Goal: Entertainment & Leisure: Browse casually

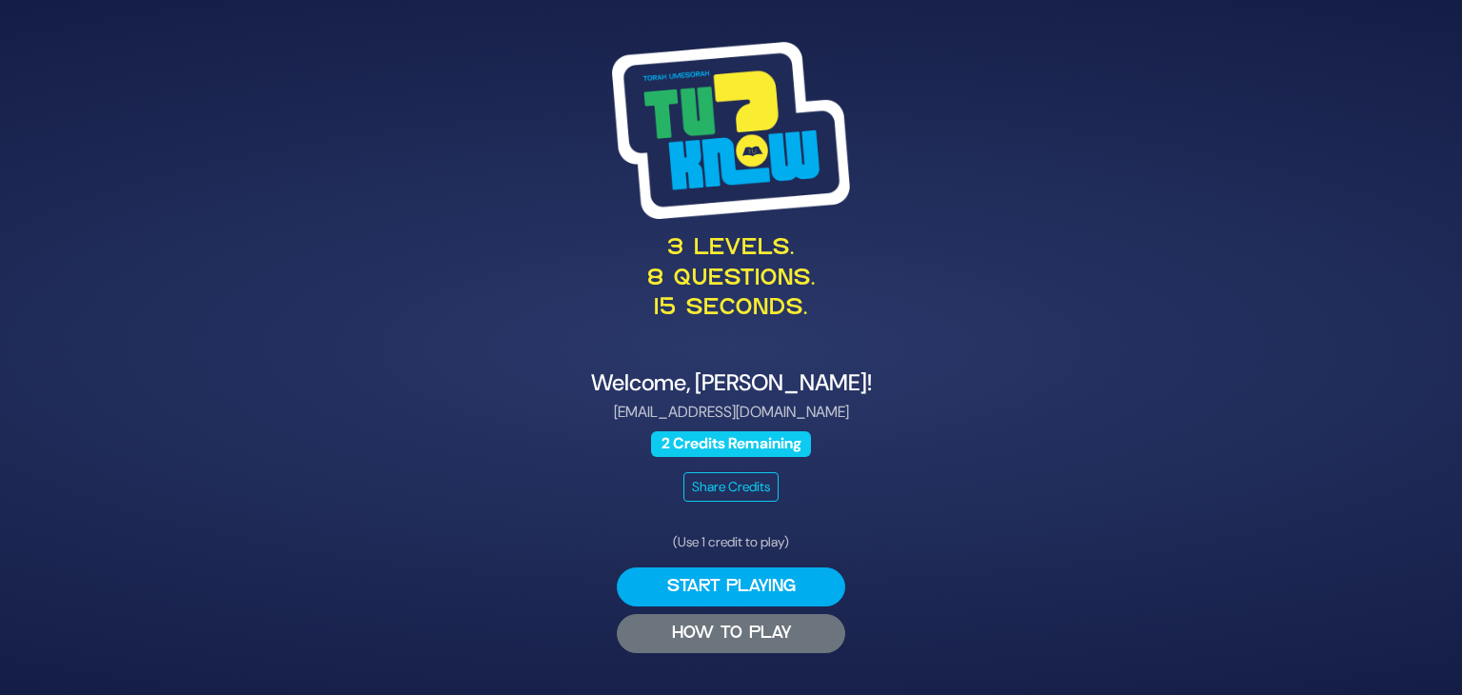
click at [731, 636] on button "HOW TO PLAY" at bounding box center [731, 633] width 228 height 39
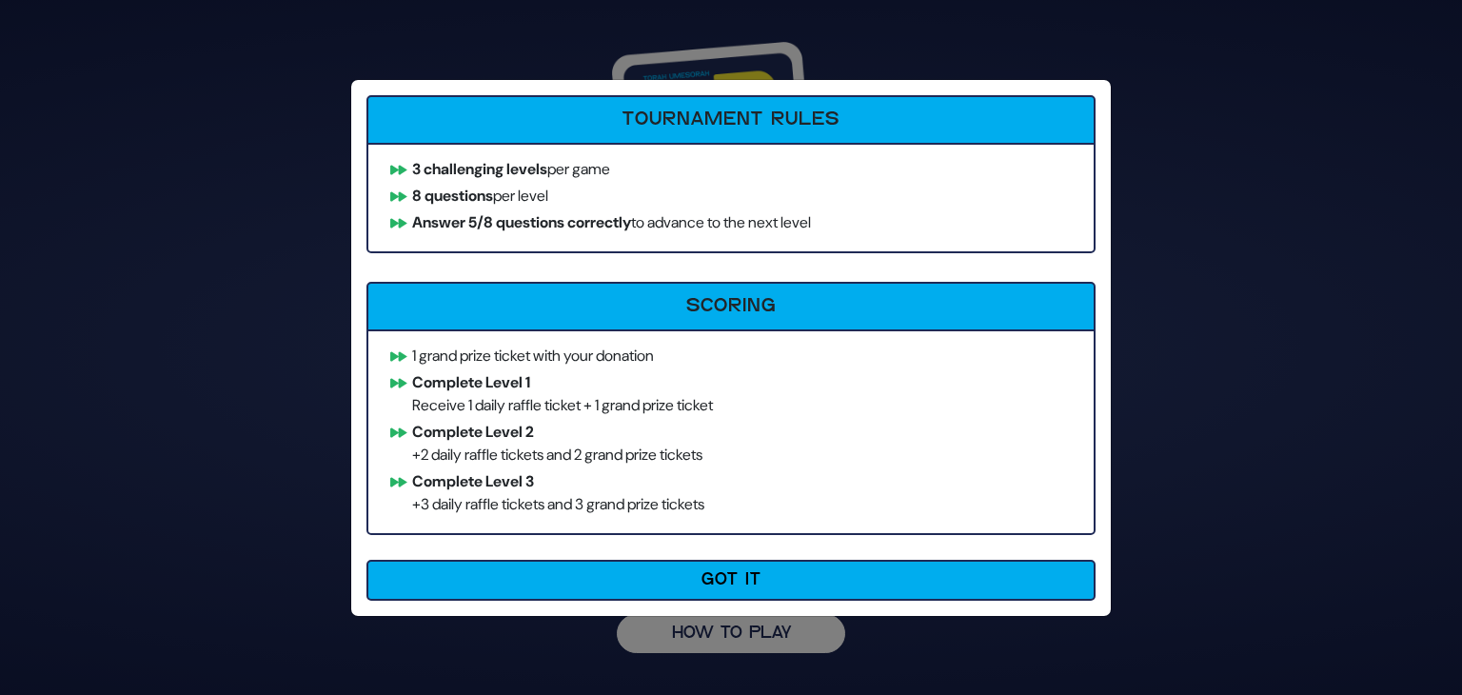
click at [1244, 439] on div "How to Play Tournament Rules 3 challenging levels per game 8 questions per leve…" at bounding box center [731, 347] width 1462 height 695
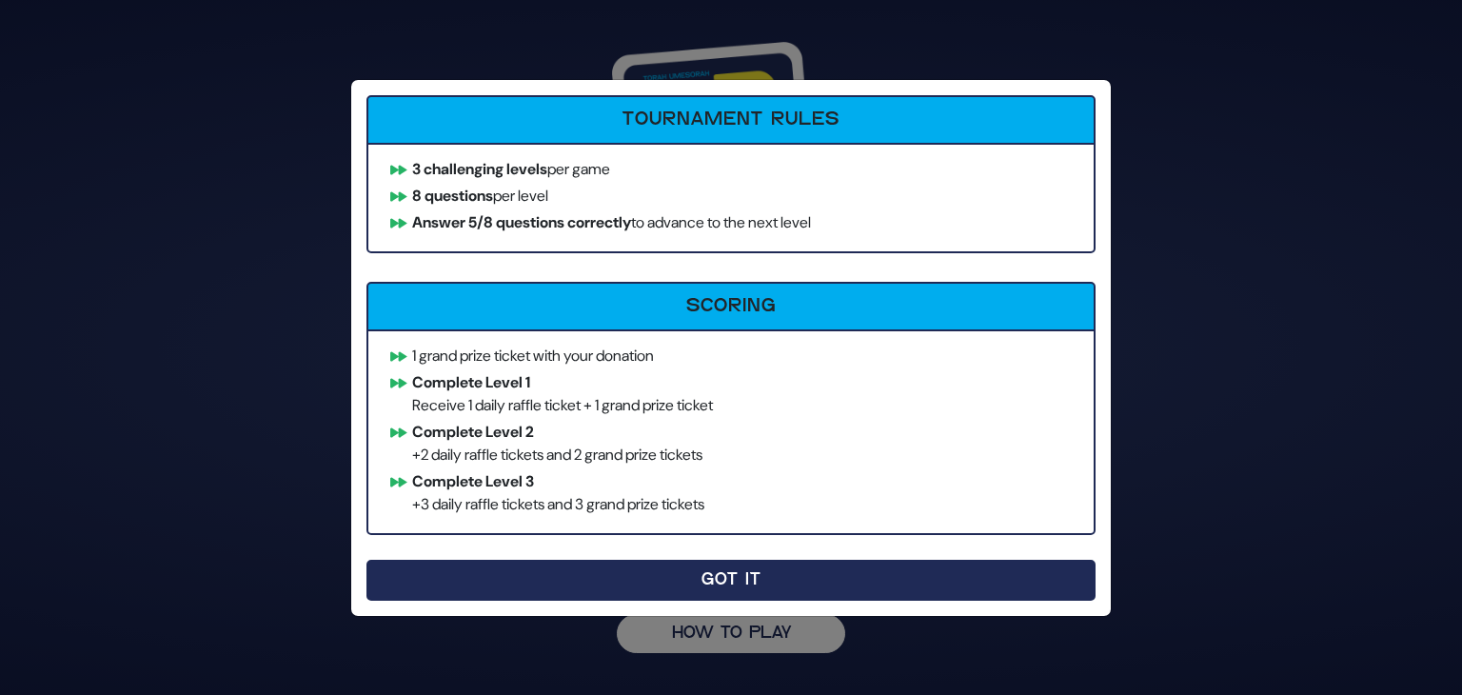
click at [814, 572] on button "Got It" at bounding box center [730, 580] width 729 height 41
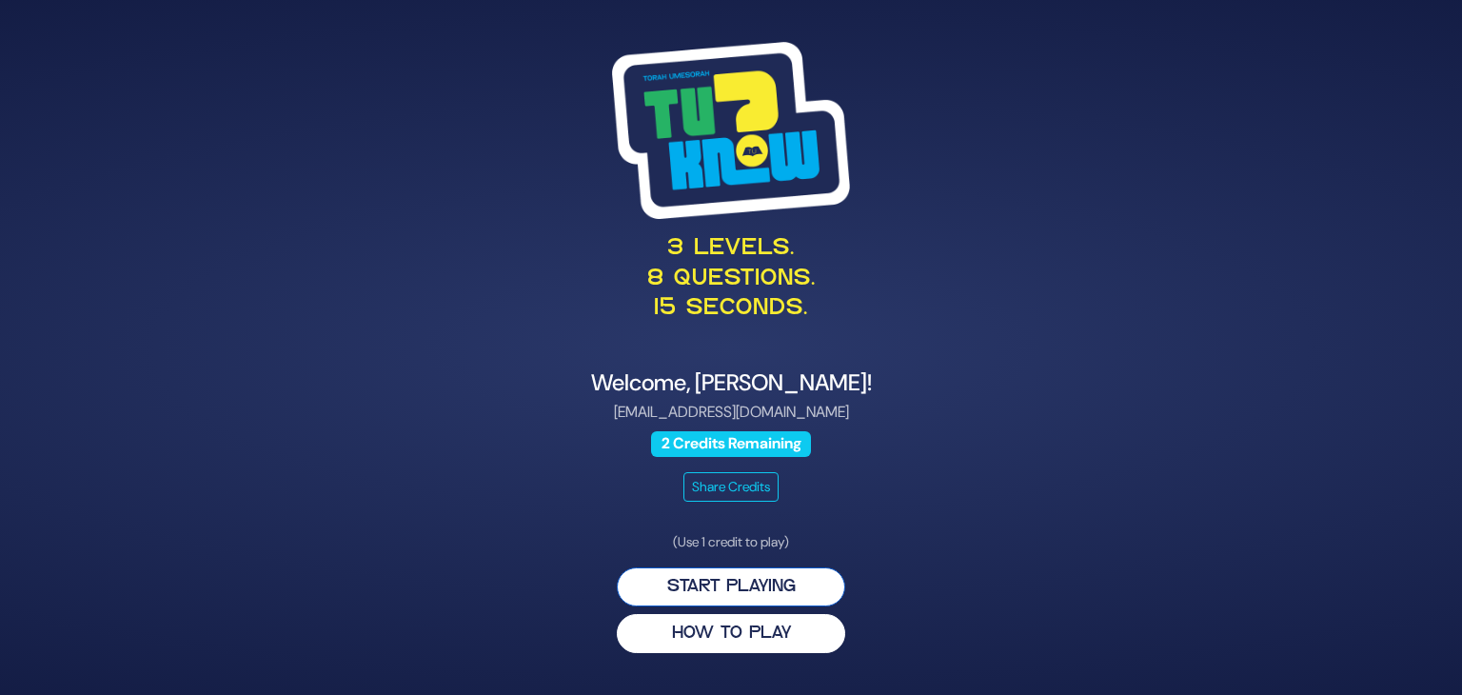
click at [750, 598] on button "Start Playing" at bounding box center [731, 586] width 228 height 39
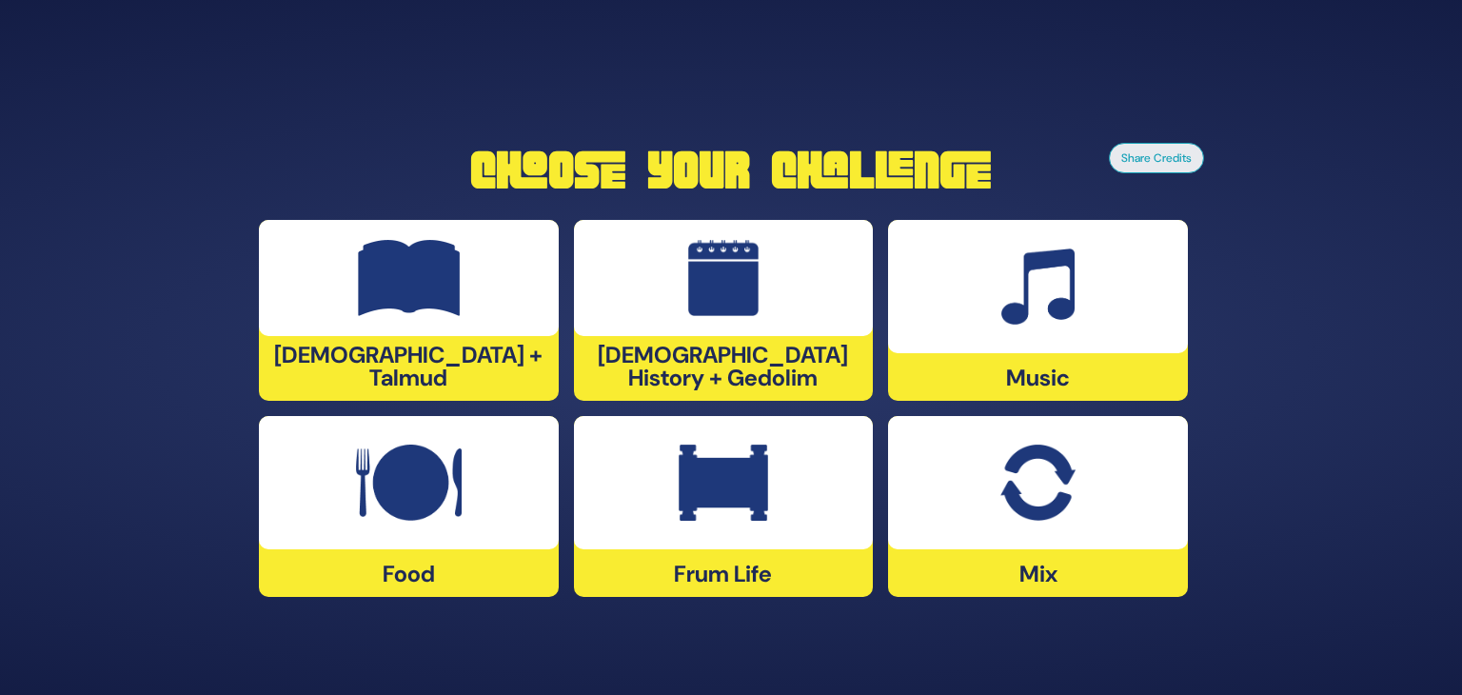
click at [1043, 447] on img at bounding box center [1037, 483] width 74 height 76
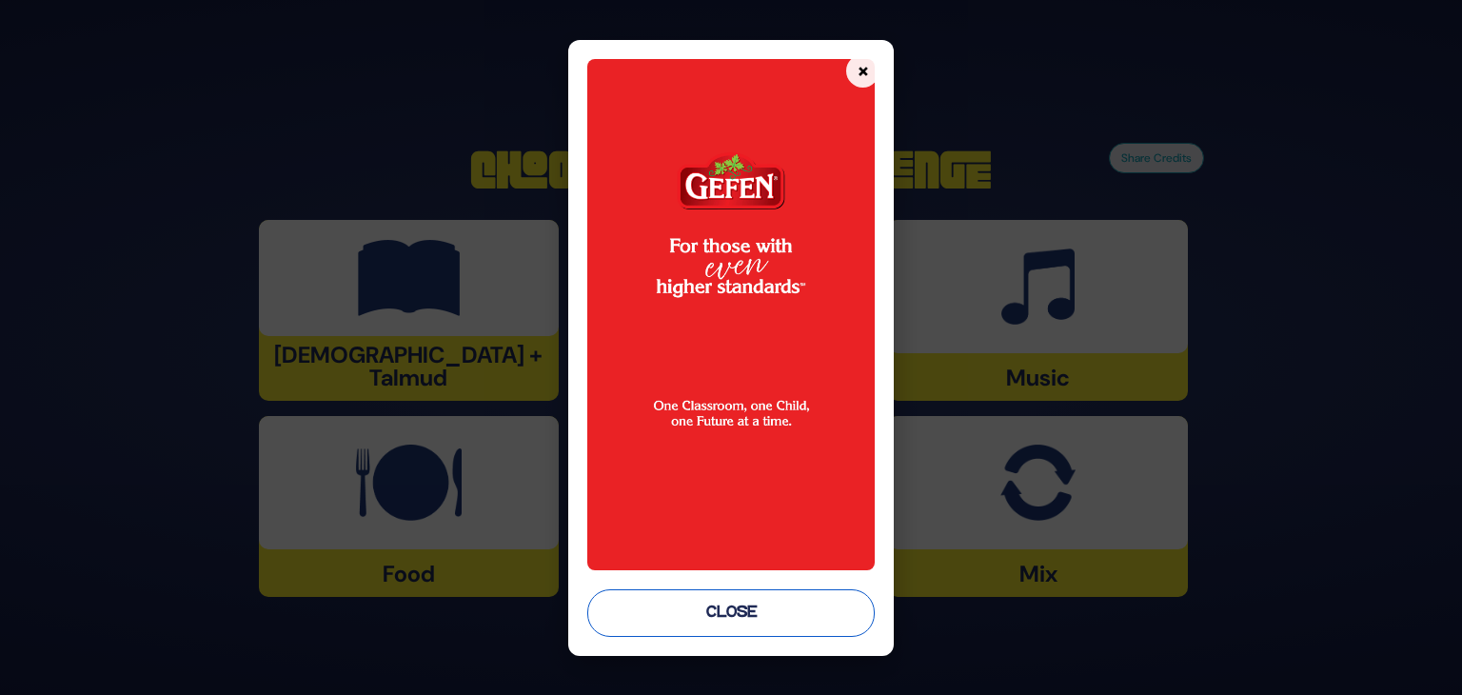
click at [739, 604] on button "Close" at bounding box center [730, 613] width 287 height 48
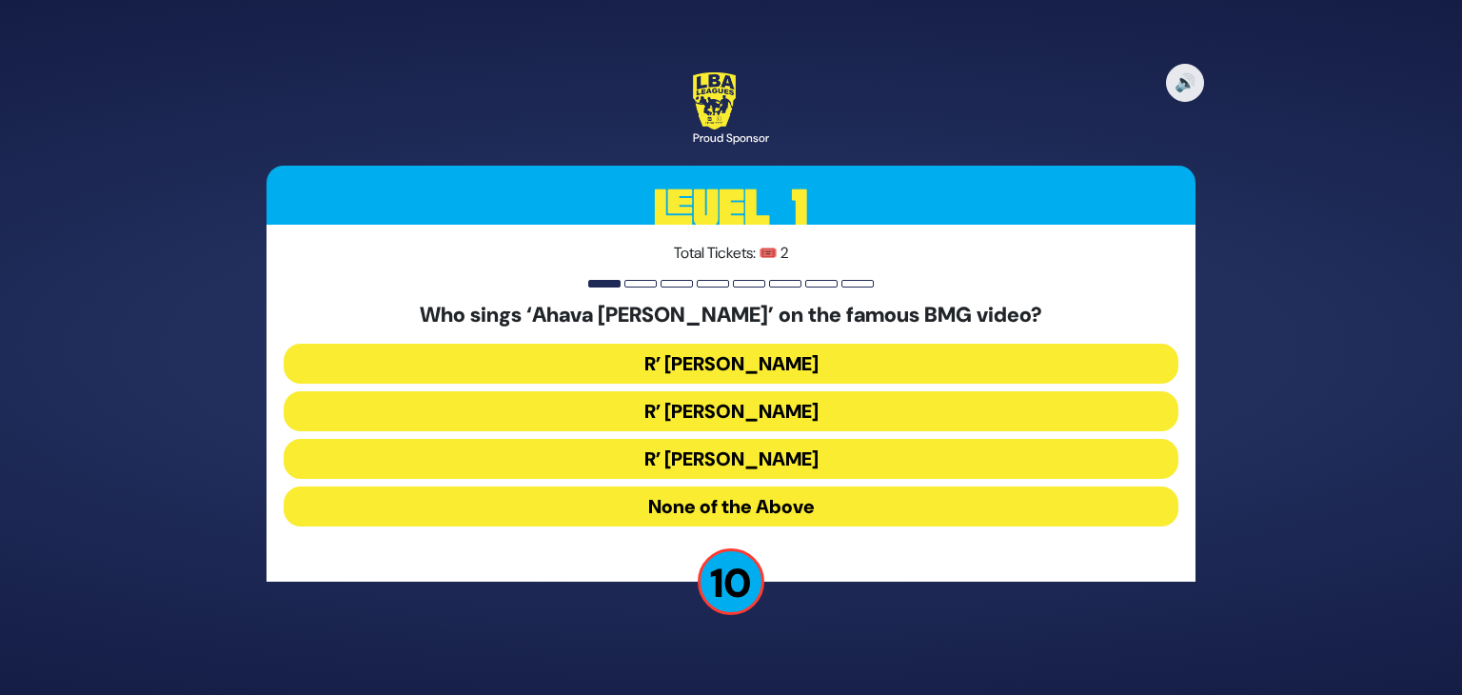
click at [735, 493] on button "None of the Above" at bounding box center [731, 506] width 895 height 40
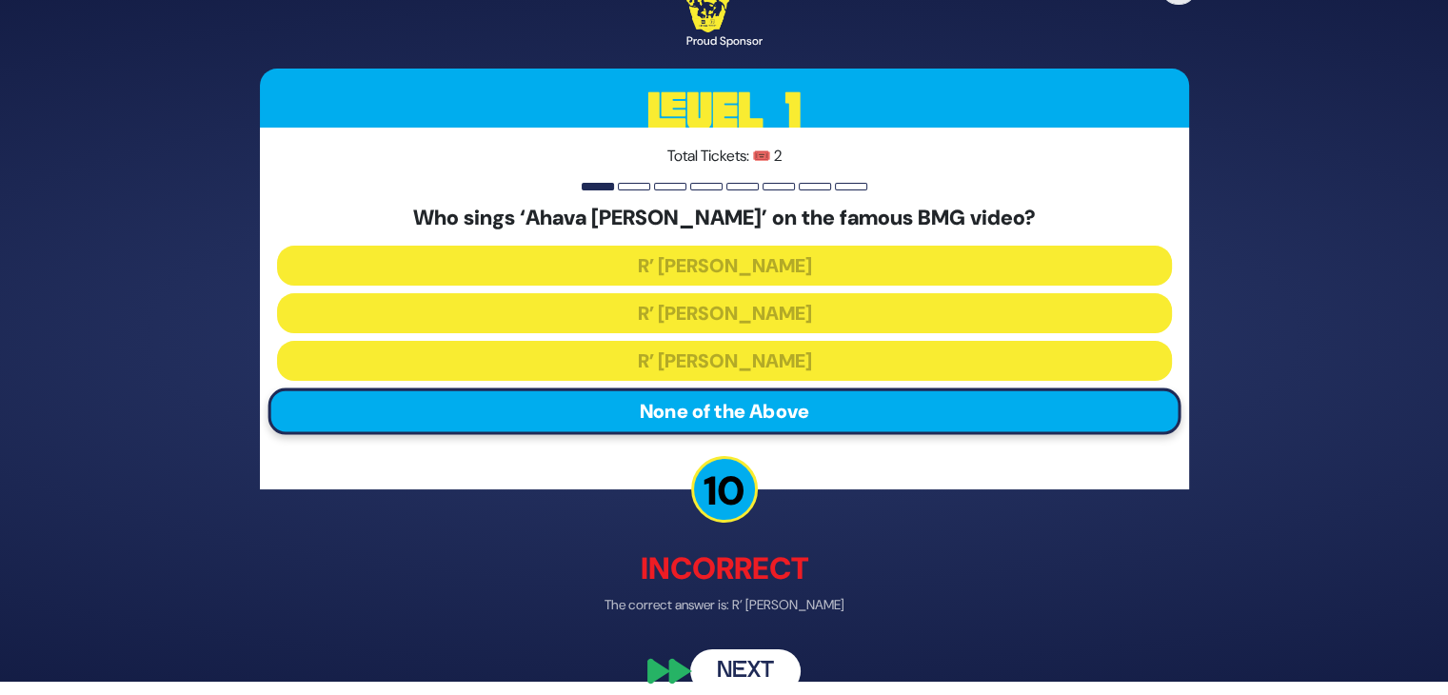
scroll to position [34, 0]
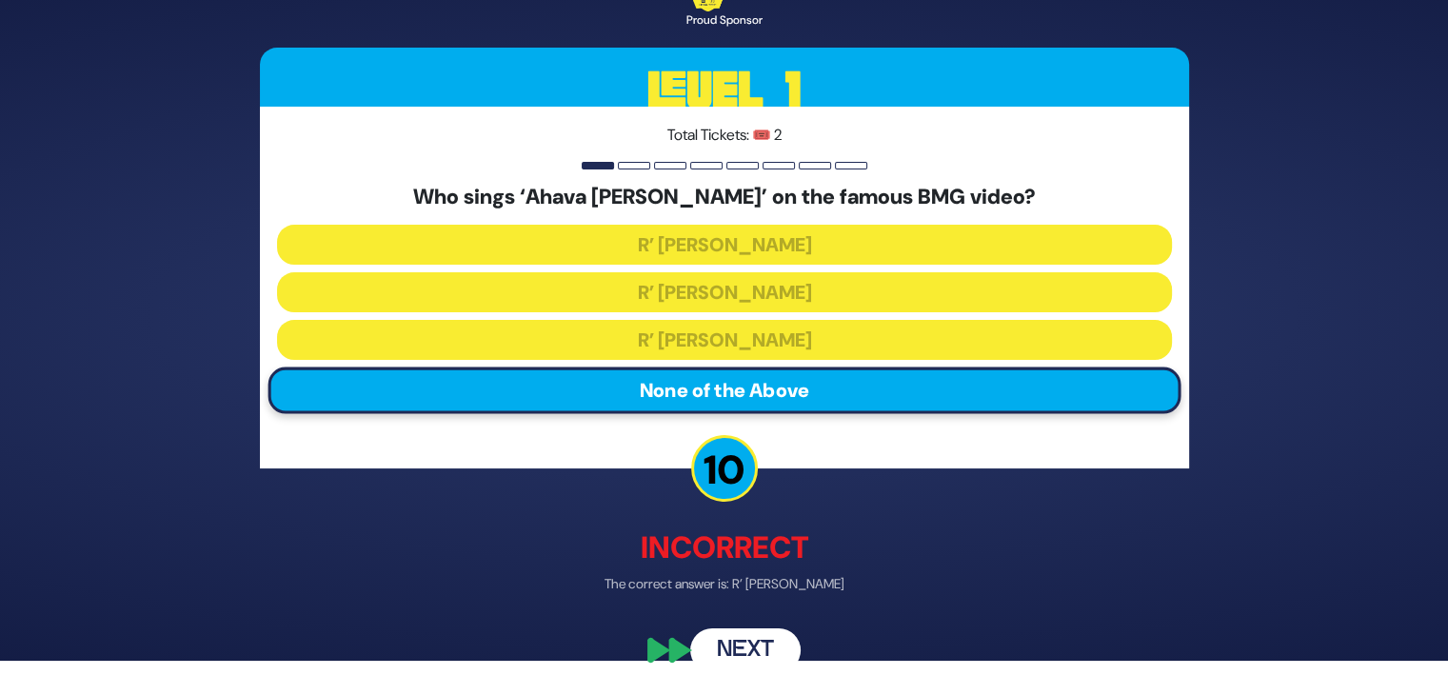
click at [750, 645] on button "Next" at bounding box center [745, 650] width 110 height 44
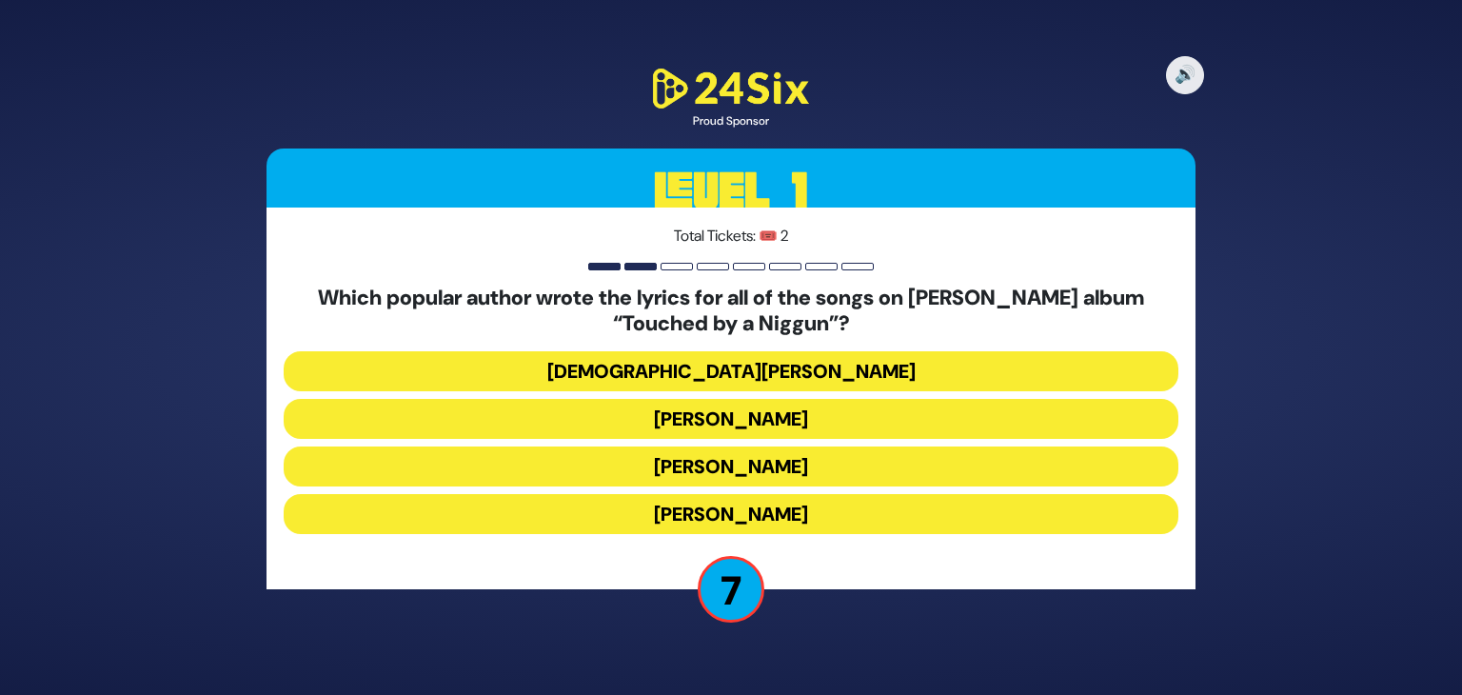
click at [776, 473] on button "[PERSON_NAME]" at bounding box center [731, 466] width 895 height 40
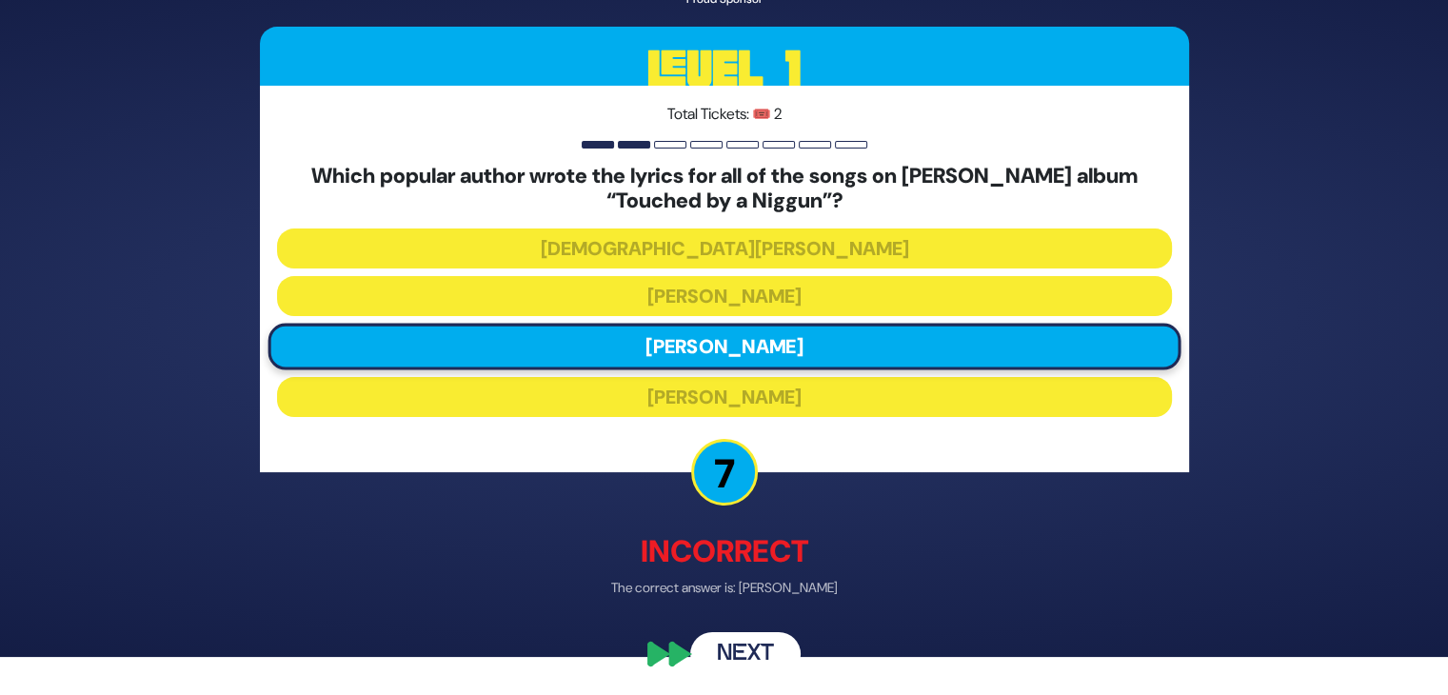
scroll to position [42, 0]
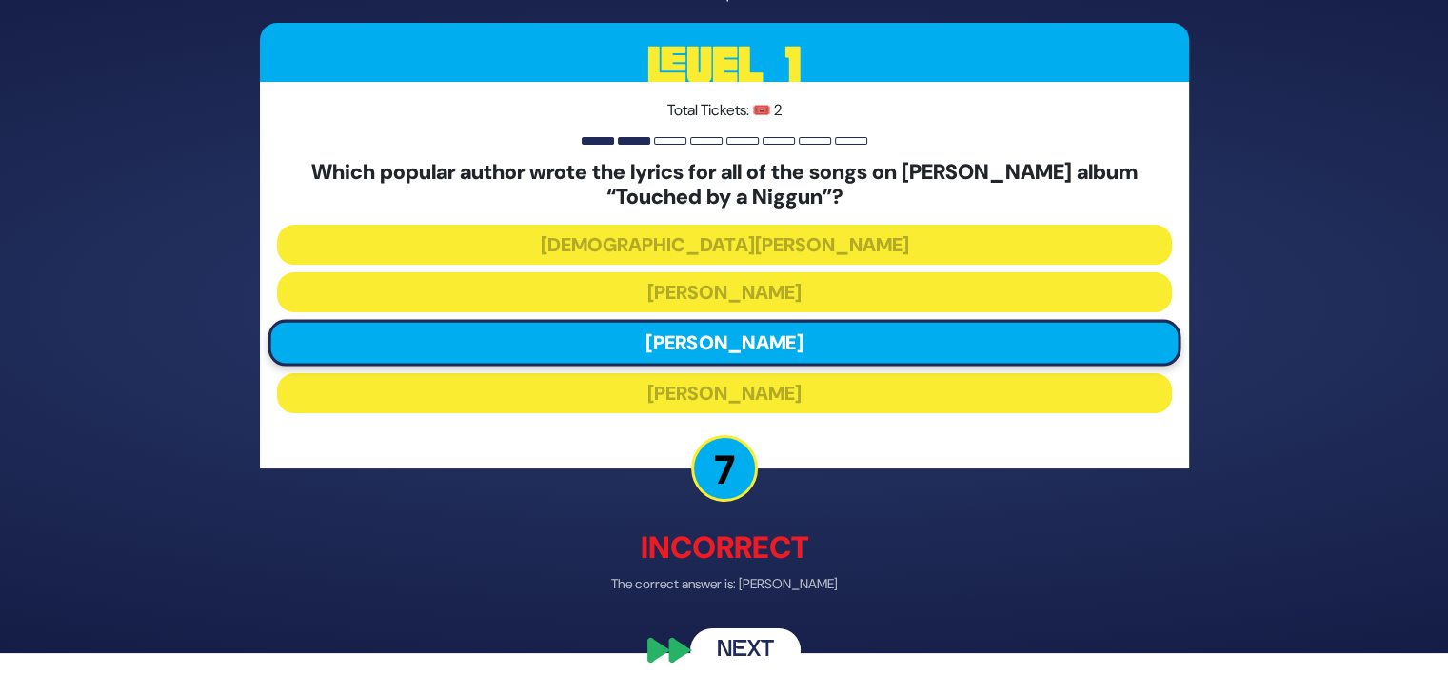
click at [749, 643] on button "Next" at bounding box center [745, 651] width 110 height 44
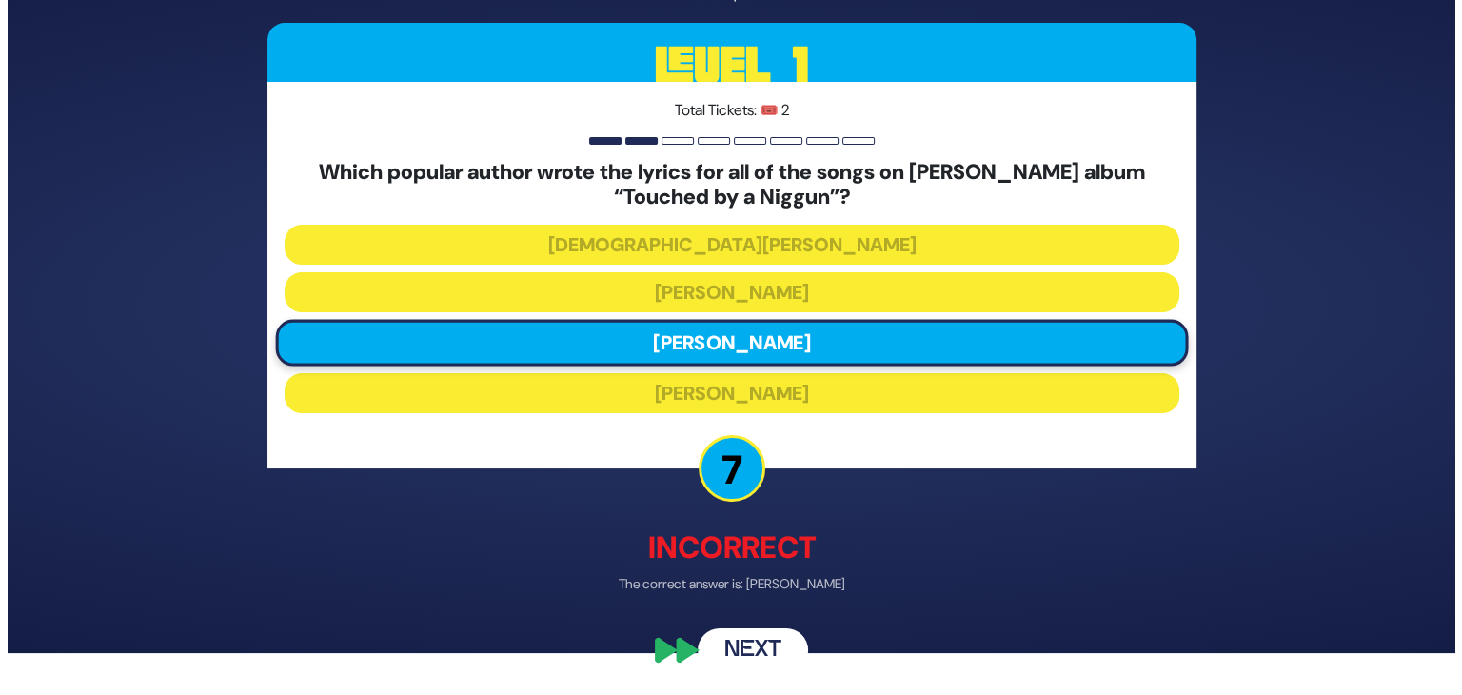
scroll to position [0, 0]
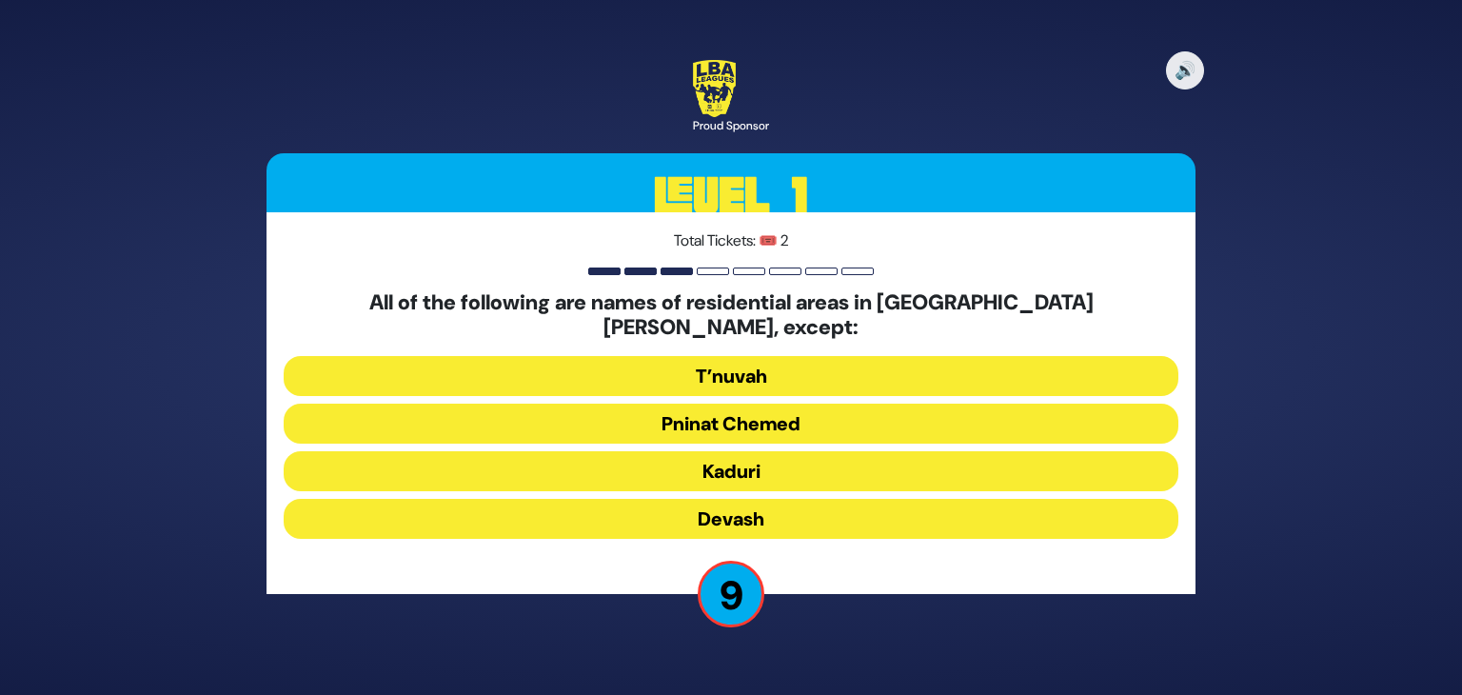
click at [784, 503] on button "Devash" at bounding box center [731, 519] width 895 height 40
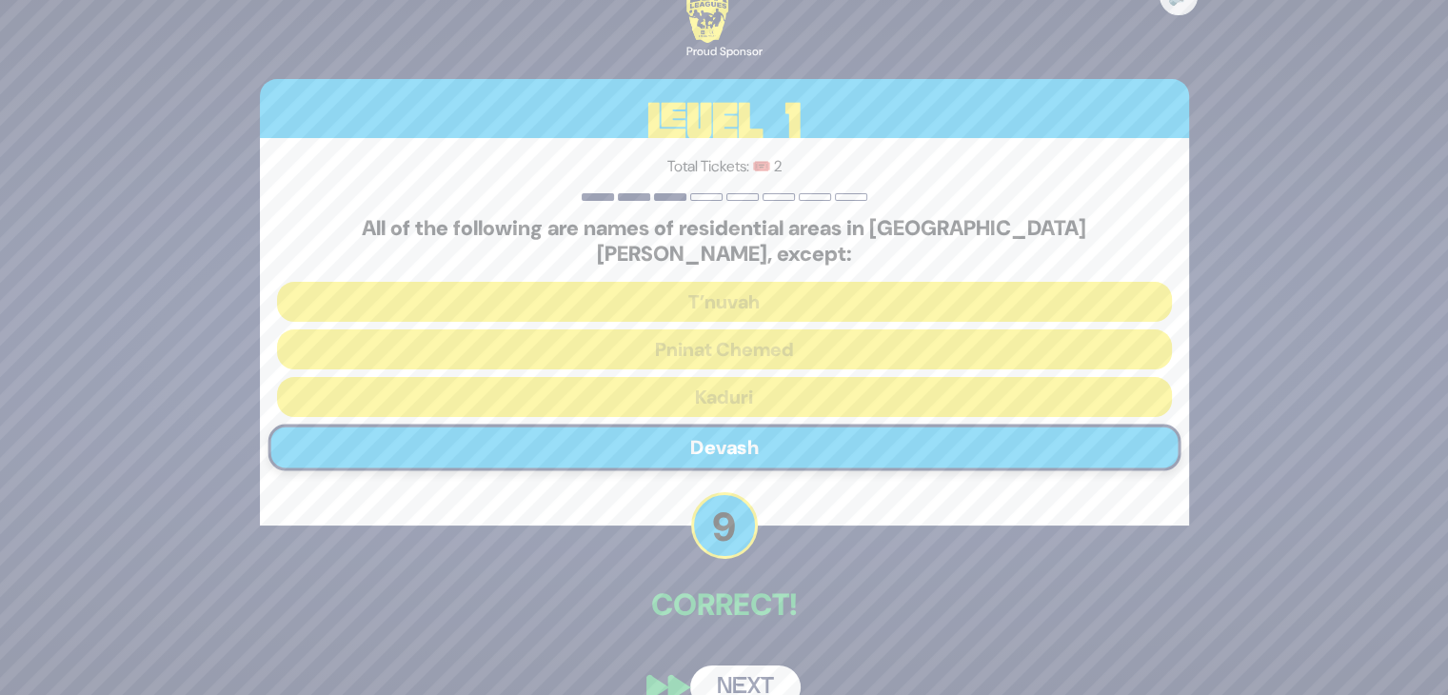
click at [738, 668] on button "Next" at bounding box center [745, 687] width 110 height 44
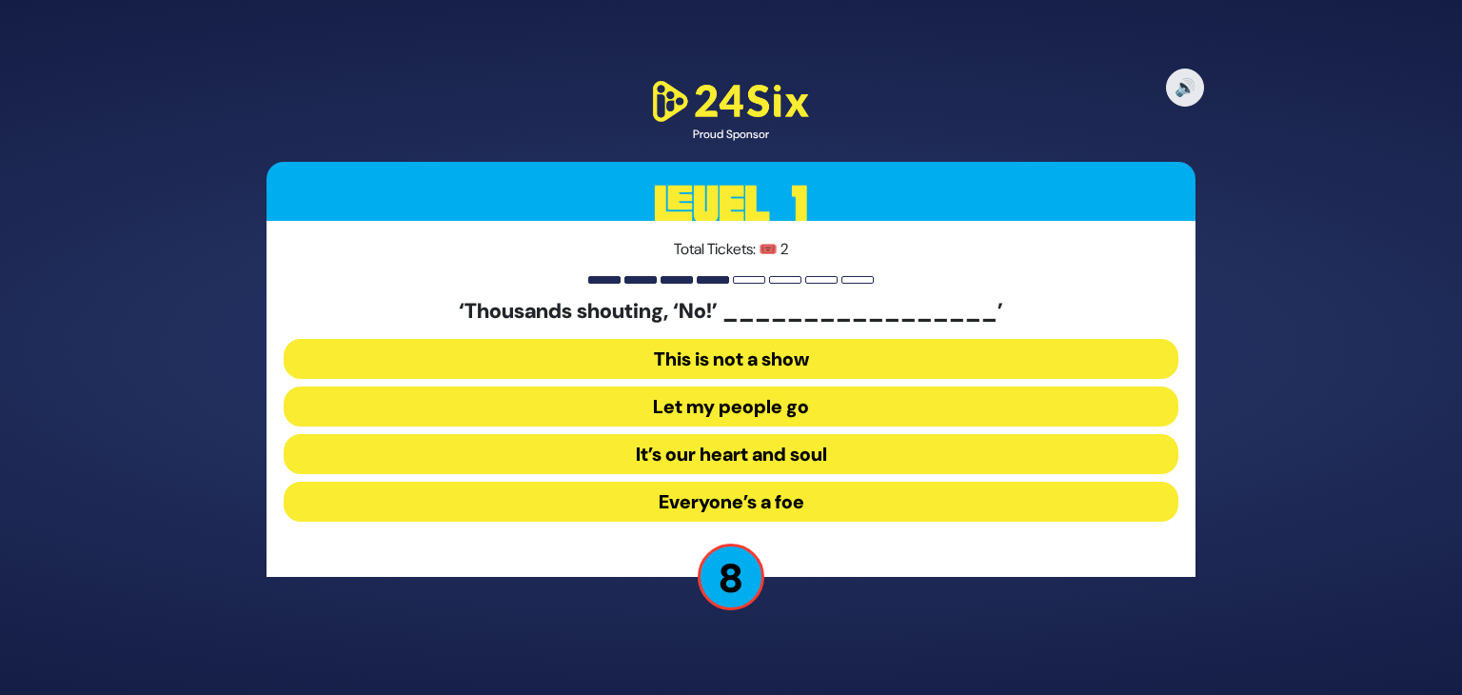
click at [776, 459] on button "It’s our heart and soul" at bounding box center [731, 454] width 895 height 40
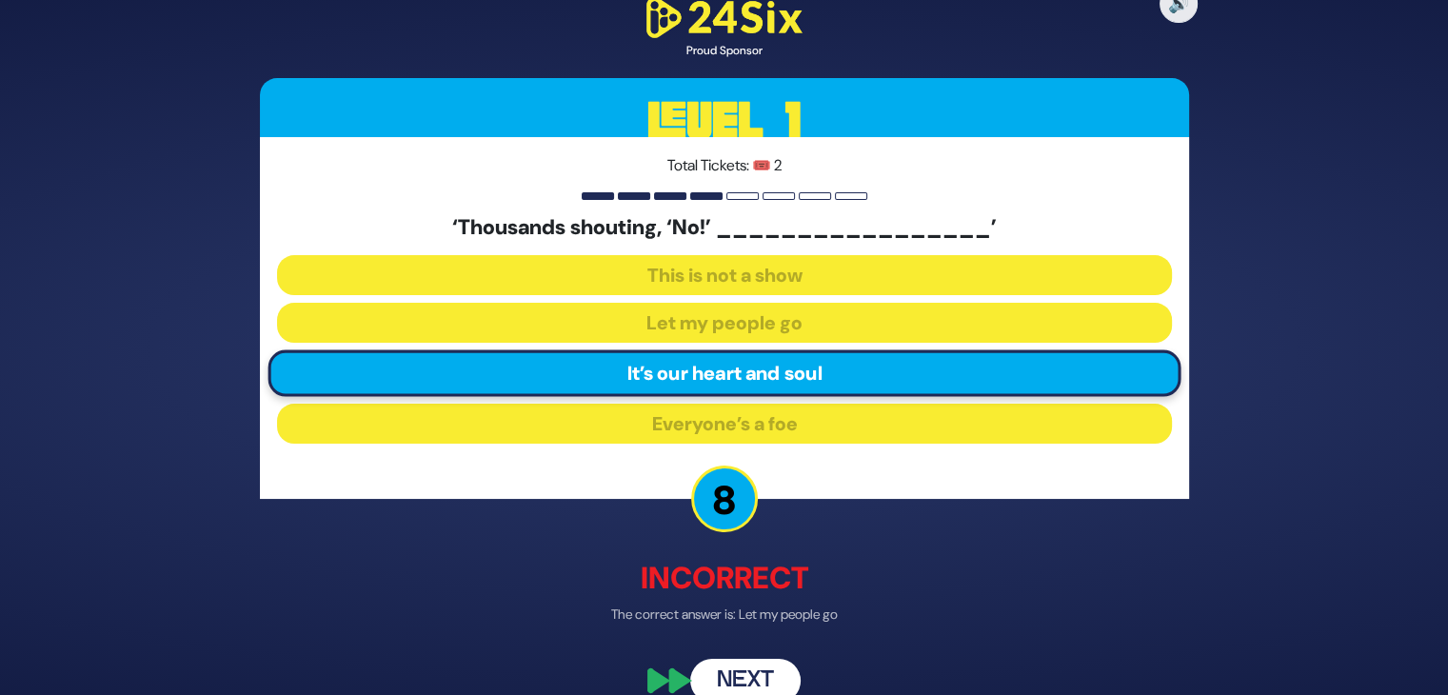
click at [768, 676] on button "Next" at bounding box center [745, 681] width 110 height 44
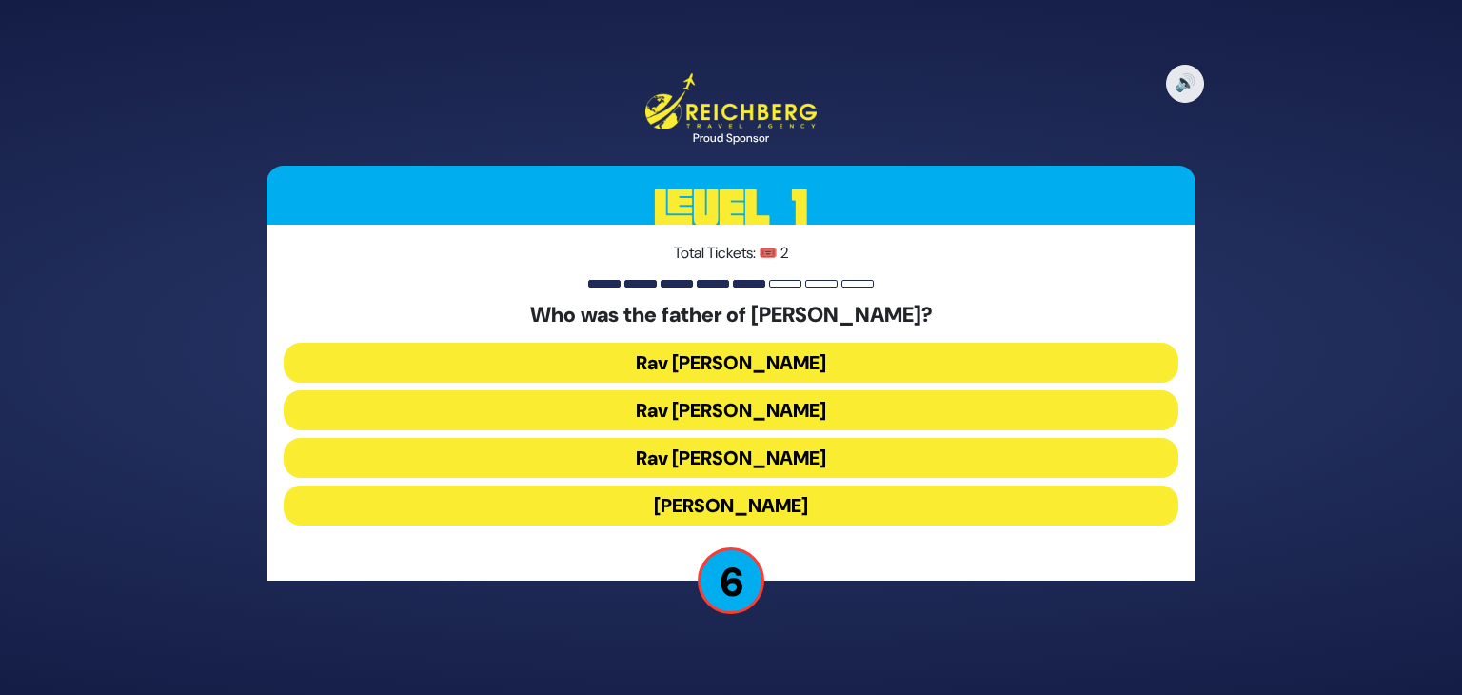
click at [769, 412] on button "Rav [PERSON_NAME]" at bounding box center [731, 410] width 895 height 40
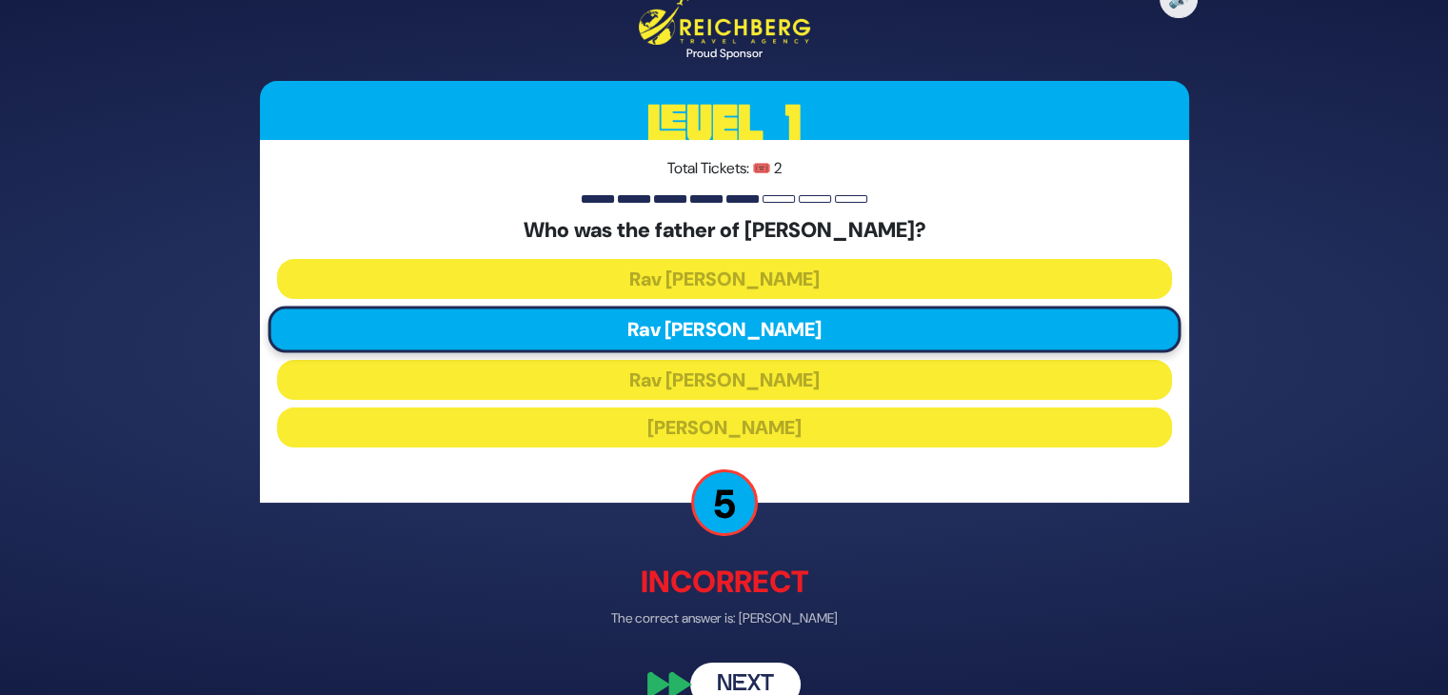
click at [735, 677] on button "Next" at bounding box center [745, 685] width 110 height 44
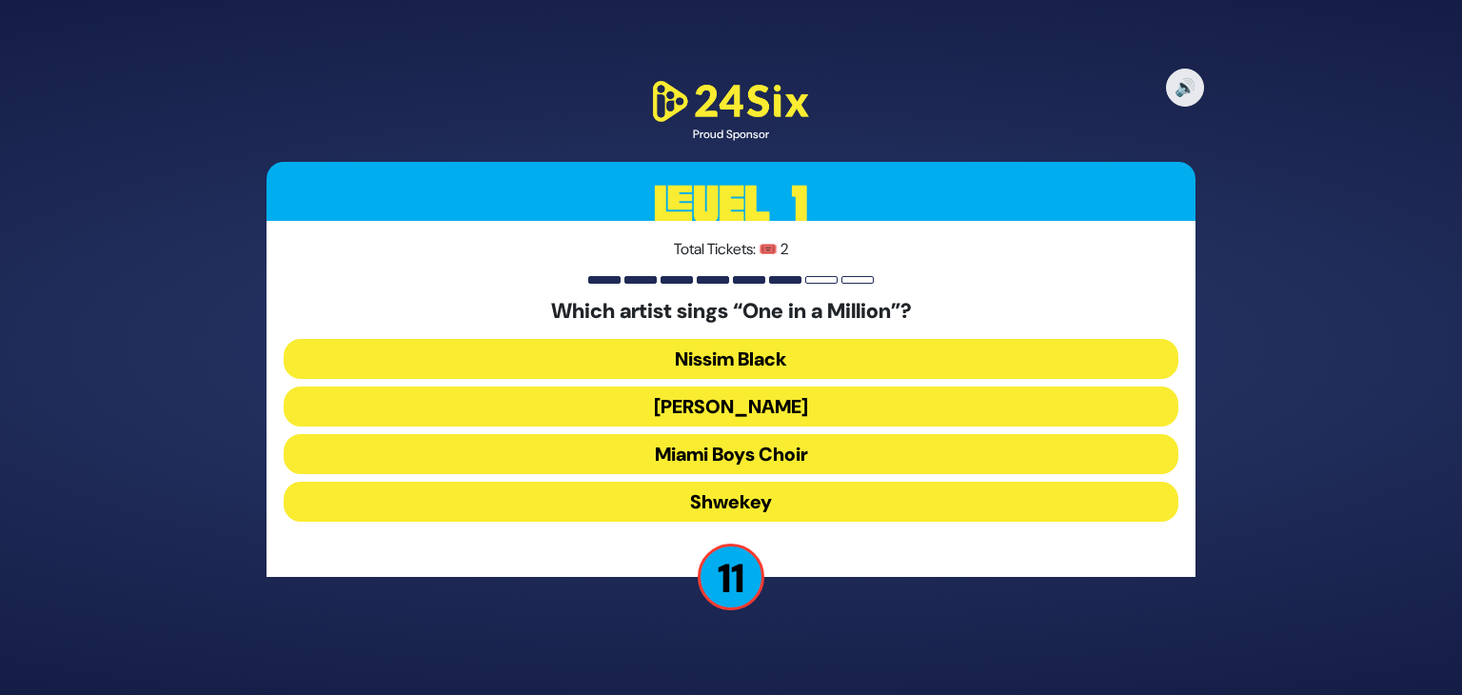
click at [763, 406] on button "[PERSON_NAME]" at bounding box center [731, 406] width 895 height 40
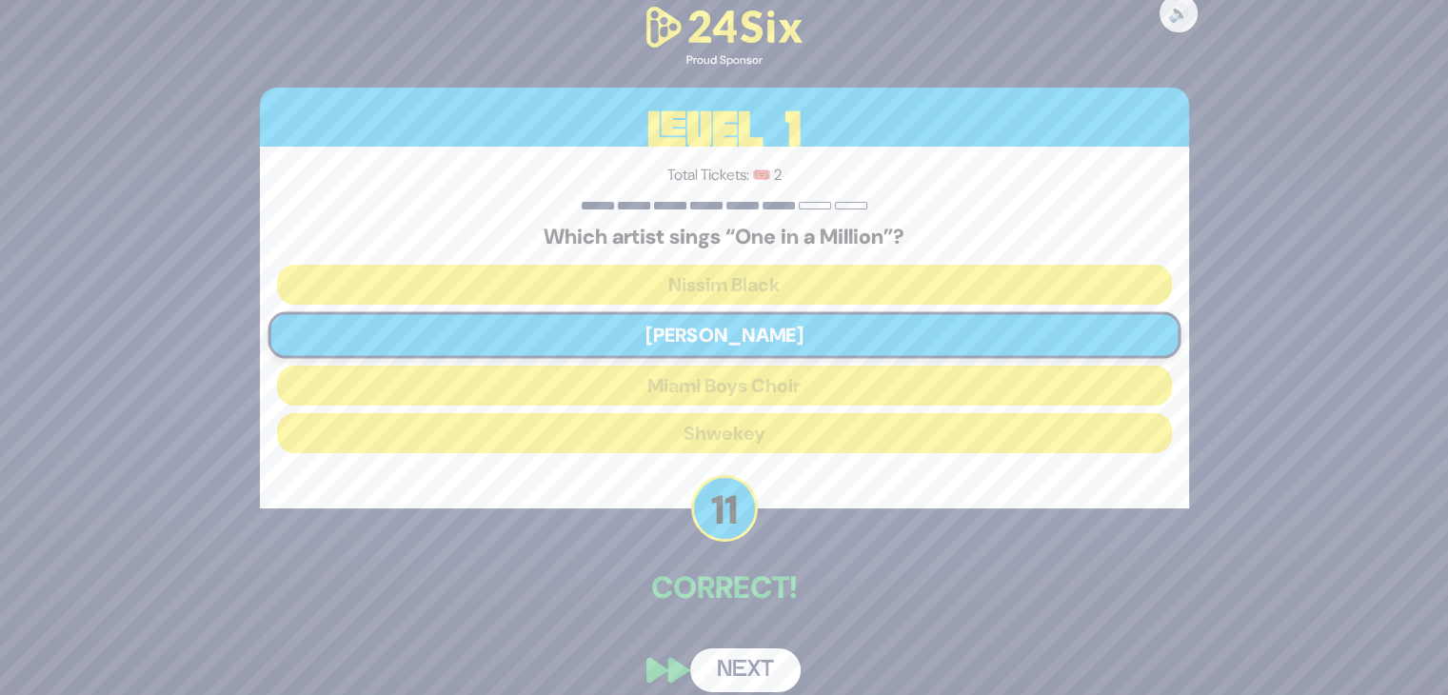
click at [752, 663] on button "Next" at bounding box center [745, 670] width 110 height 44
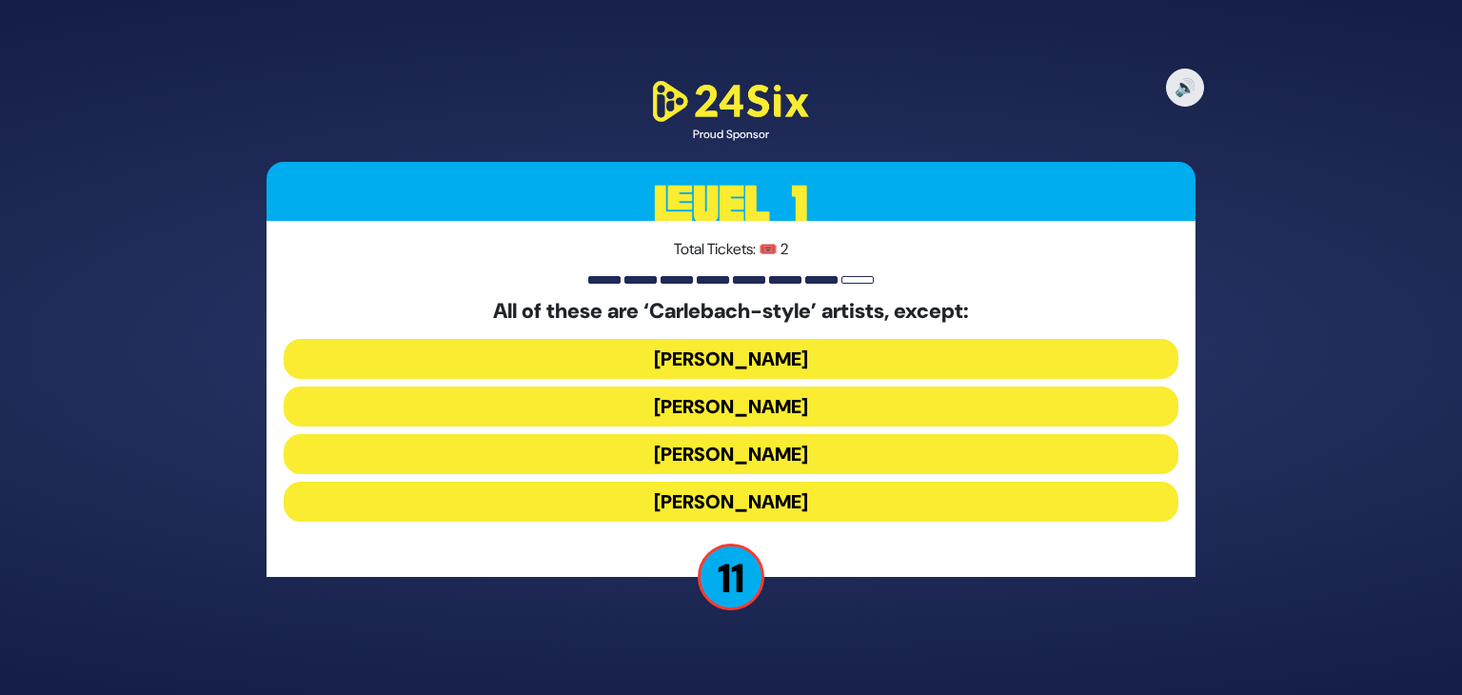
click at [746, 505] on button "[PERSON_NAME]" at bounding box center [731, 502] width 895 height 40
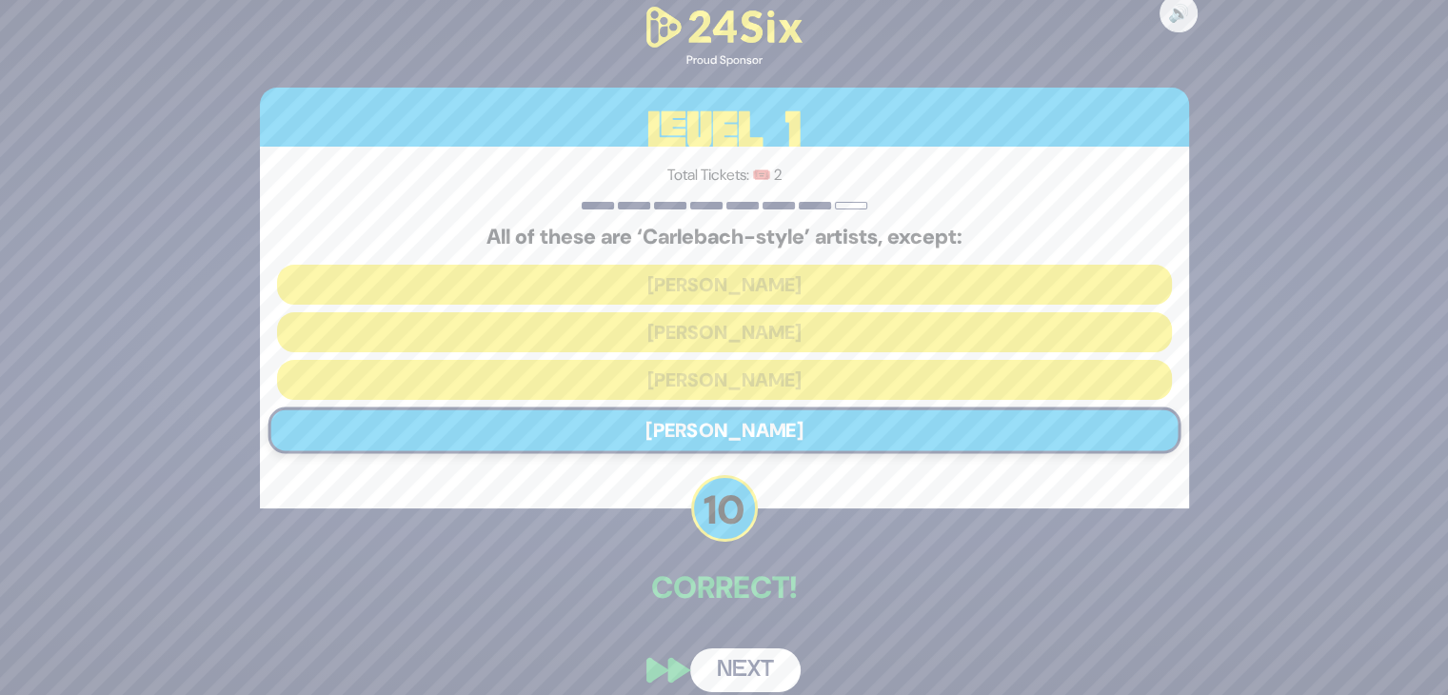
click at [738, 673] on button "Next" at bounding box center [745, 670] width 110 height 44
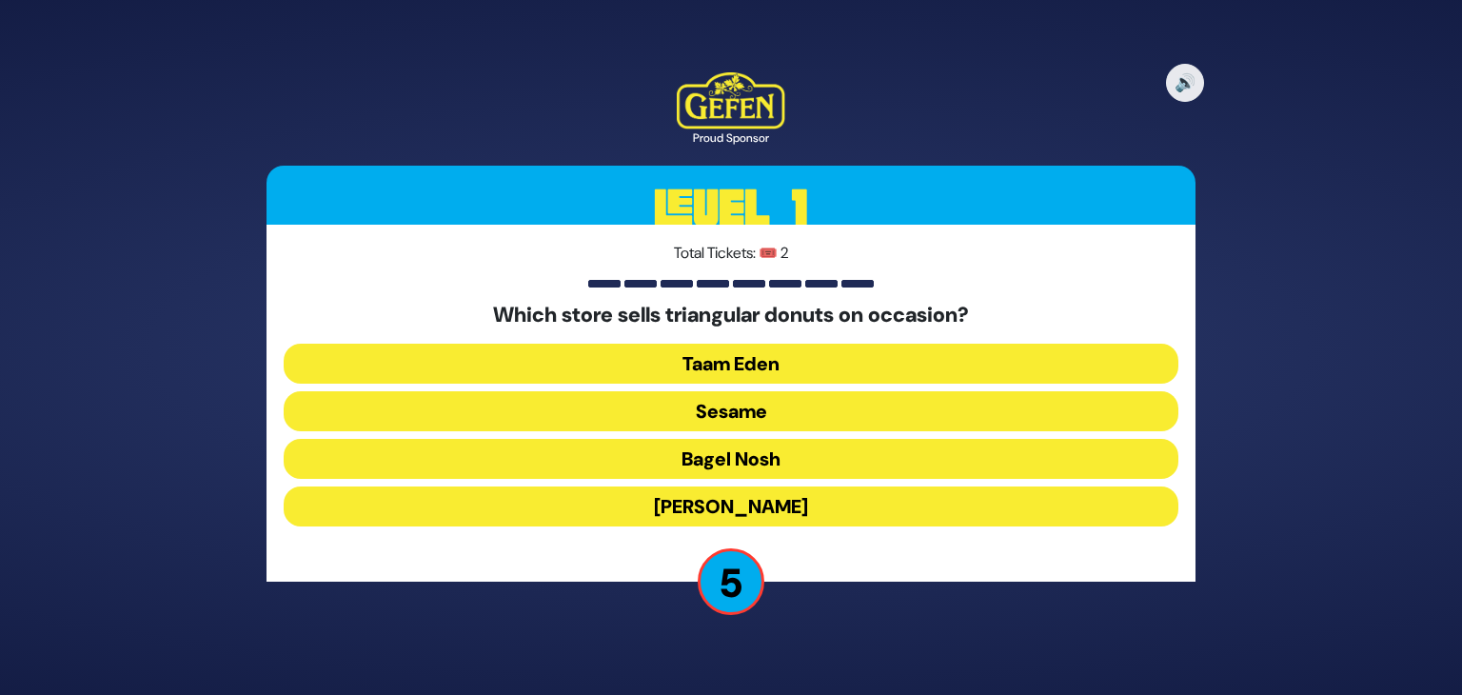
click at [763, 491] on button "[PERSON_NAME]" at bounding box center [731, 506] width 895 height 40
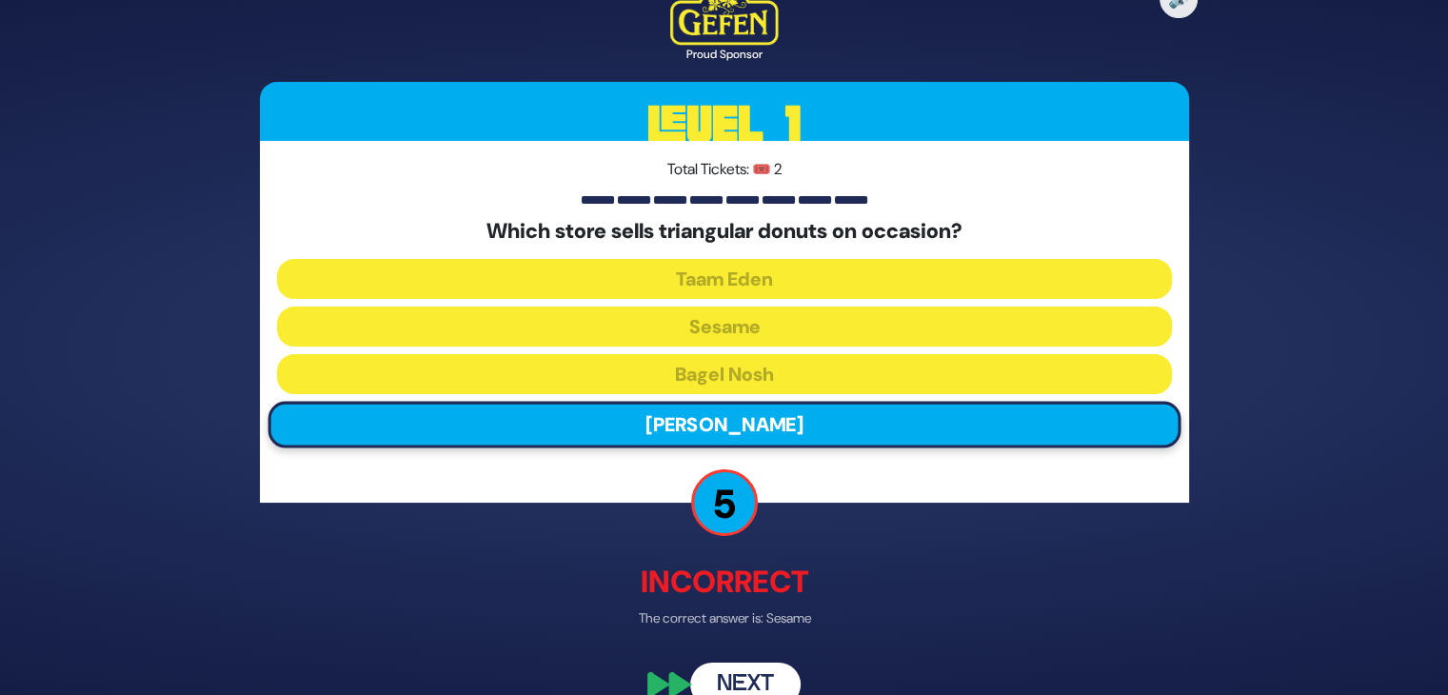
click at [750, 679] on button "Next" at bounding box center [745, 685] width 110 height 44
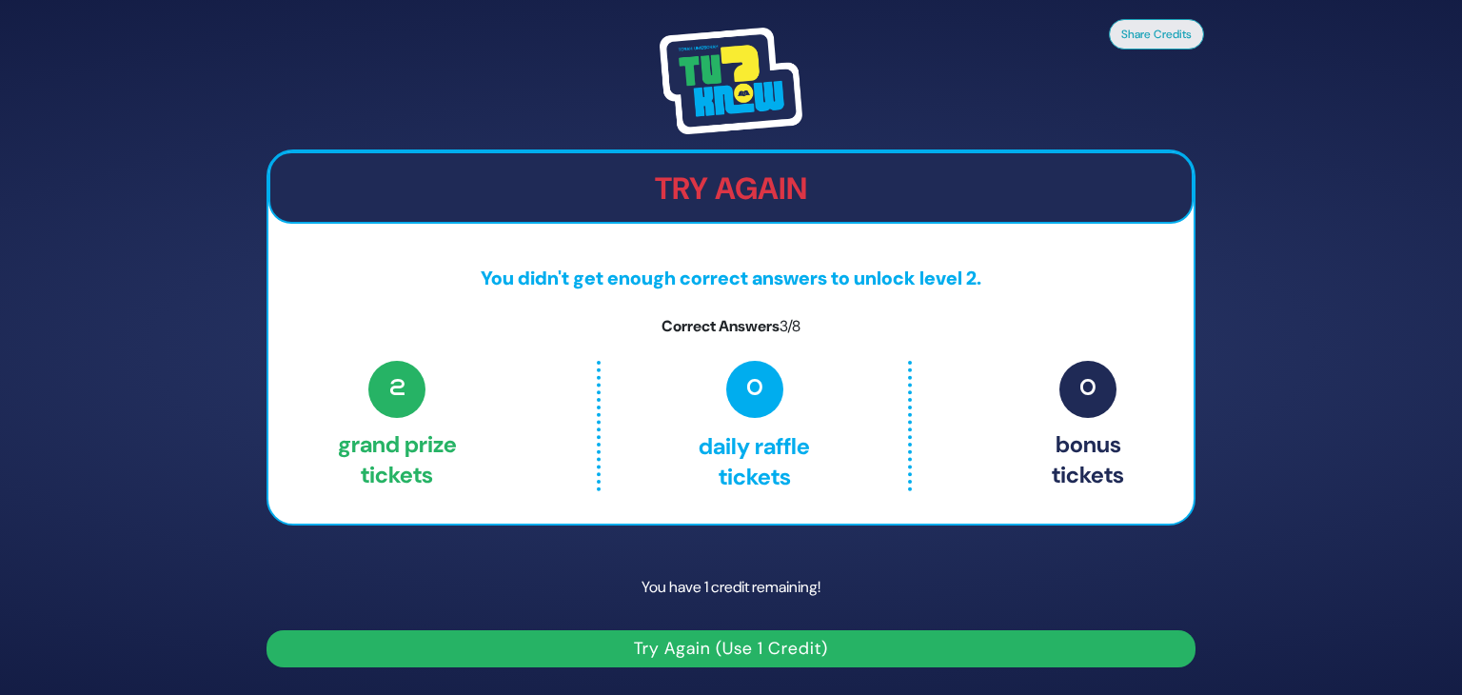
click at [800, 654] on button "Try Again (Use 1 Credit)" at bounding box center [731, 648] width 929 height 37
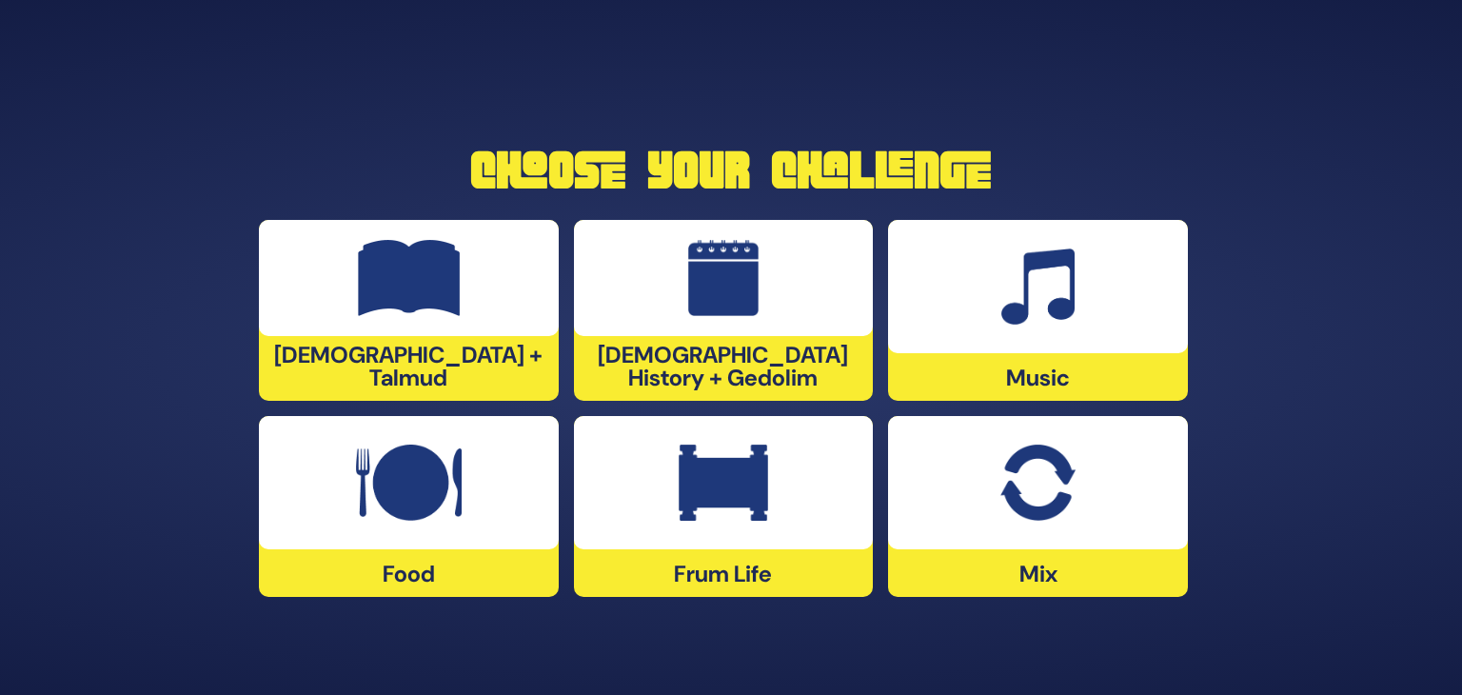
click at [470, 292] on div at bounding box center [409, 278] width 300 height 116
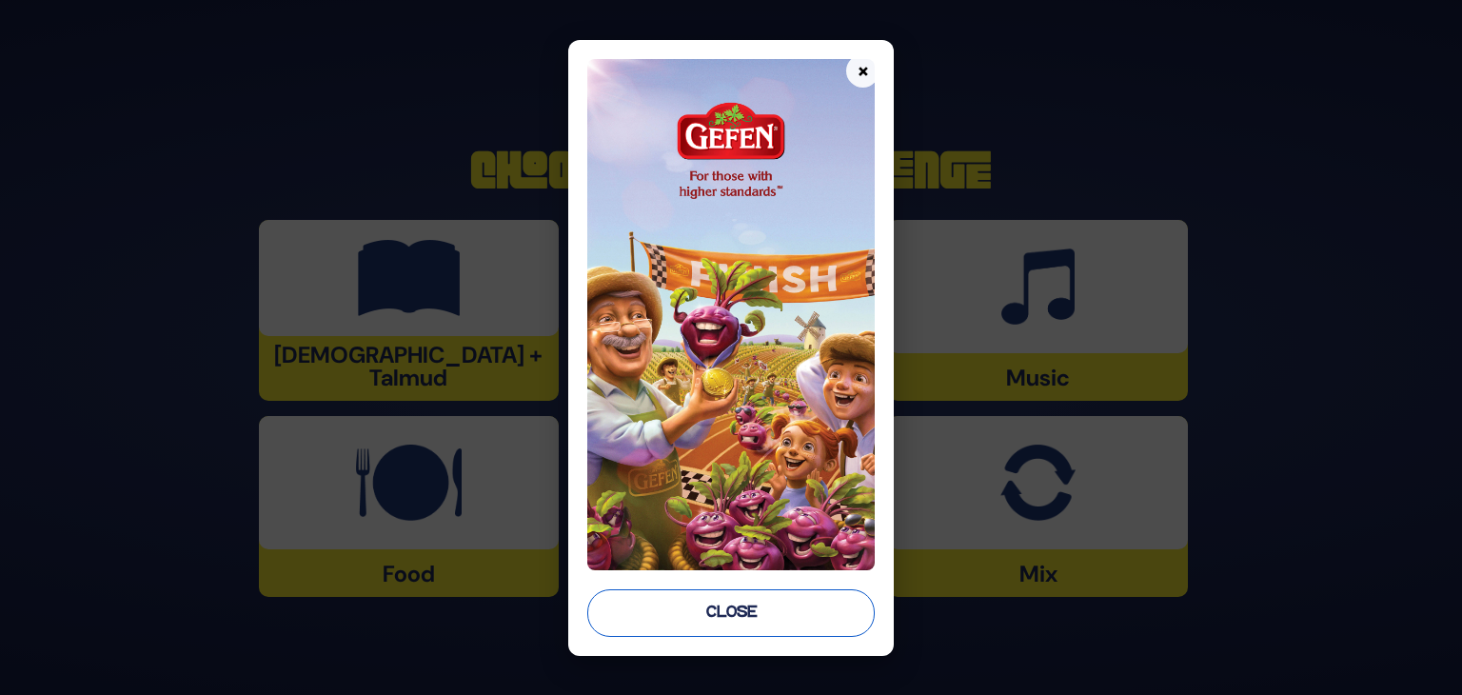
click at [775, 593] on button "Close" at bounding box center [730, 613] width 287 height 48
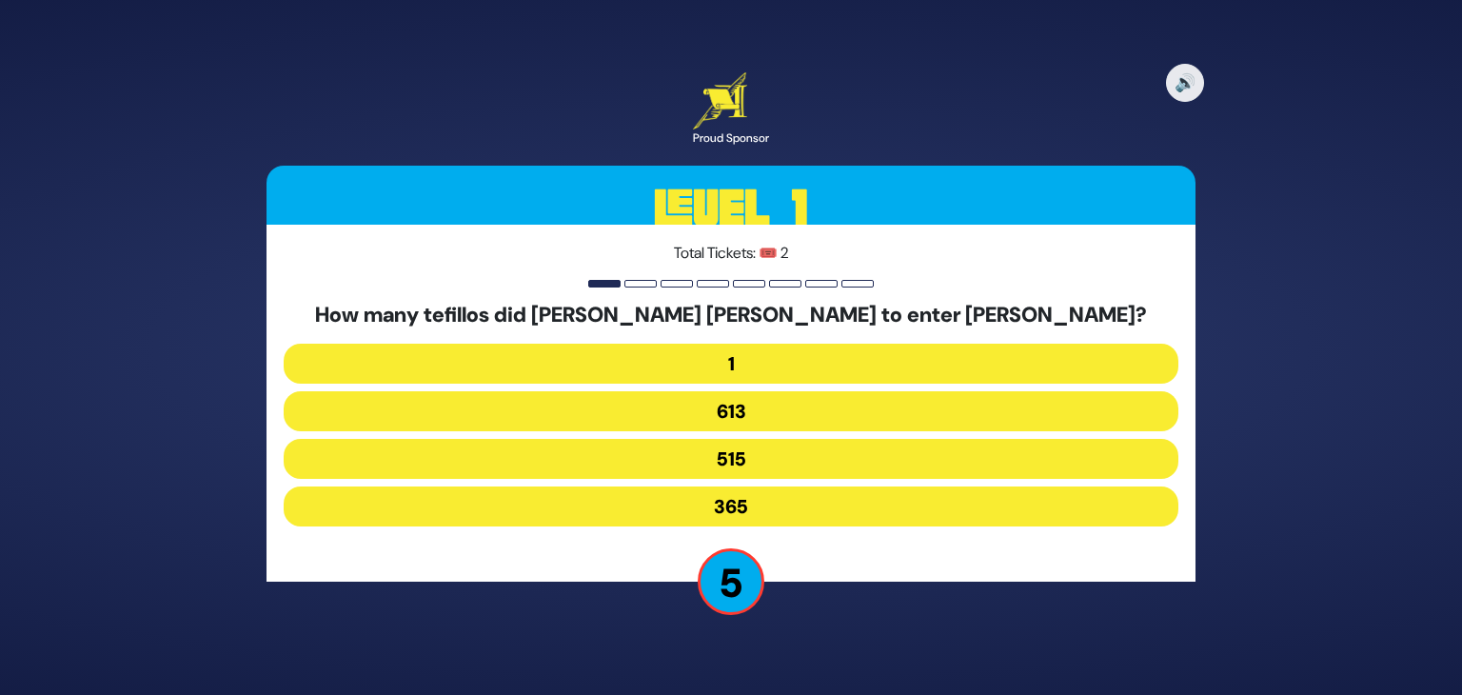
click at [758, 459] on button "515" at bounding box center [731, 459] width 895 height 40
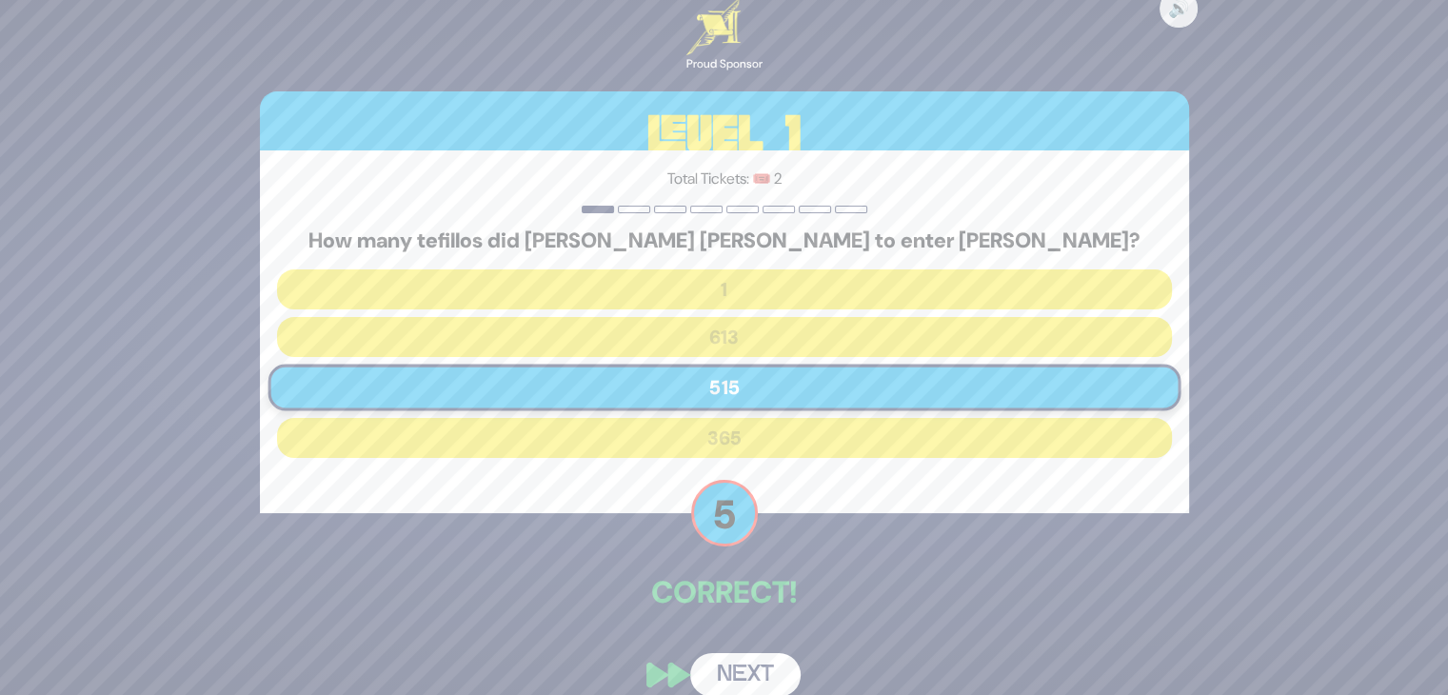
click at [750, 677] on button "Next" at bounding box center [745, 675] width 110 height 44
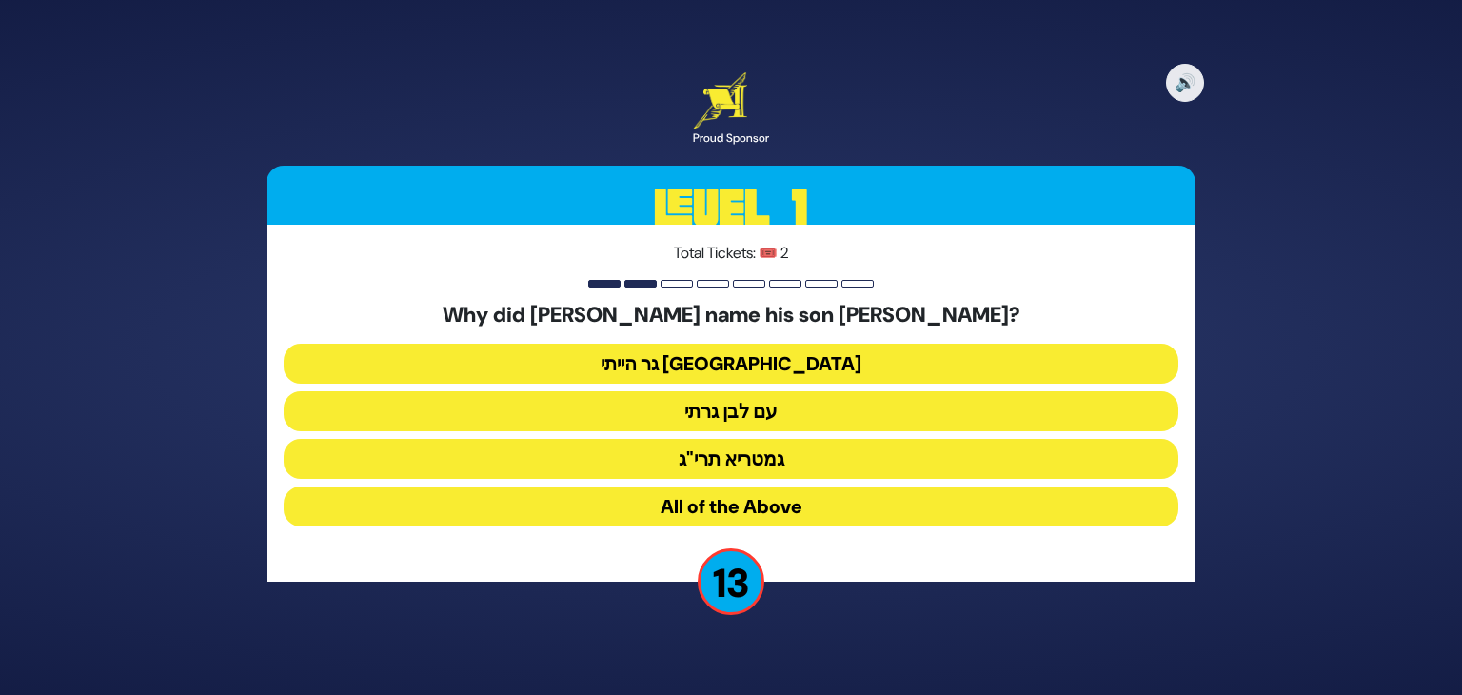
click at [791, 359] on button "גר הייתי בארץ נכריה" at bounding box center [731, 364] width 895 height 40
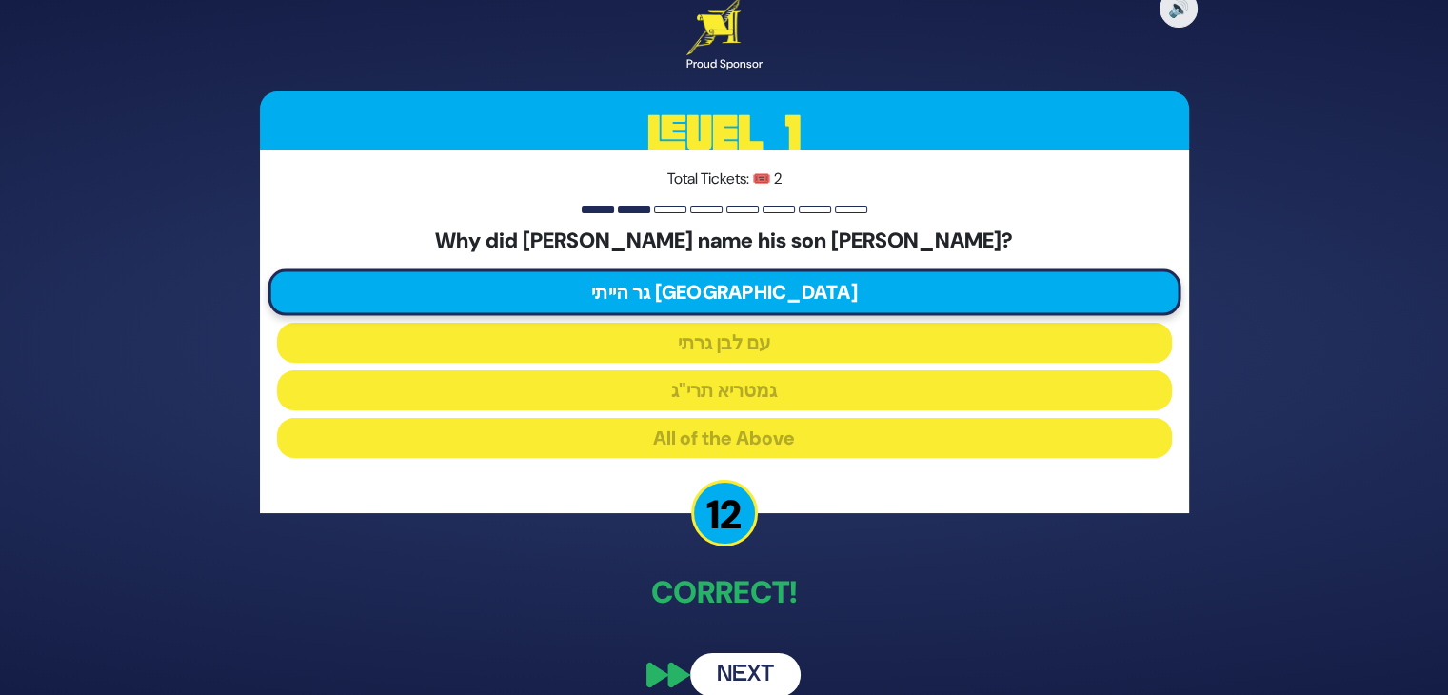
click at [750, 680] on button "Next" at bounding box center [745, 675] width 110 height 44
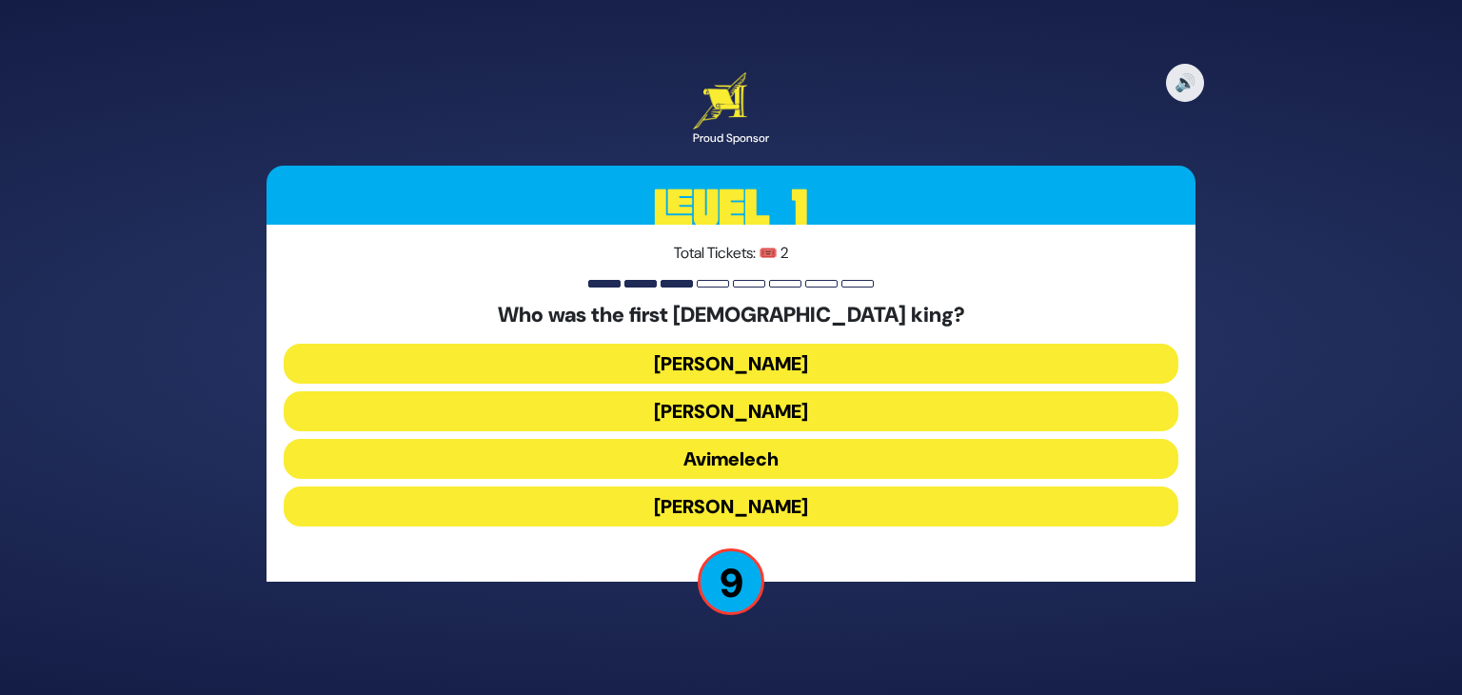
click at [769, 358] on button "Shaul" at bounding box center [731, 364] width 895 height 40
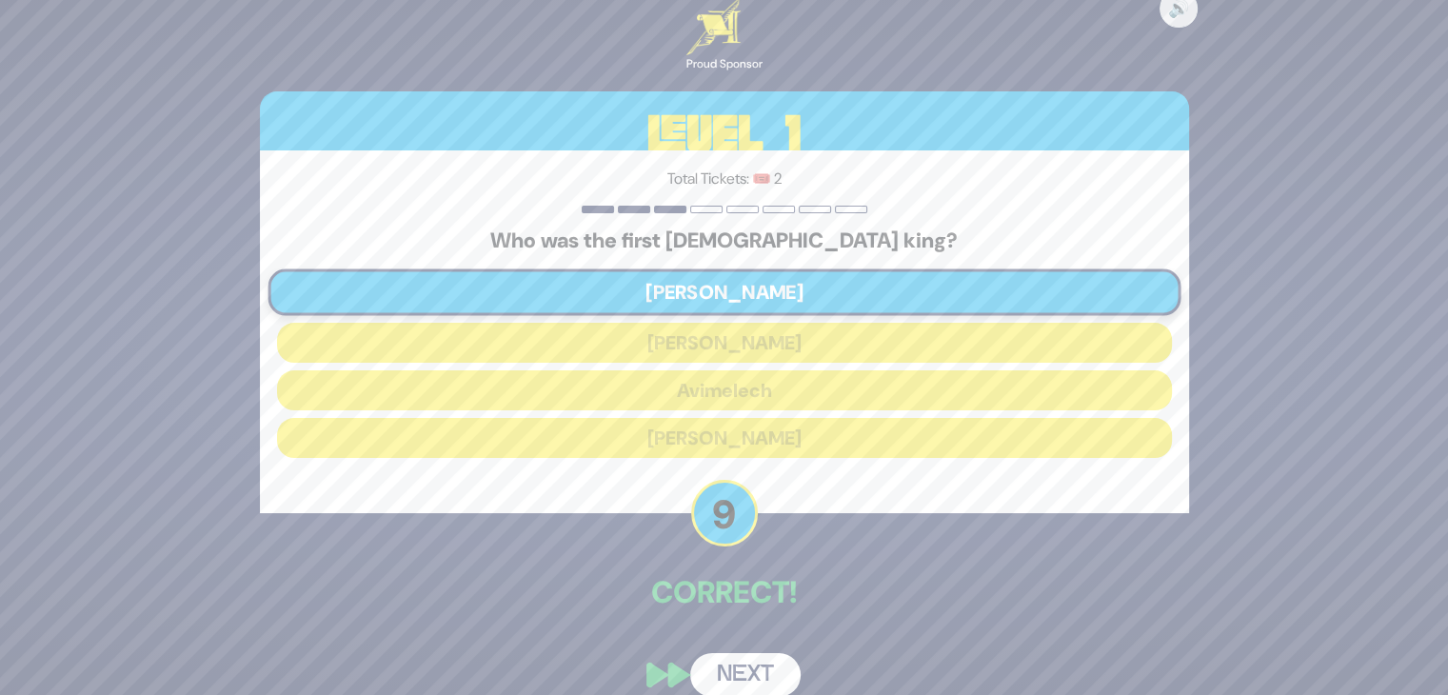
click at [747, 663] on button "Next" at bounding box center [745, 675] width 110 height 44
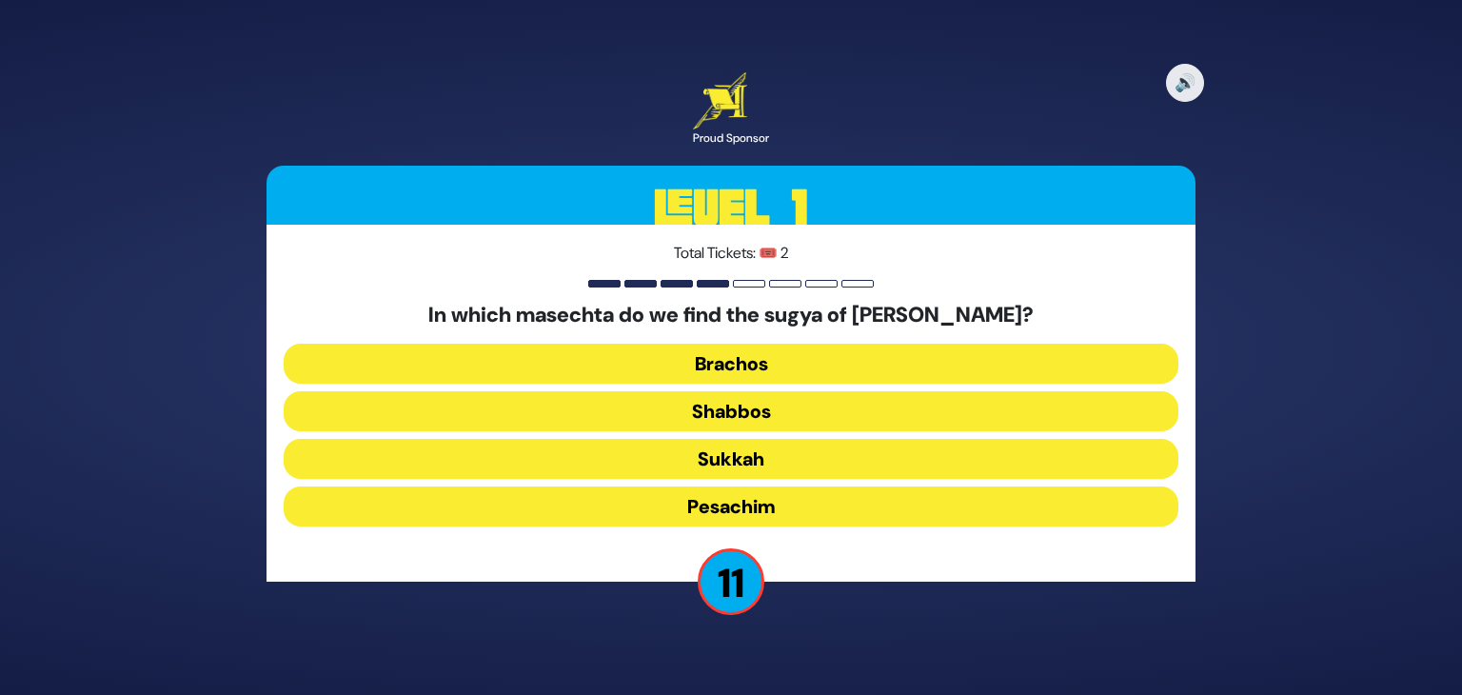
click at [699, 418] on button "Shabbos" at bounding box center [731, 411] width 895 height 40
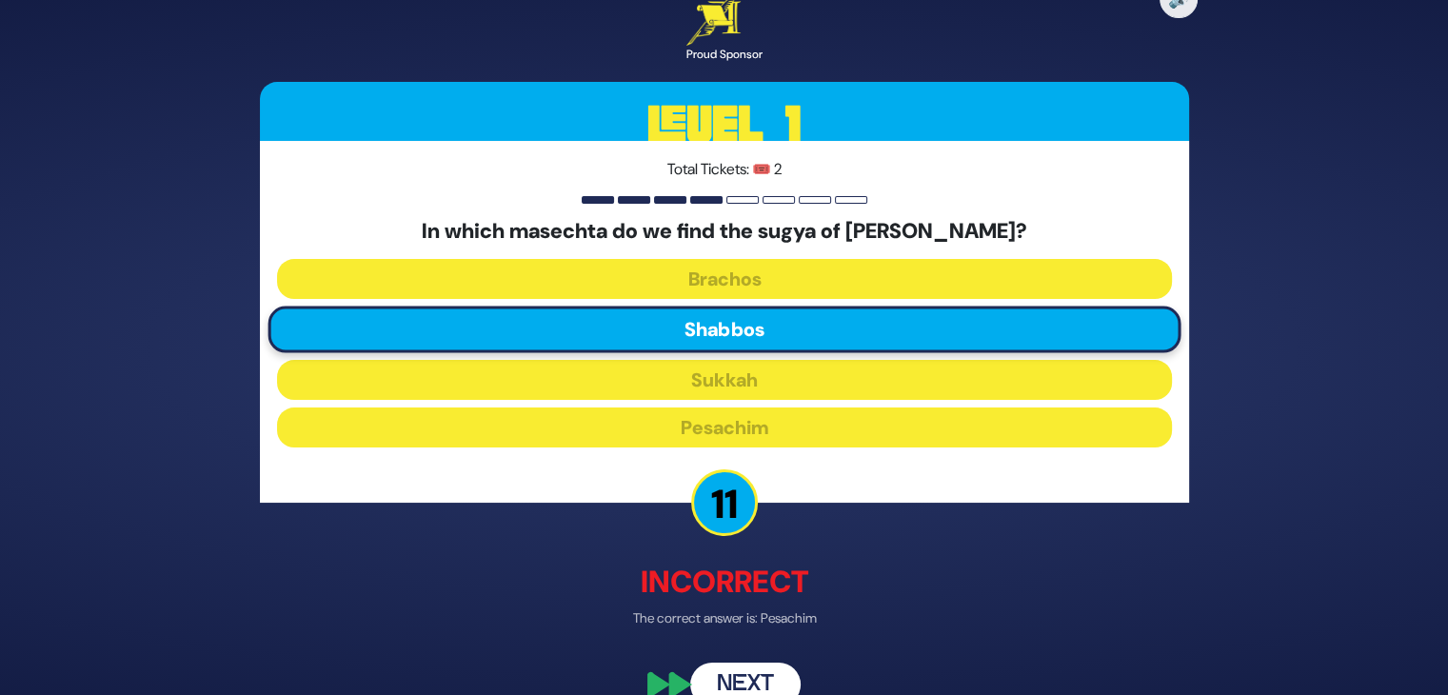
click at [743, 680] on button "Next" at bounding box center [745, 685] width 110 height 44
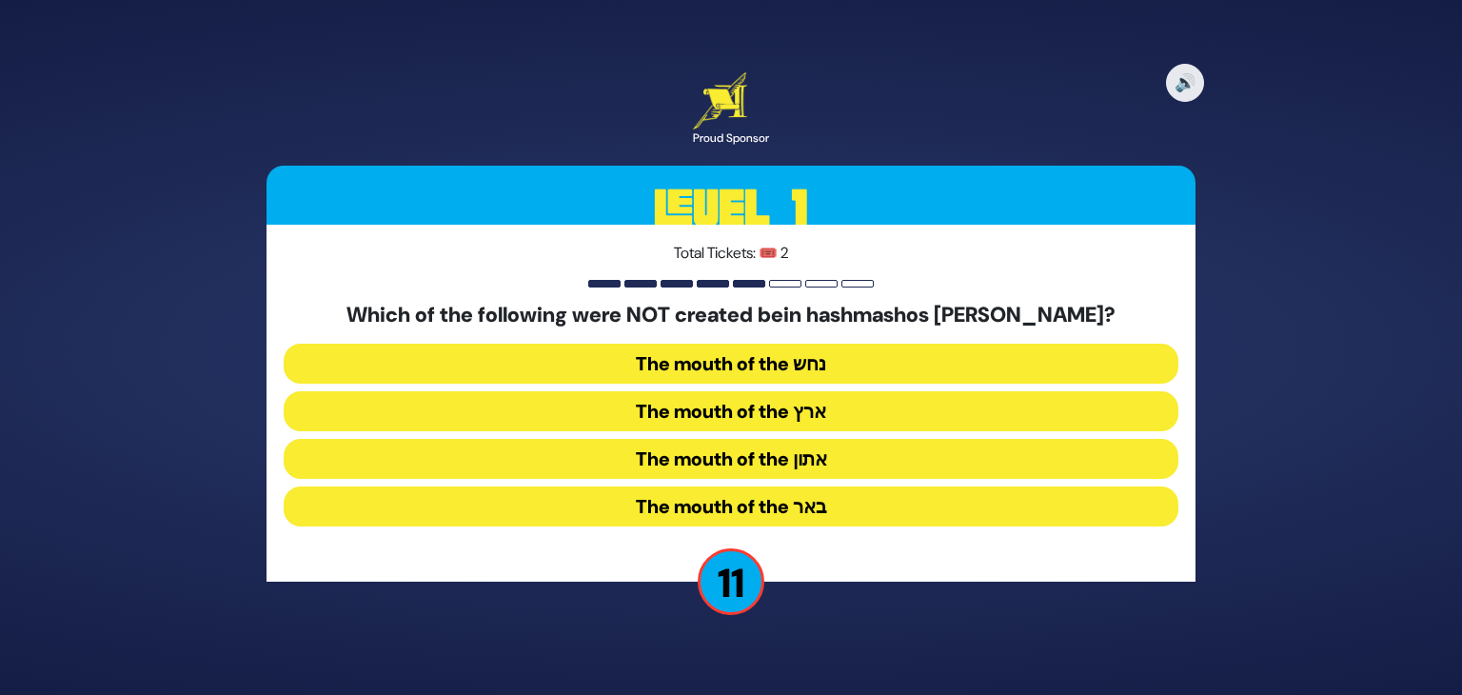
click at [821, 361] on button "The mouth of the נחש" at bounding box center [731, 364] width 895 height 40
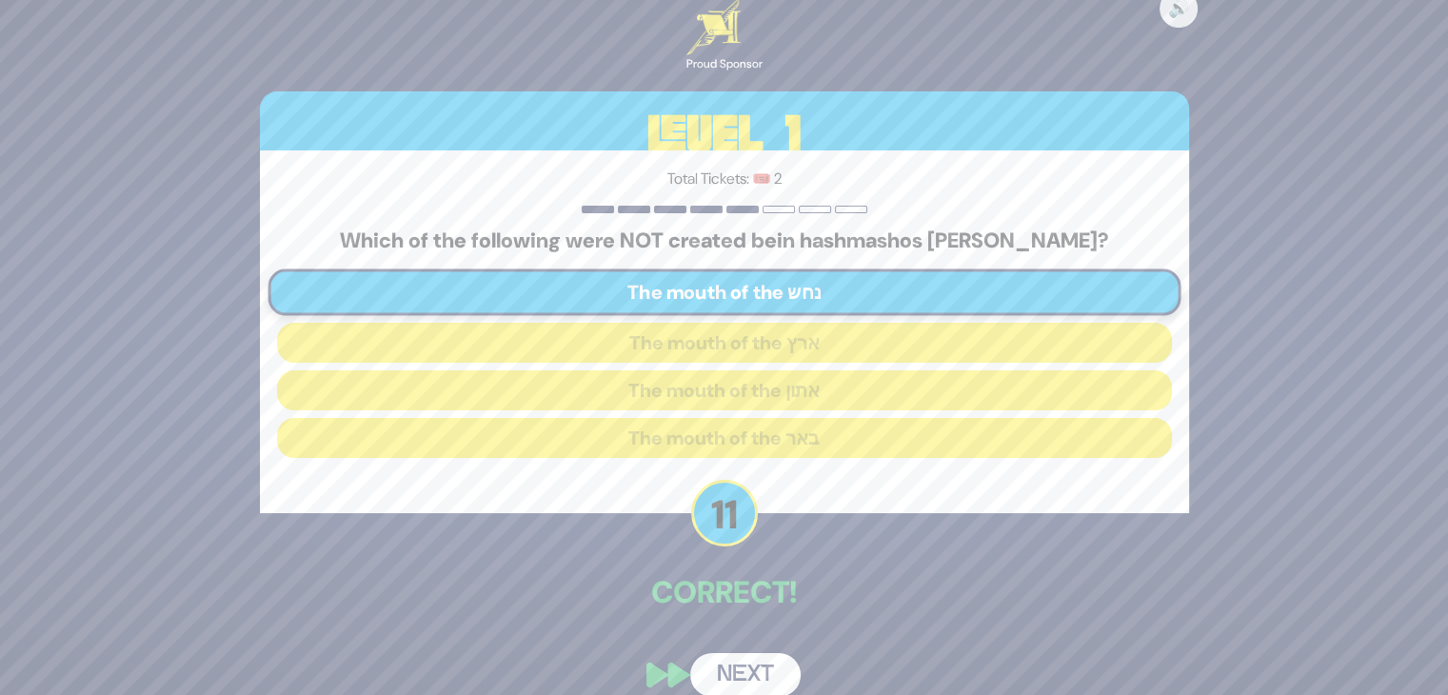
click at [747, 667] on button "Next" at bounding box center [745, 675] width 110 height 44
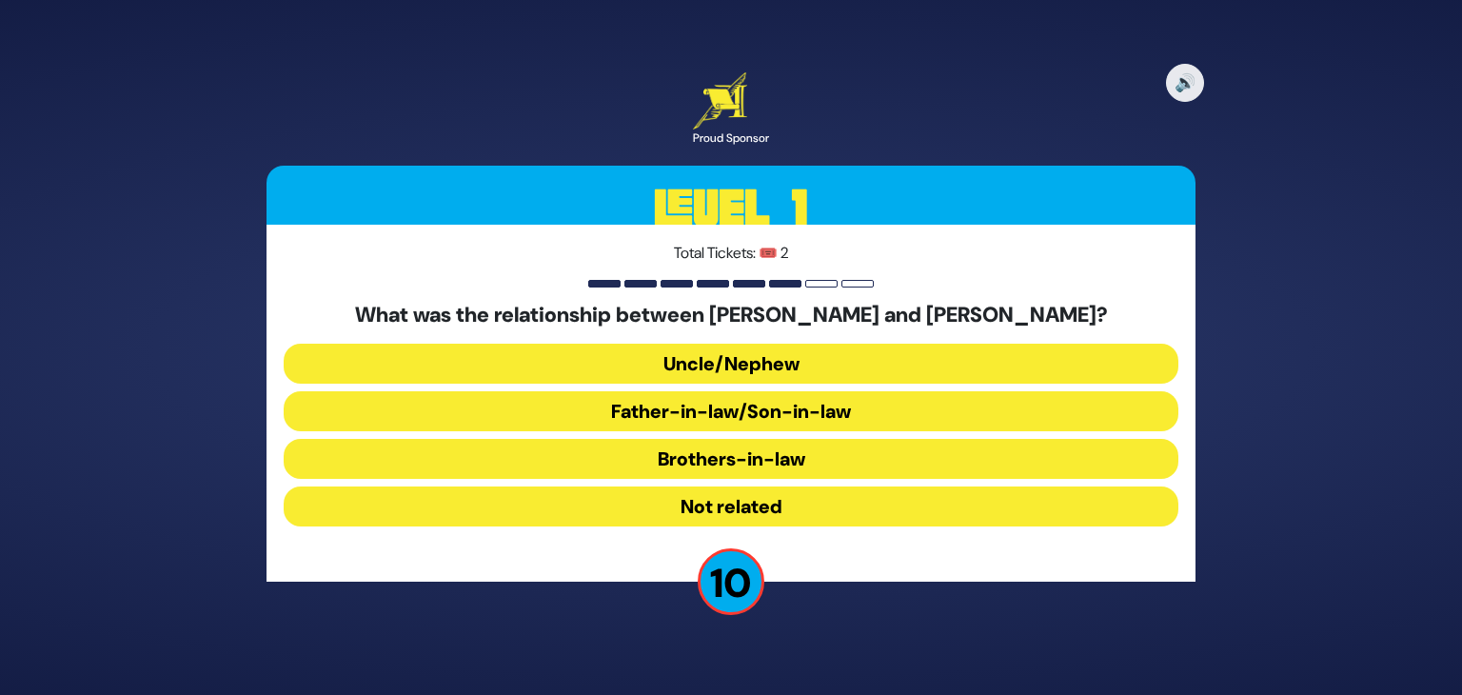
click at [766, 498] on button "Not related" at bounding box center [731, 506] width 895 height 40
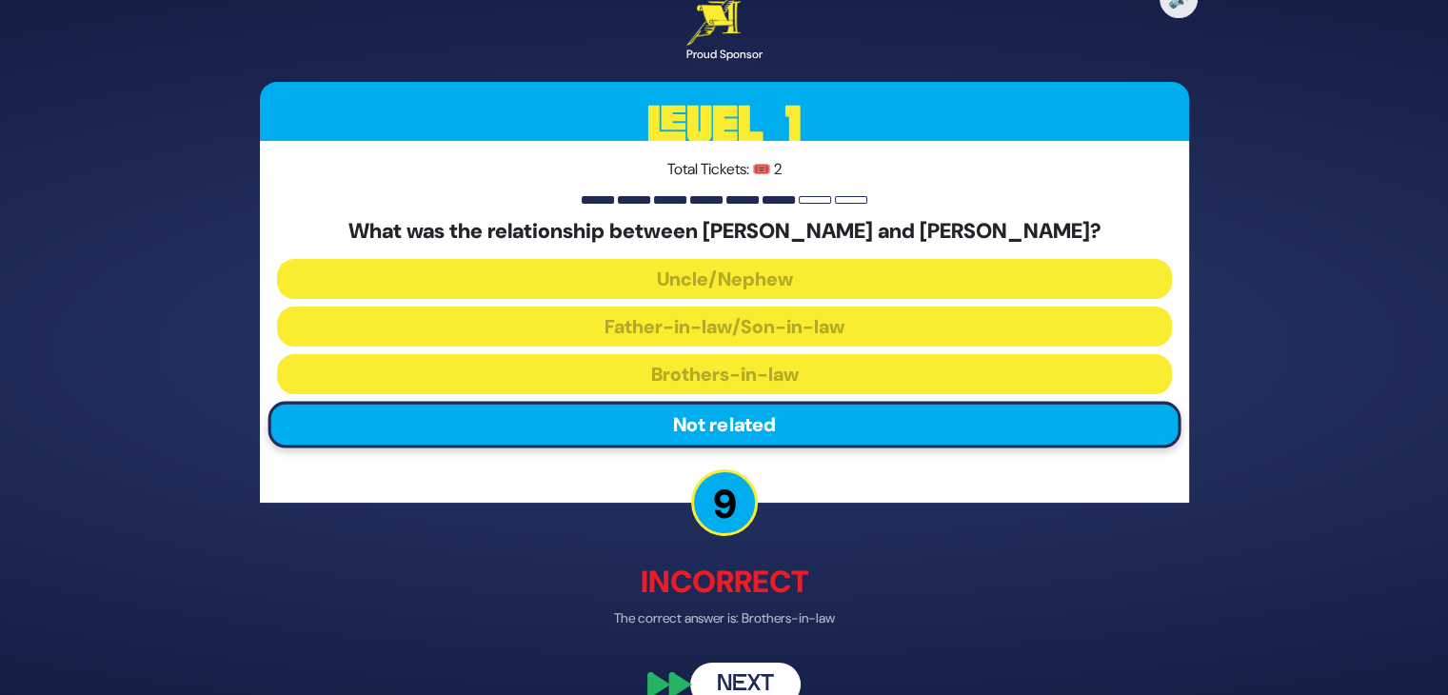
click at [769, 663] on button "Next" at bounding box center [745, 685] width 110 height 44
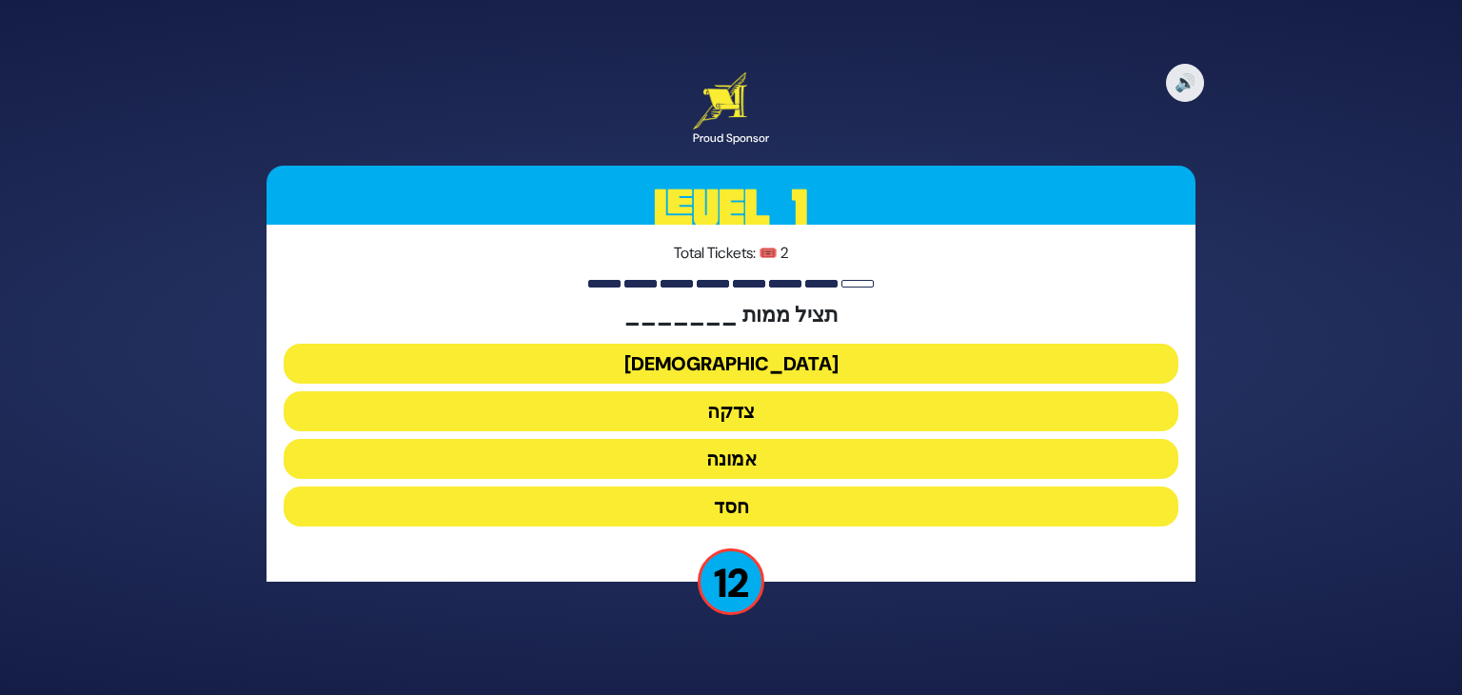
click at [742, 416] on button "צדקה" at bounding box center [731, 411] width 895 height 40
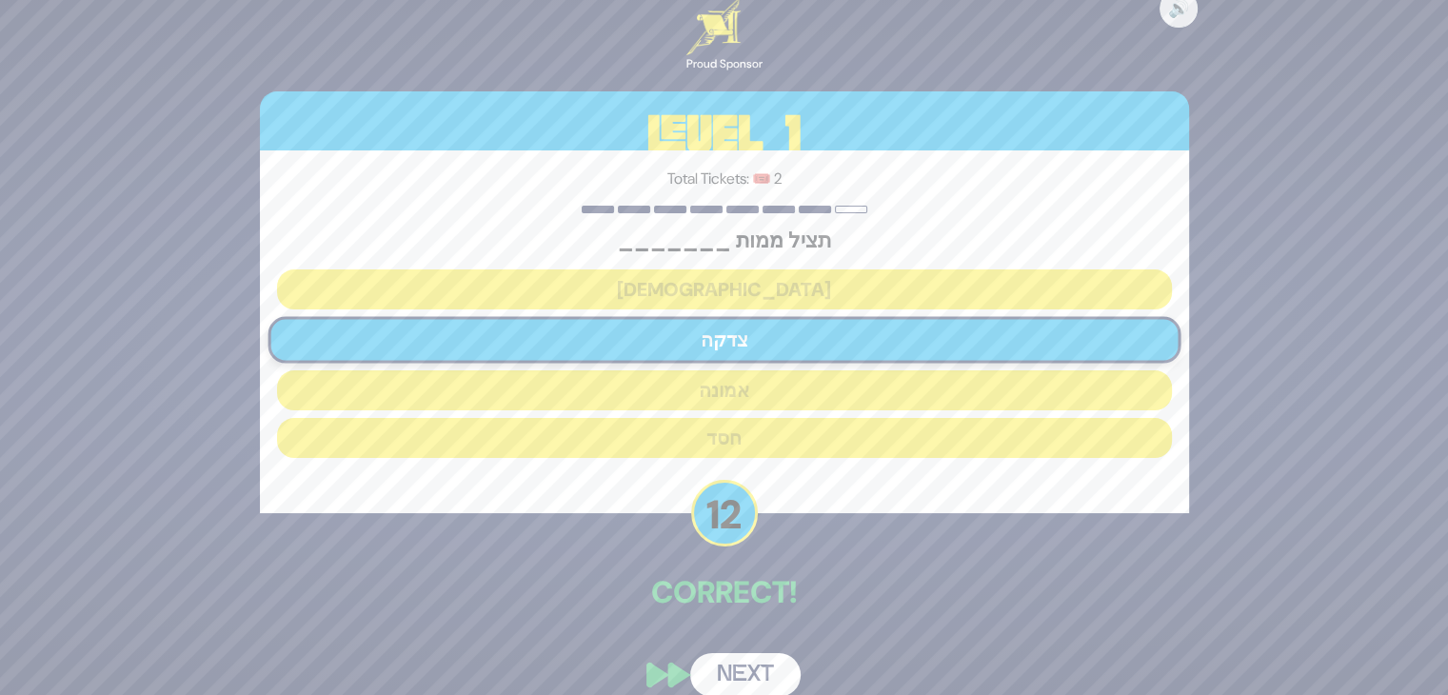
click at [765, 675] on button "Next" at bounding box center [745, 675] width 110 height 44
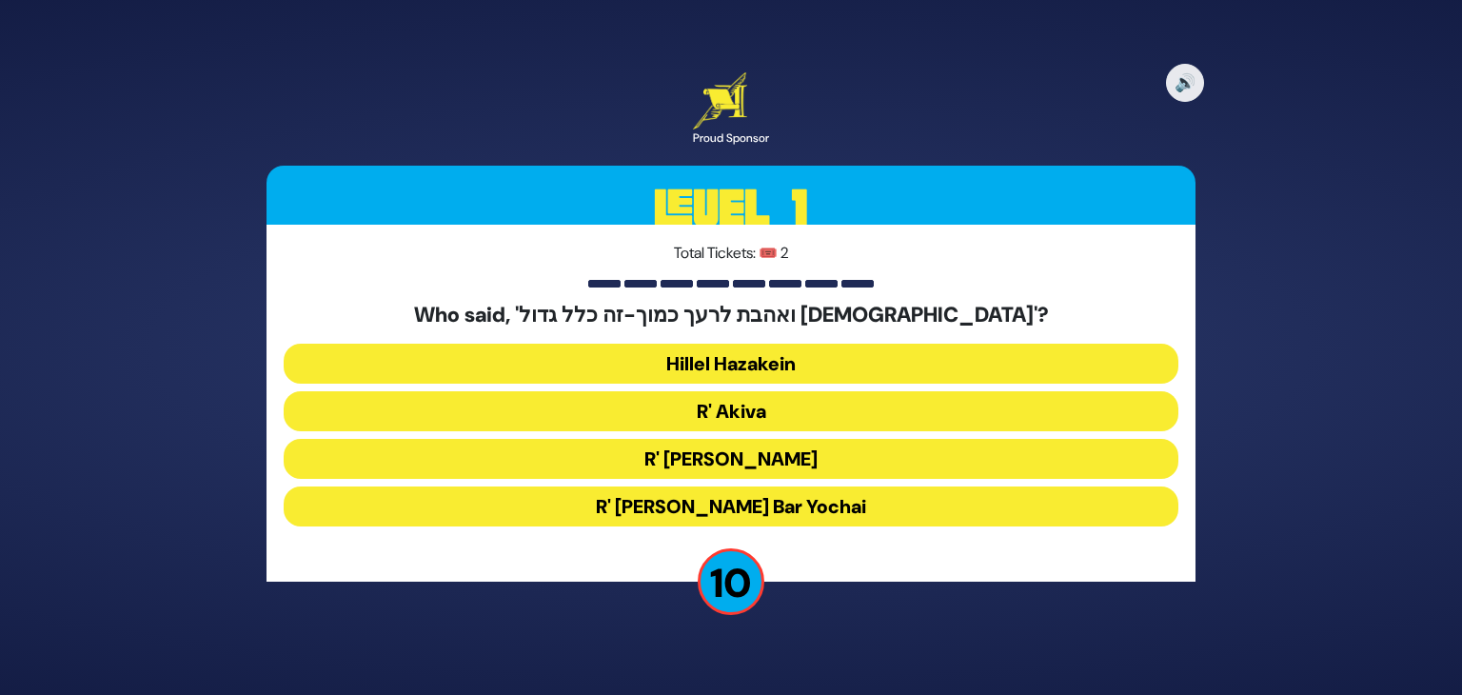
click at [794, 414] on button "R' Akiva" at bounding box center [731, 411] width 895 height 40
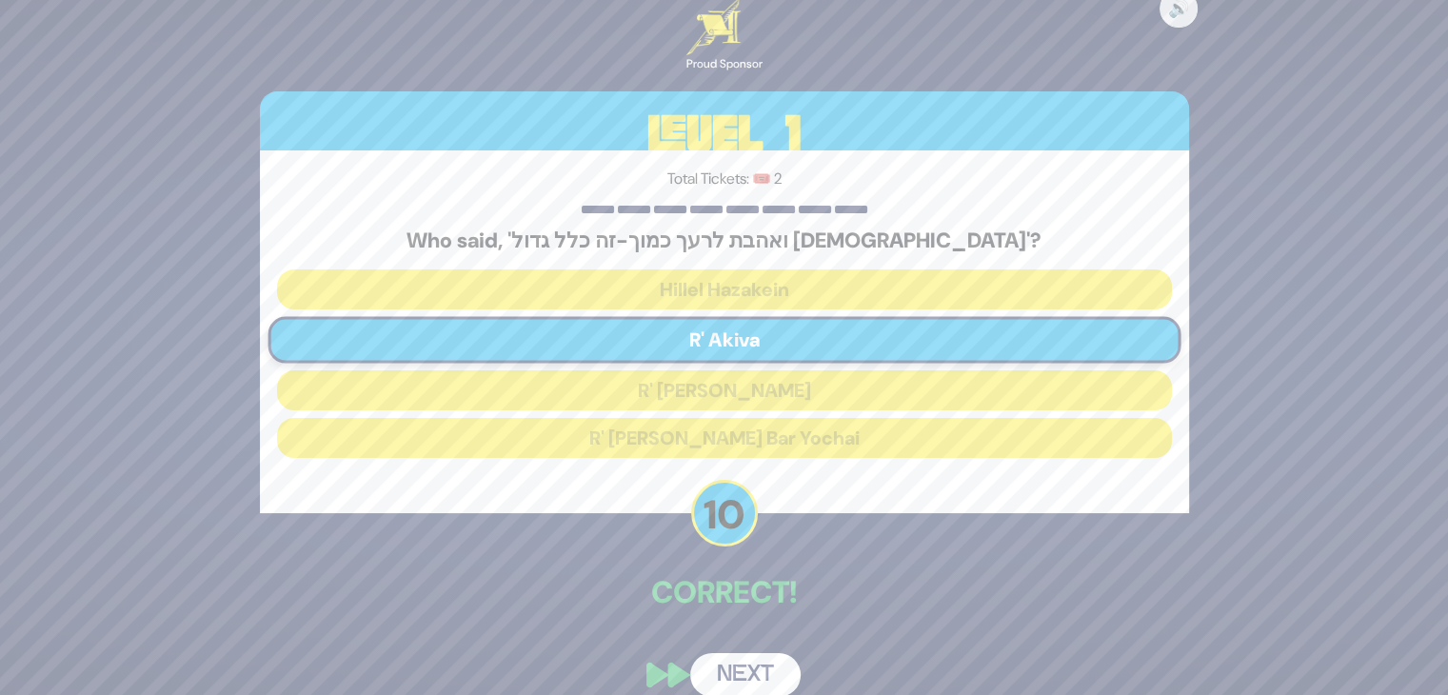
click at [779, 644] on div "🔊 Proud Sponsor Level 1 Total Tickets: 🎟️ 2 Who said, 'ואהבת לרעך כמוך-זה כלל ג…" at bounding box center [724, 346] width 975 height 743
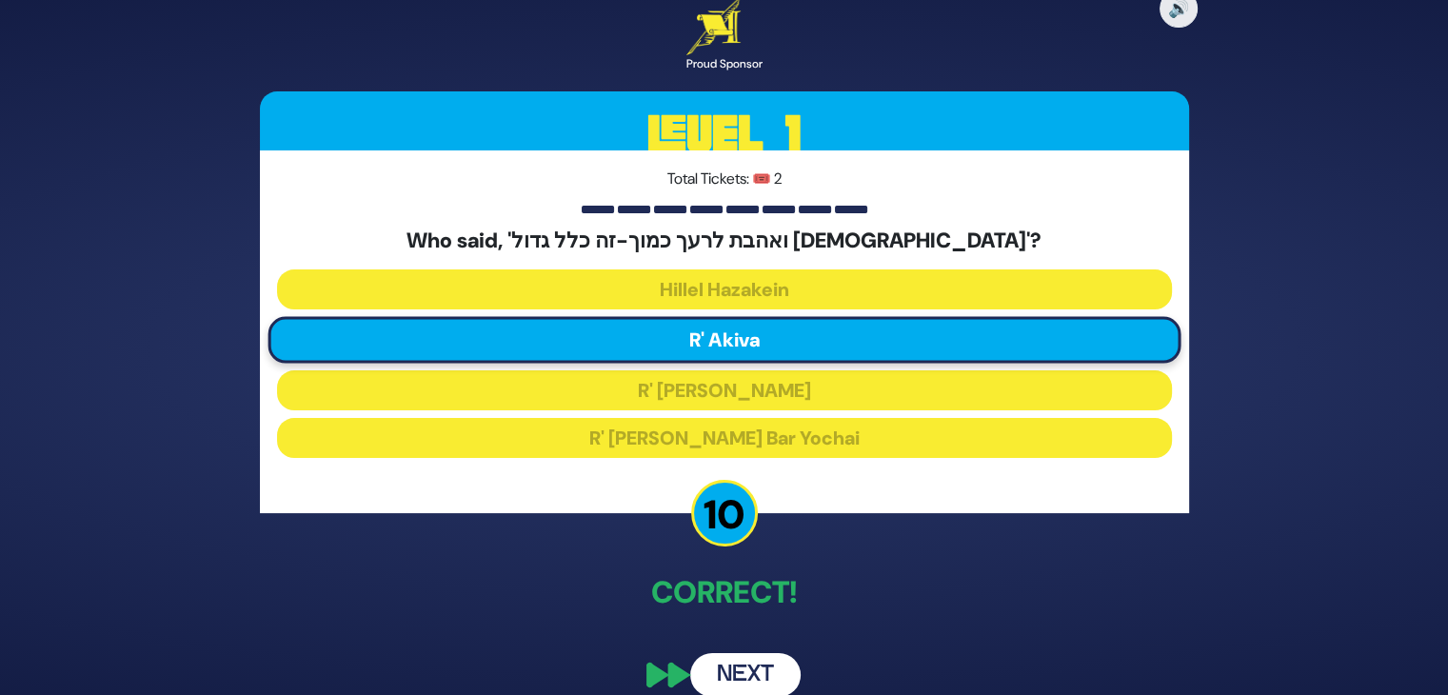
click at [750, 678] on button "Next" at bounding box center [745, 675] width 110 height 44
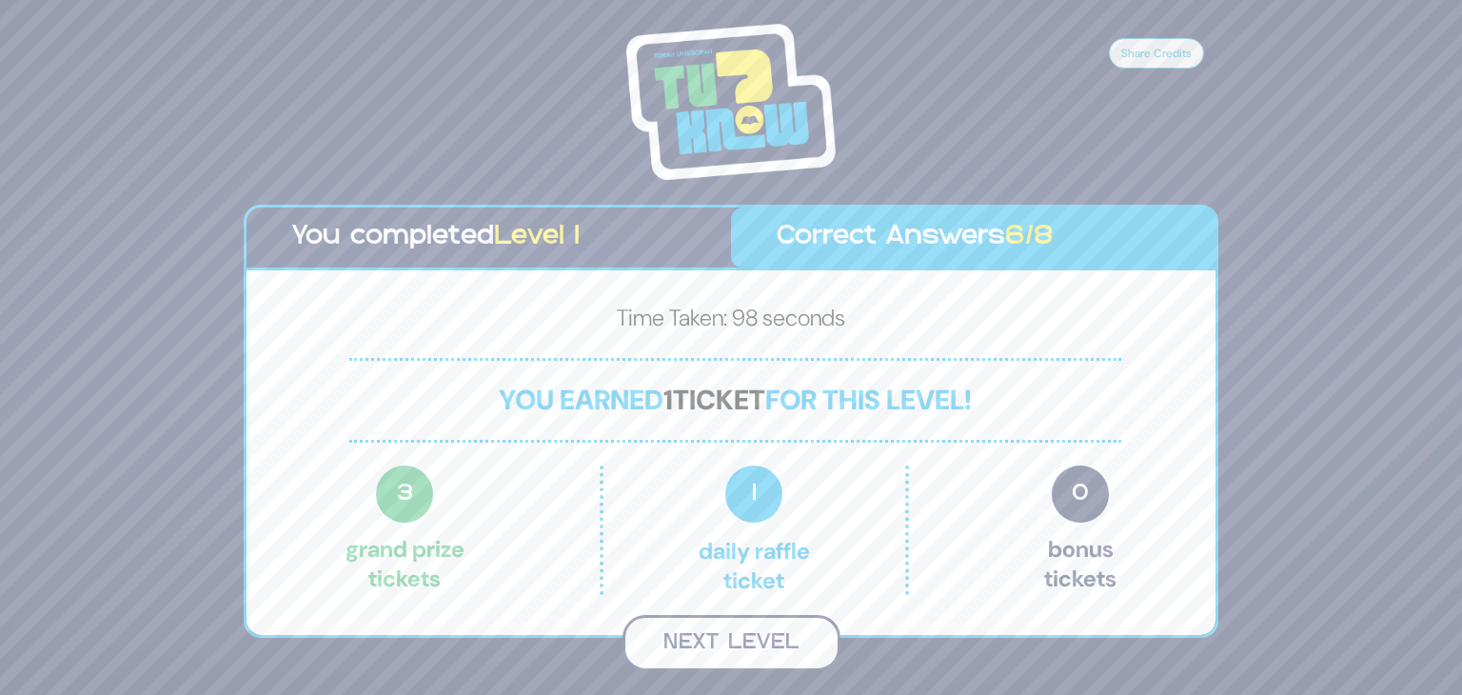
click at [696, 652] on button "Next Level" at bounding box center [732, 643] width 218 height 56
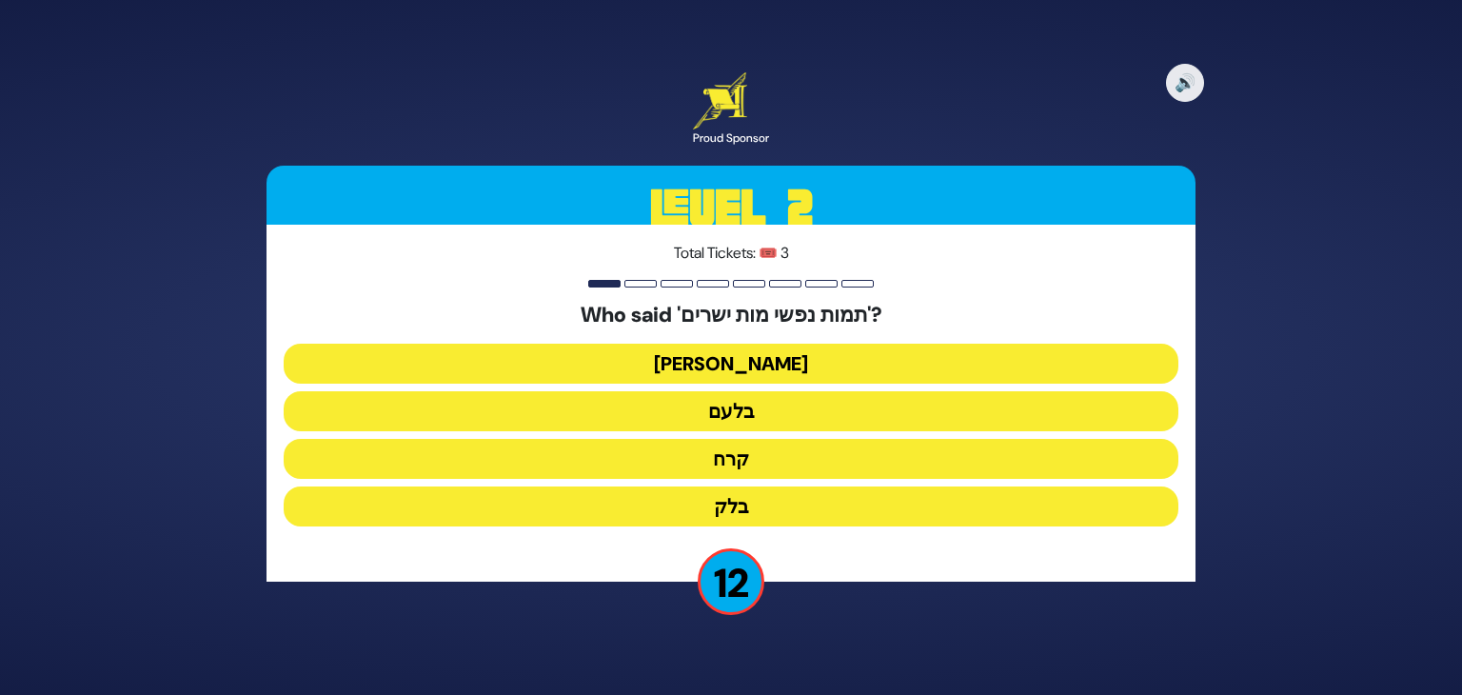
click at [739, 415] on button "בלעם" at bounding box center [731, 411] width 895 height 40
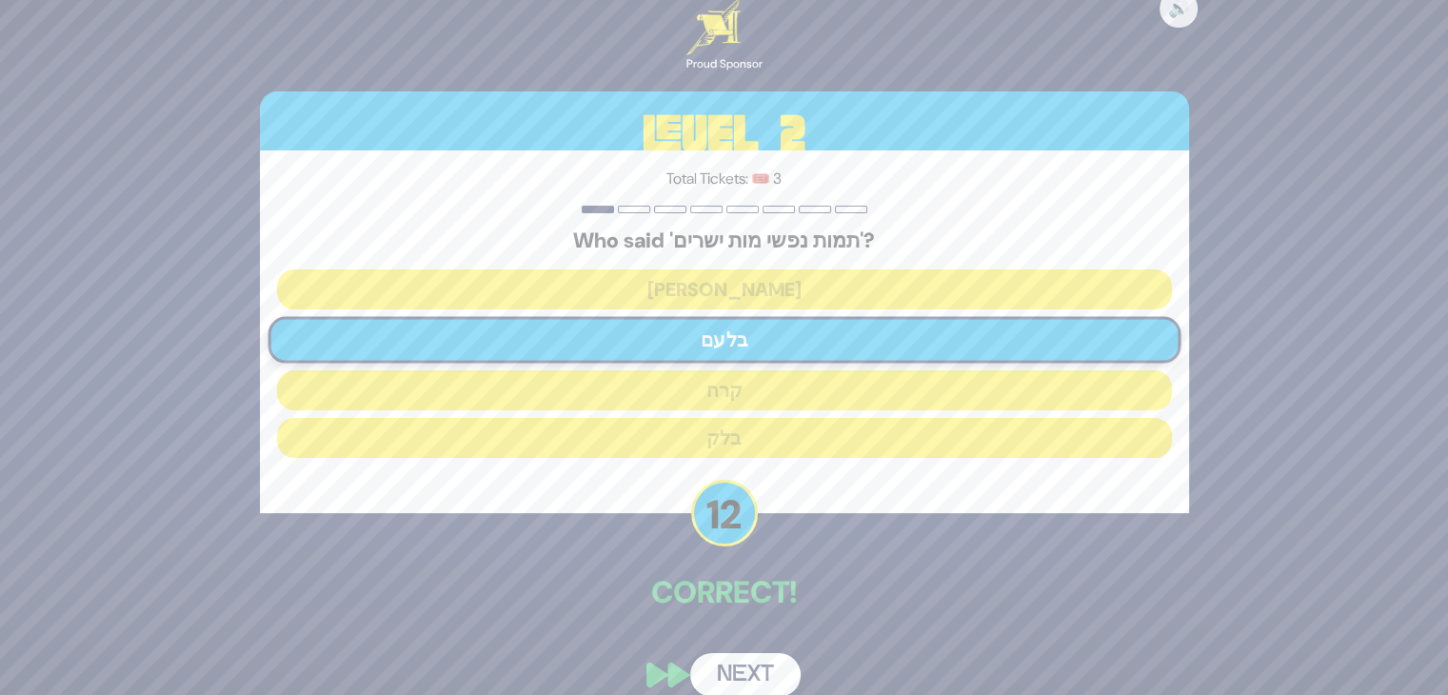
click at [769, 660] on button "Next" at bounding box center [745, 675] width 110 height 44
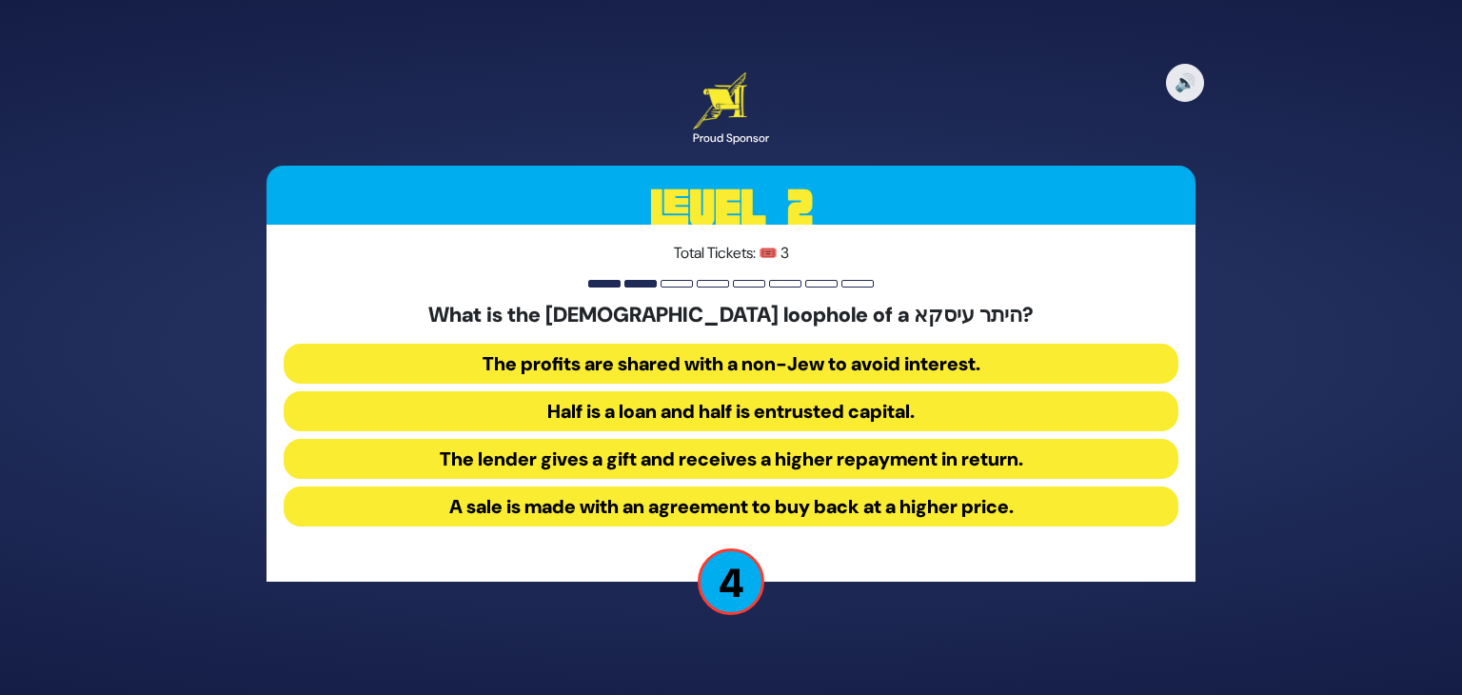
click at [757, 510] on button "A sale is made with an agreement to buy back at a higher price." at bounding box center [731, 506] width 895 height 40
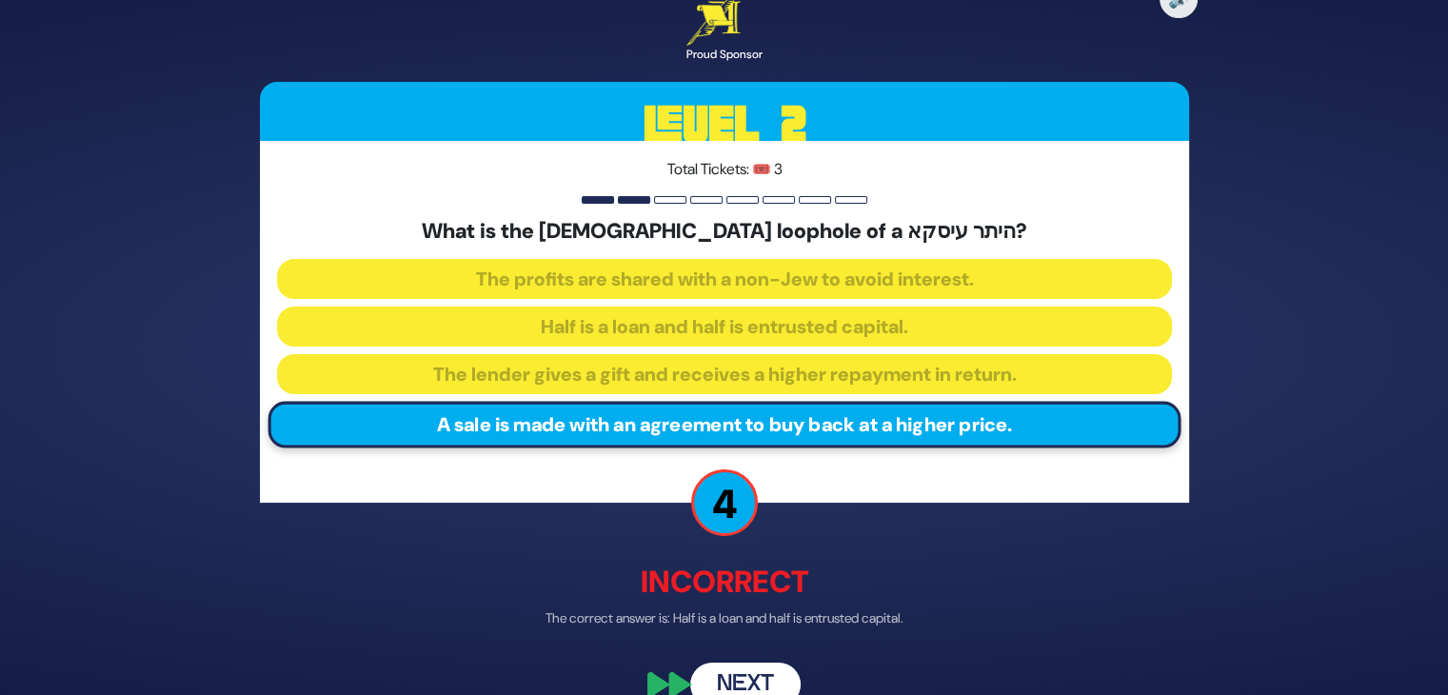
click at [733, 680] on button "Next" at bounding box center [745, 685] width 110 height 44
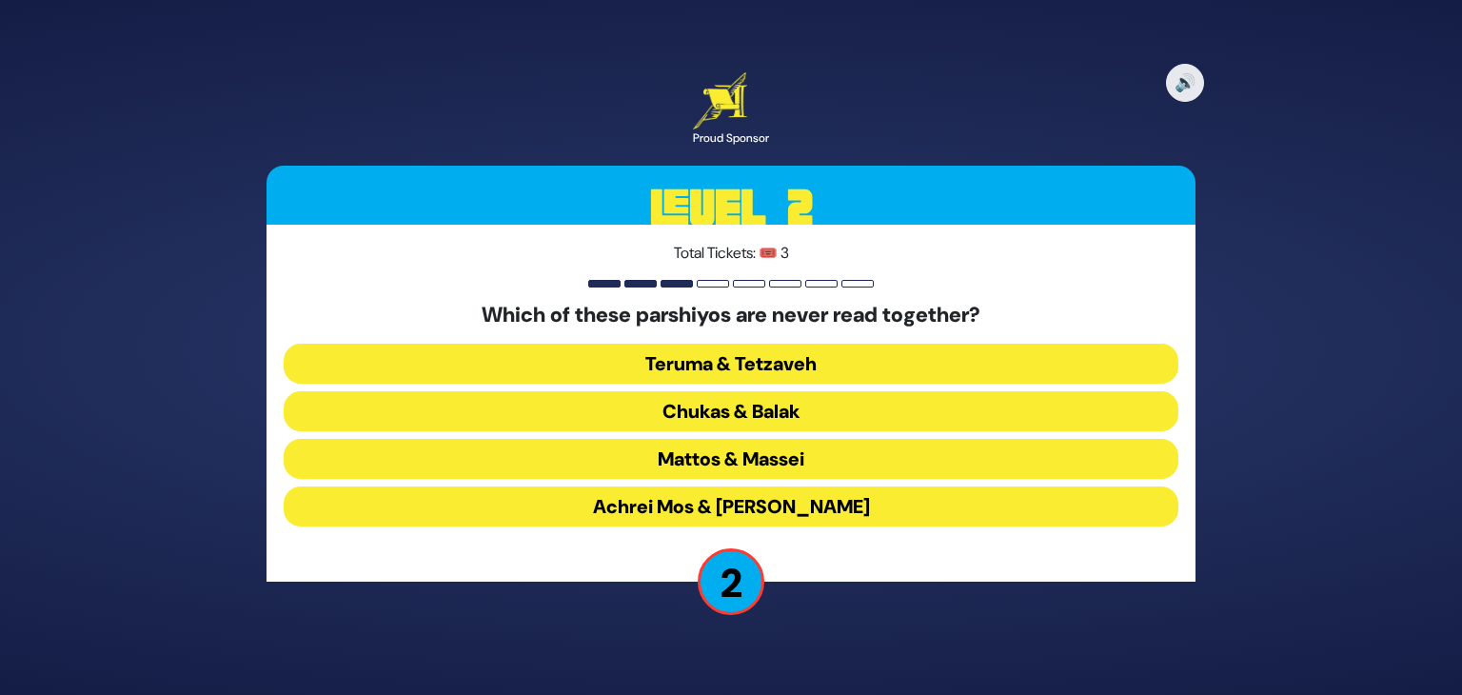
click at [762, 493] on button "Achrei Mos & Kedoshim" at bounding box center [731, 506] width 895 height 40
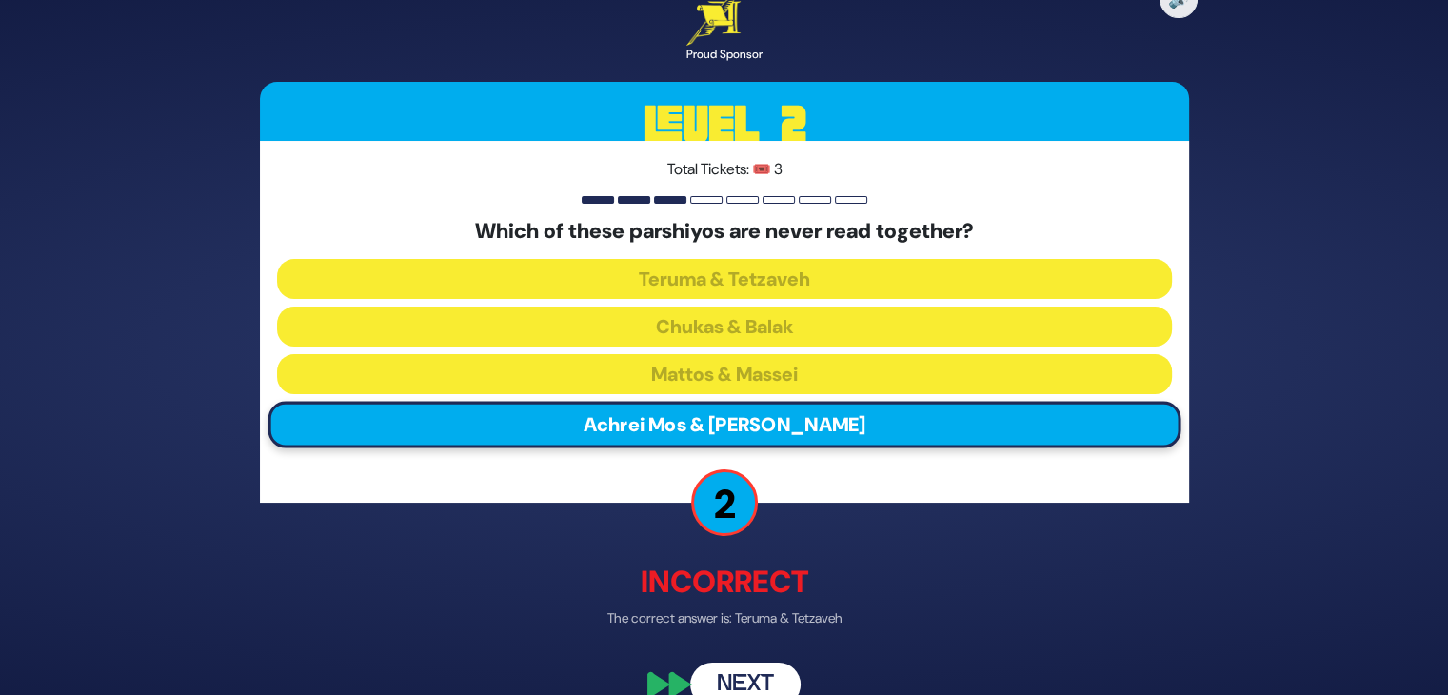
click at [739, 673] on button "Next" at bounding box center [745, 685] width 110 height 44
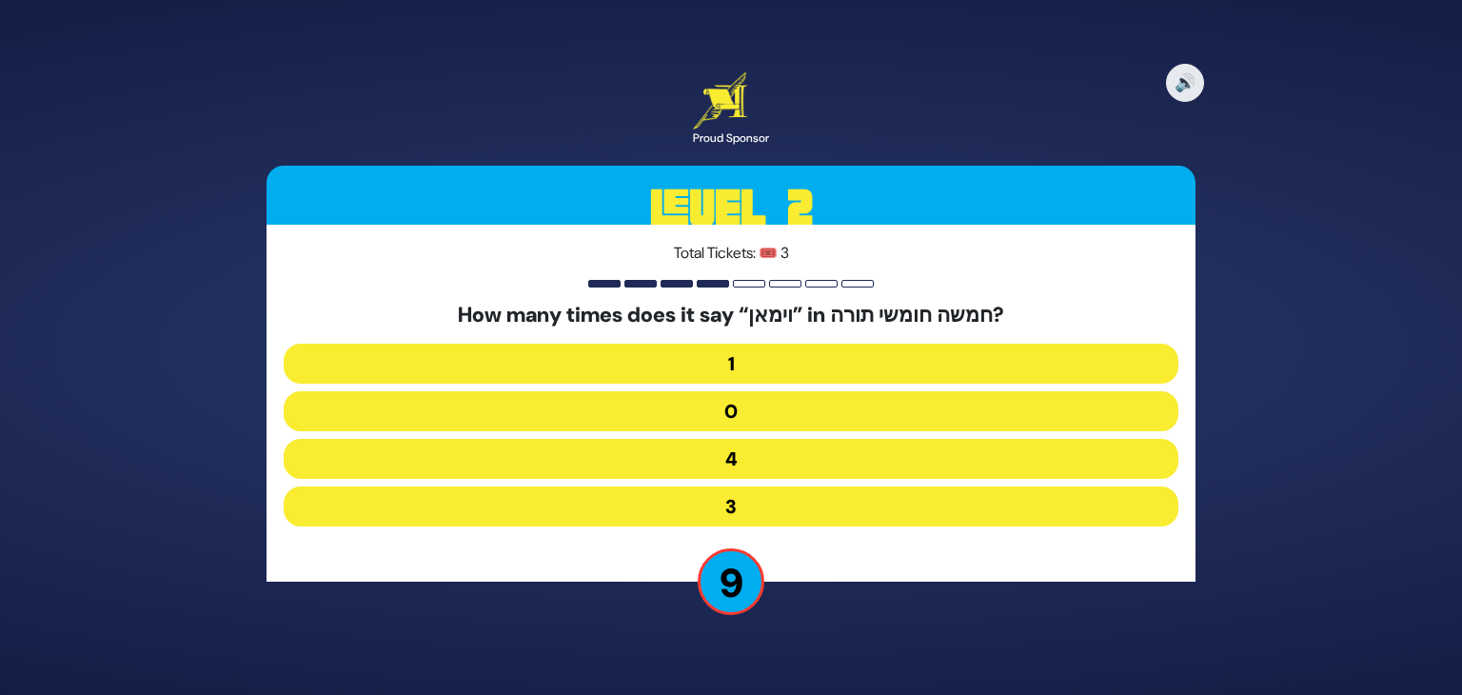
click at [742, 345] on button "1" at bounding box center [731, 364] width 895 height 40
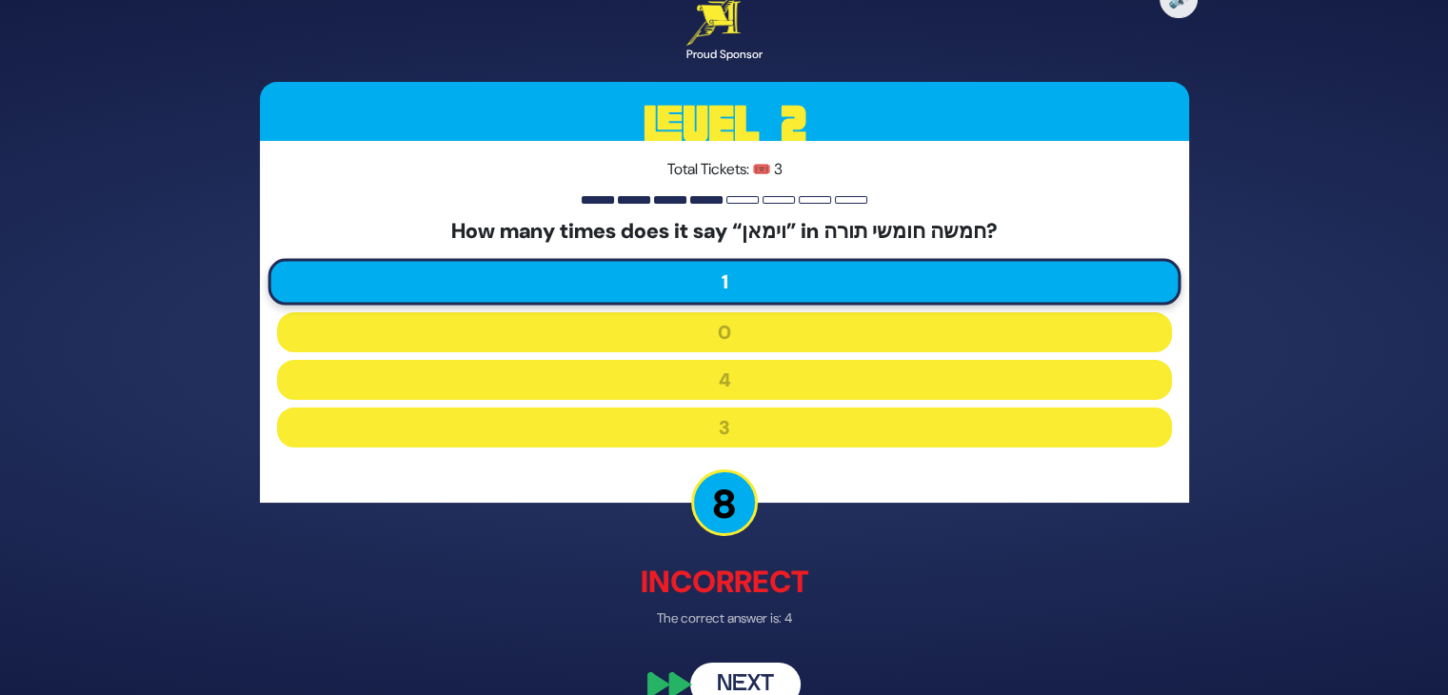
click at [756, 682] on button "Next" at bounding box center [745, 685] width 110 height 44
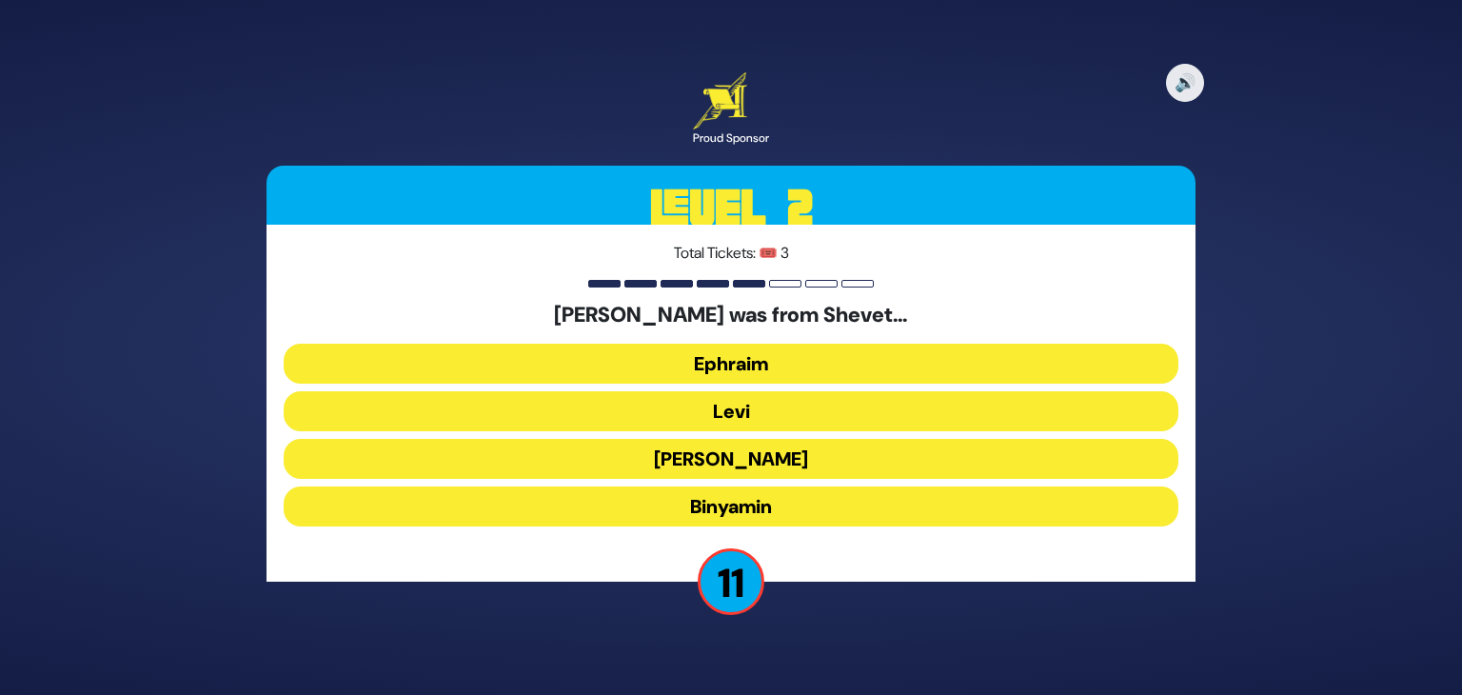
click at [703, 495] on button "Binyamin" at bounding box center [731, 506] width 895 height 40
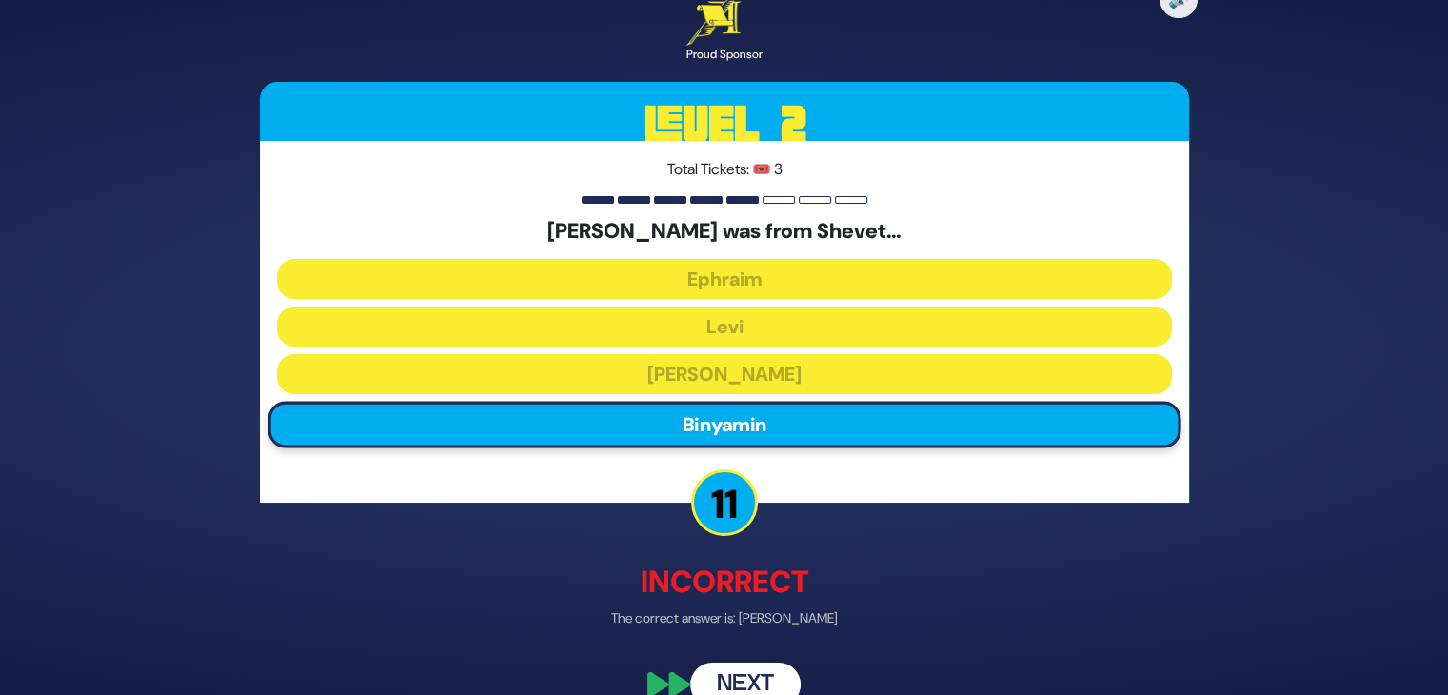
click at [739, 660] on div "🔊 Proud Sponsor Level 2 Total Tickets: 🎟️ 3 Shmuel Hanavi was from Shevet… Ephr…" at bounding box center [724, 347] width 975 height 763
click at [742, 677] on button "Next" at bounding box center [745, 685] width 110 height 44
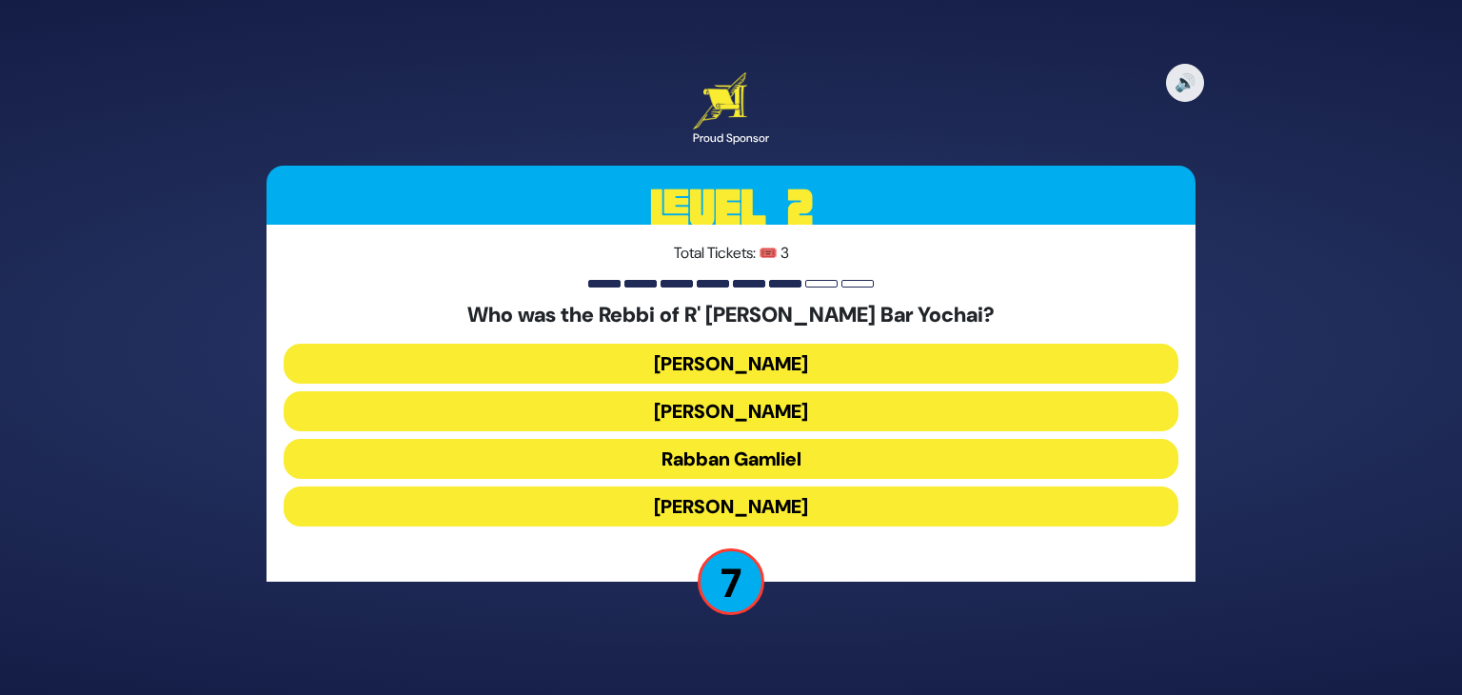
click at [770, 499] on button "Rabbi Akiva" at bounding box center [731, 506] width 895 height 40
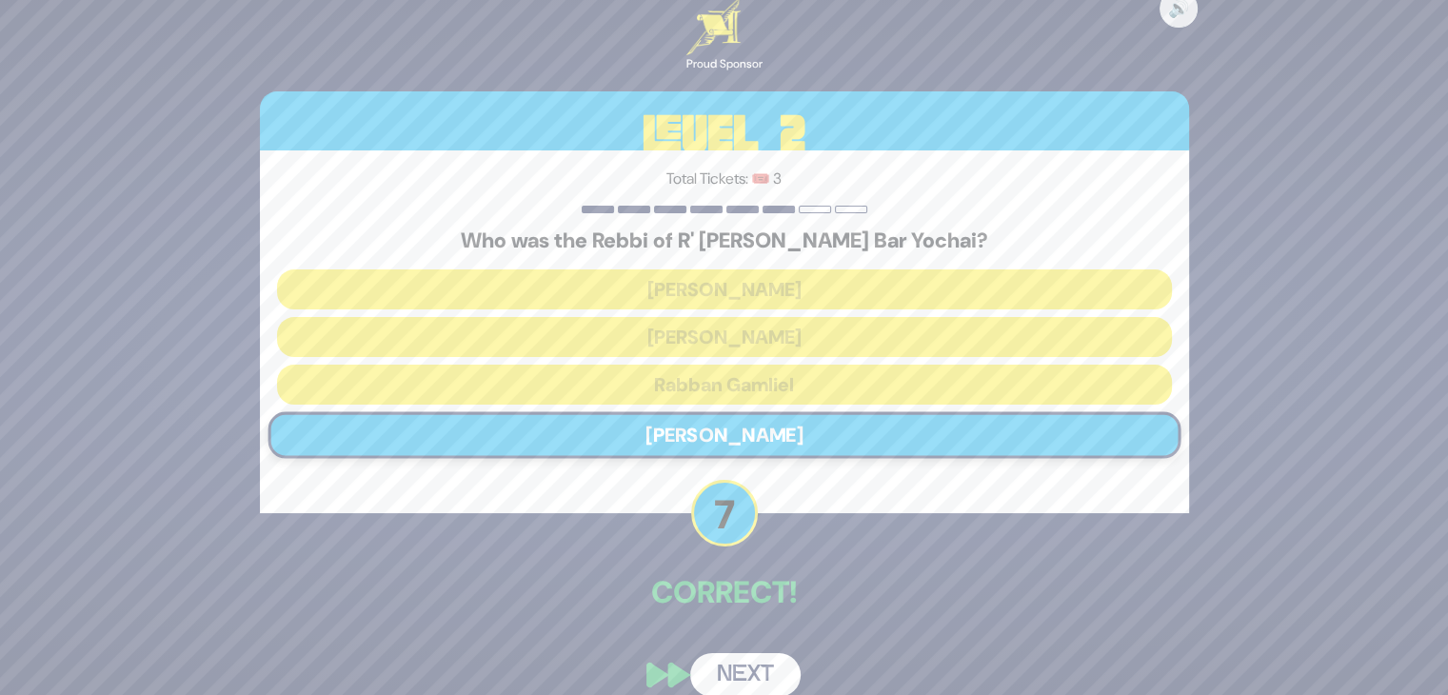
click at [743, 653] on button "Next" at bounding box center [745, 675] width 110 height 44
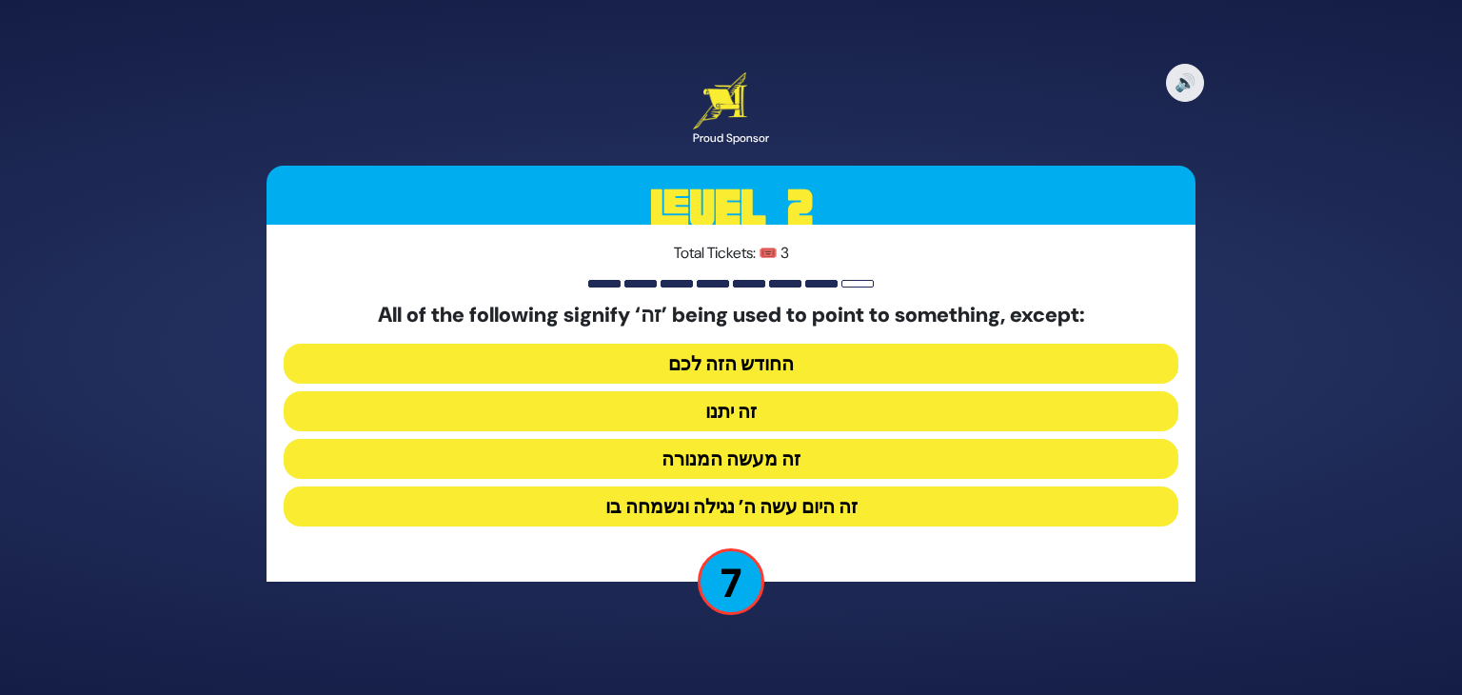
click at [766, 469] on button "זה מעשה המנורה" at bounding box center [731, 459] width 895 height 40
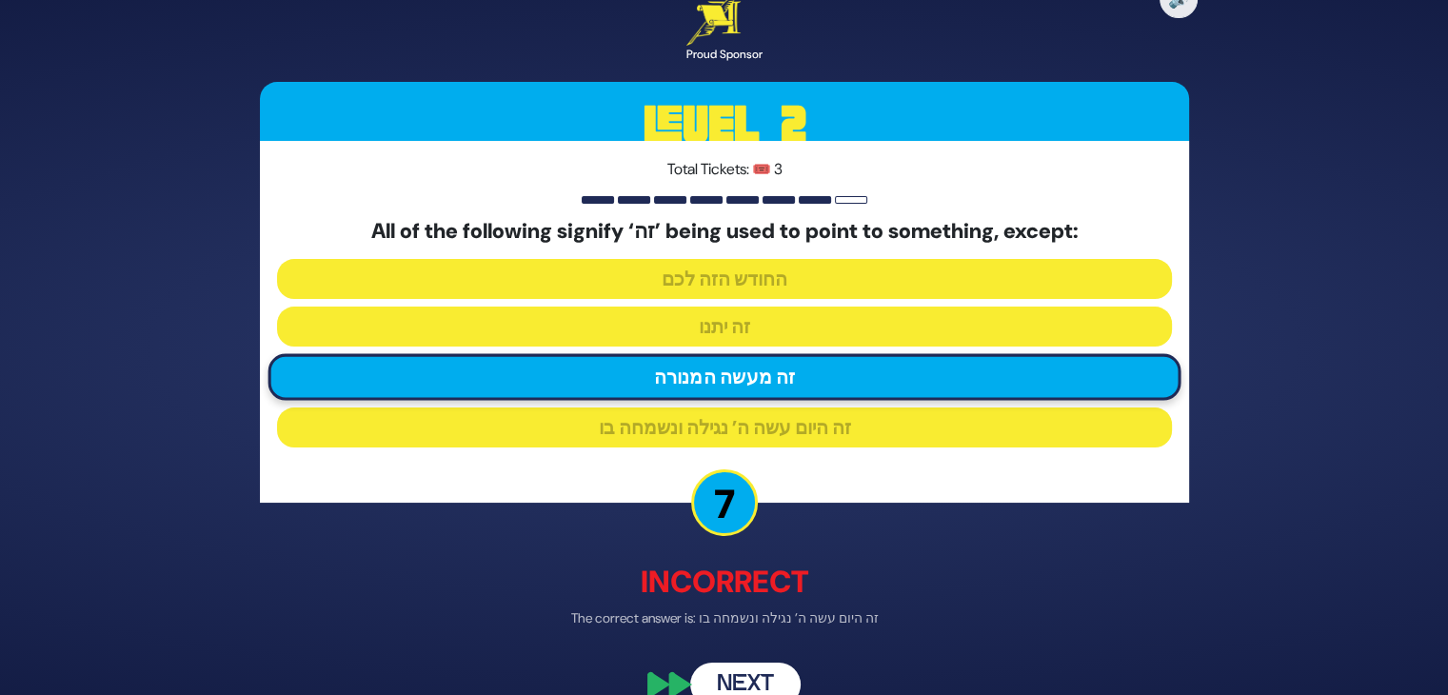
click at [753, 666] on button "Next" at bounding box center [745, 685] width 110 height 44
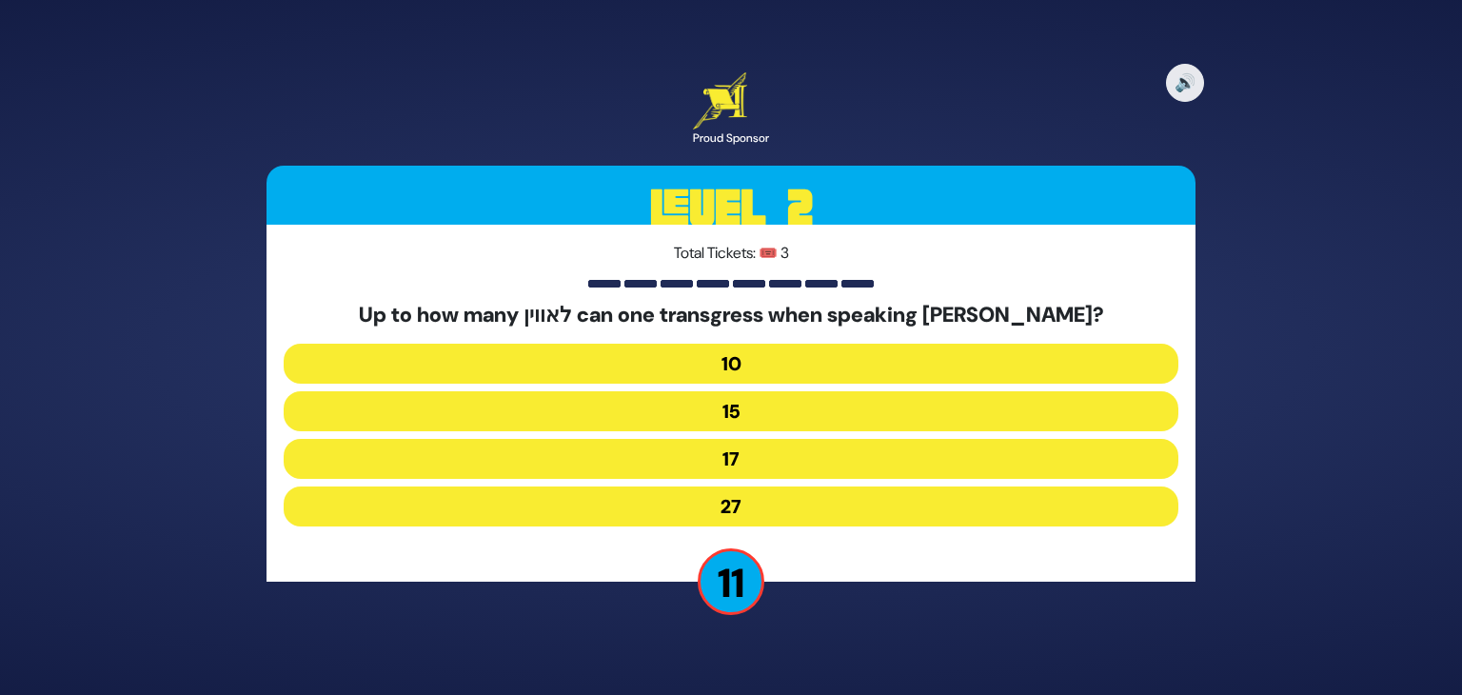
click at [775, 405] on button "15" at bounding box center [731, 411] width 895 height 40
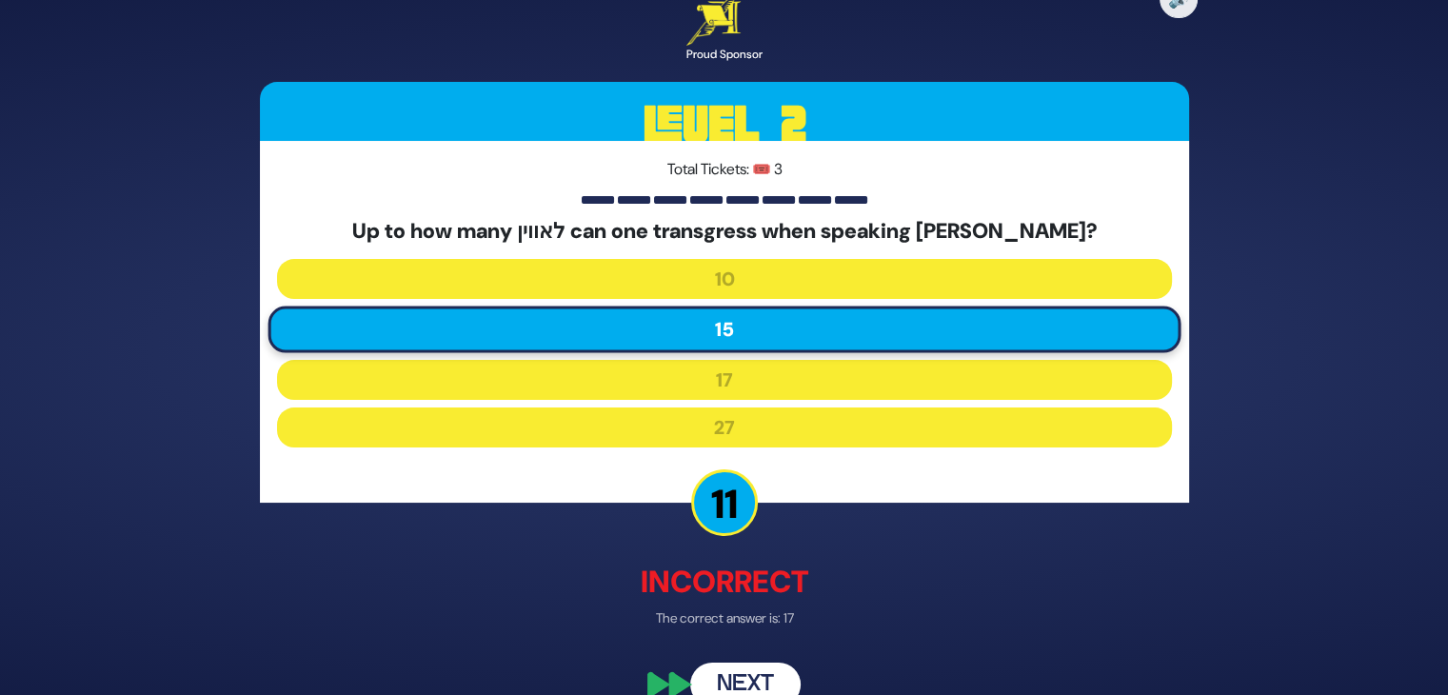
click at [761, 663] on button "Next" at bounding box center [745, 685] width 110 height 44
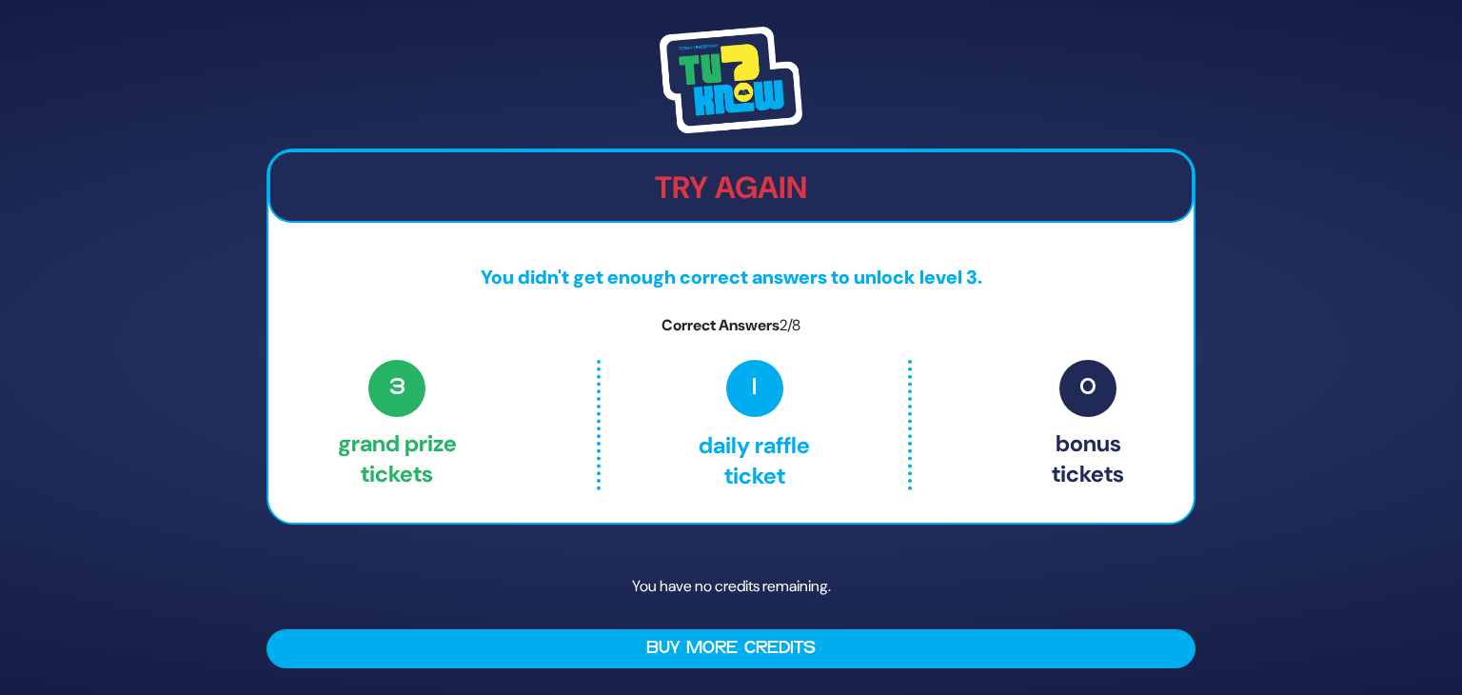
click at [719, 54] on img at bounding box center [731, 80] width 143 height 107
click at [752, 394] on span "1" at bounding box center [754, 388] width 57 height 57
click at [739, 177] on h2 "Try Again" at bounding box center [730, 187] width 921 height 36
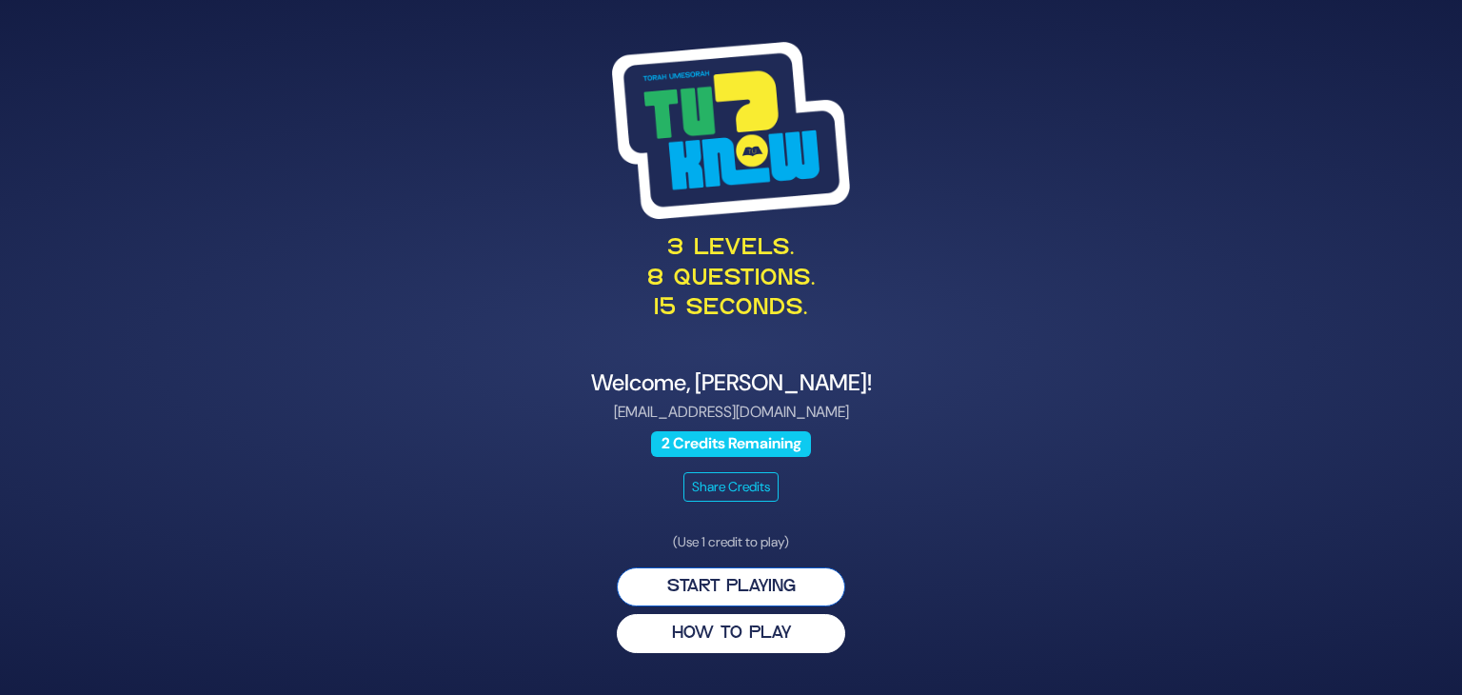
click at [802, 585] on button "Start Playing" at bounding box center [731, 586] width 228 height 39
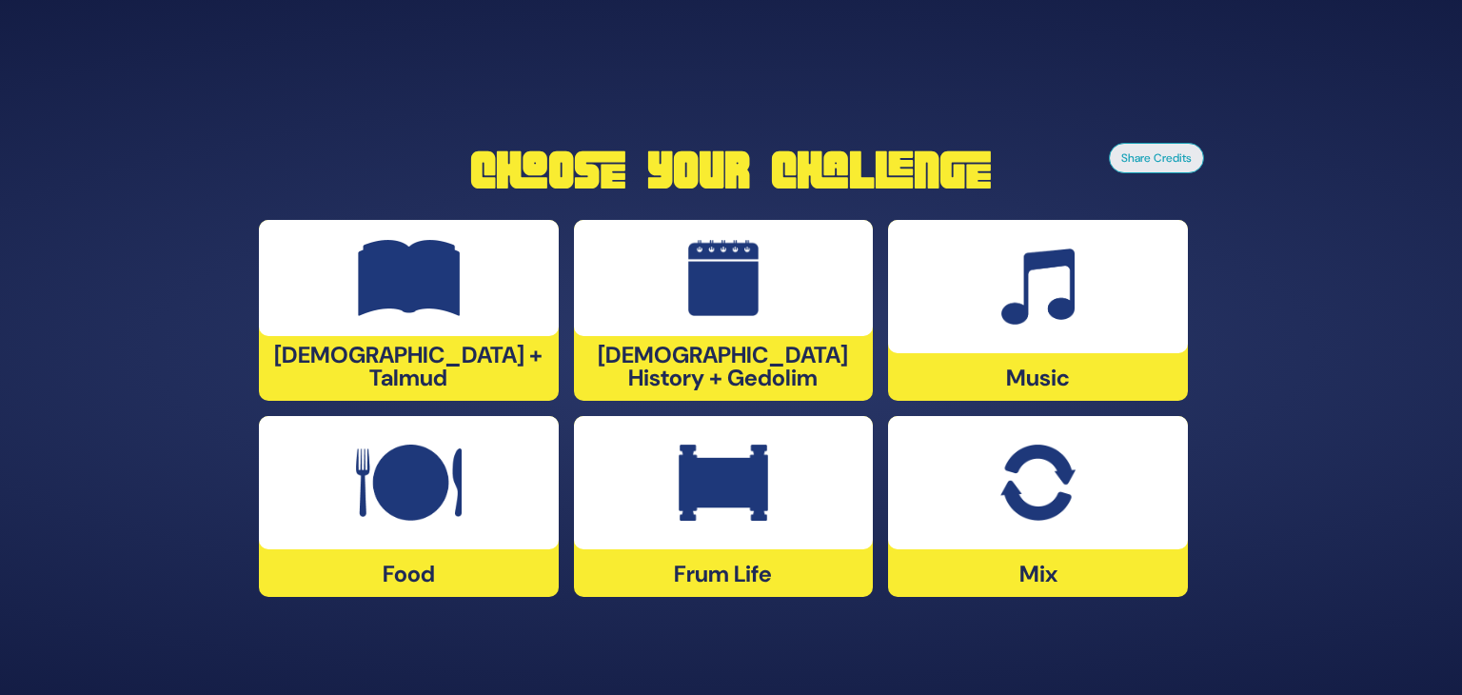
click at [476, 324] on div at bounding box center [409, 278] width 300 height 116
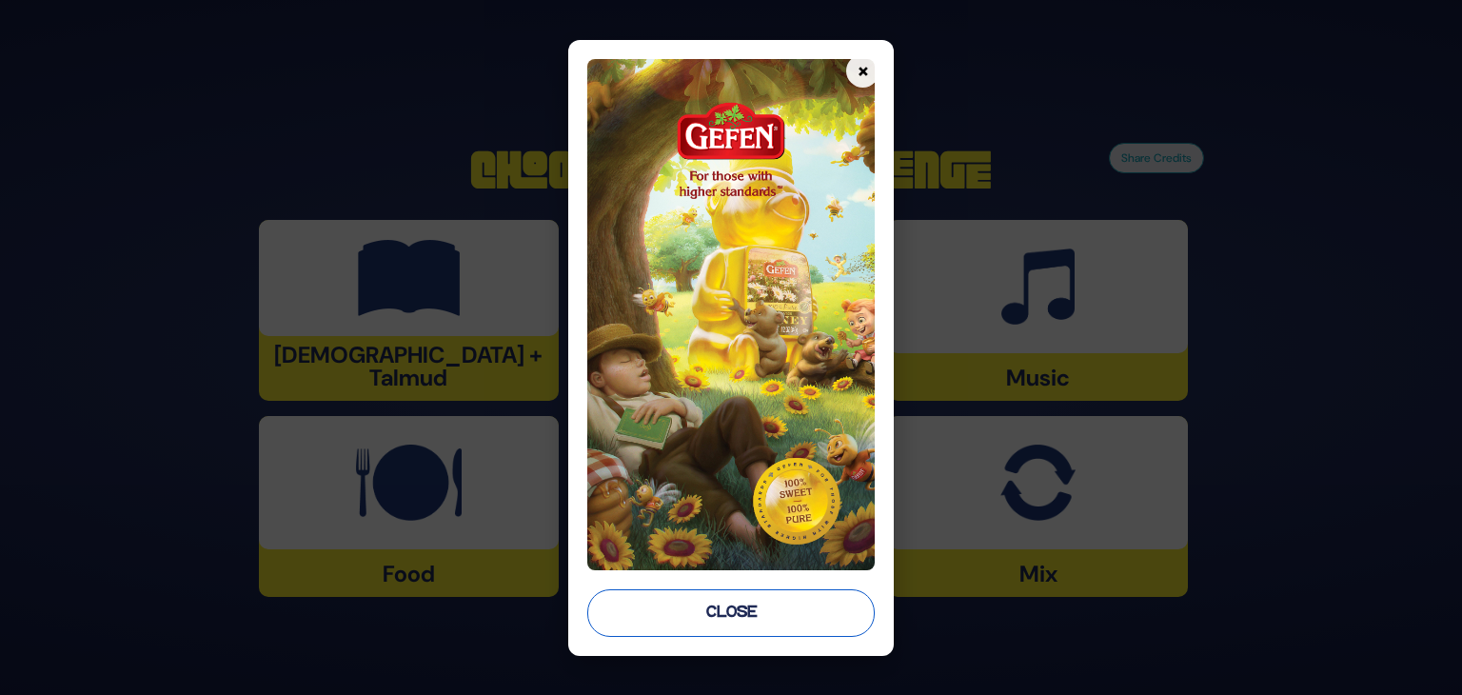
click at [773, 598] on button "Close" at bounding box center [730, 613] width 287 height 48
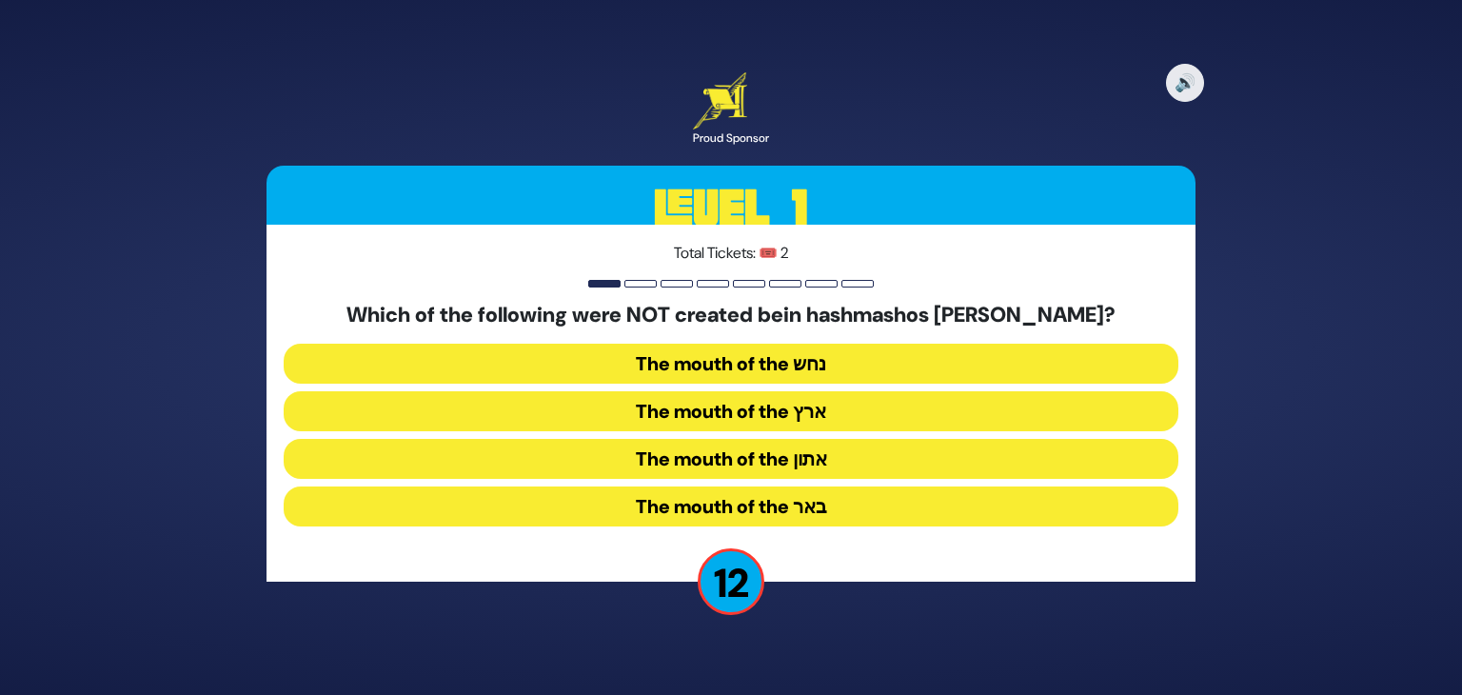
click at [800, 372] on button "The mouth of the נחש" at bounding box center [731, 364] width 895 height 40
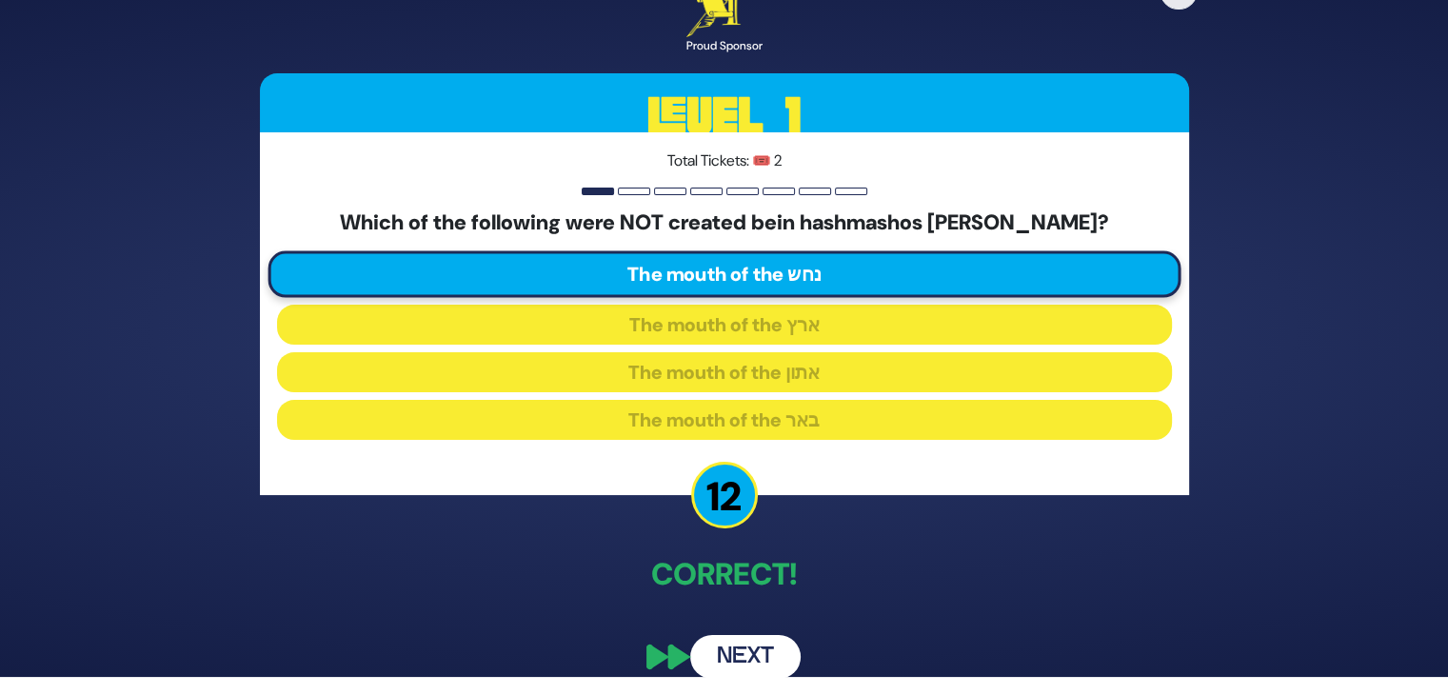
scroll to position [24, 0]
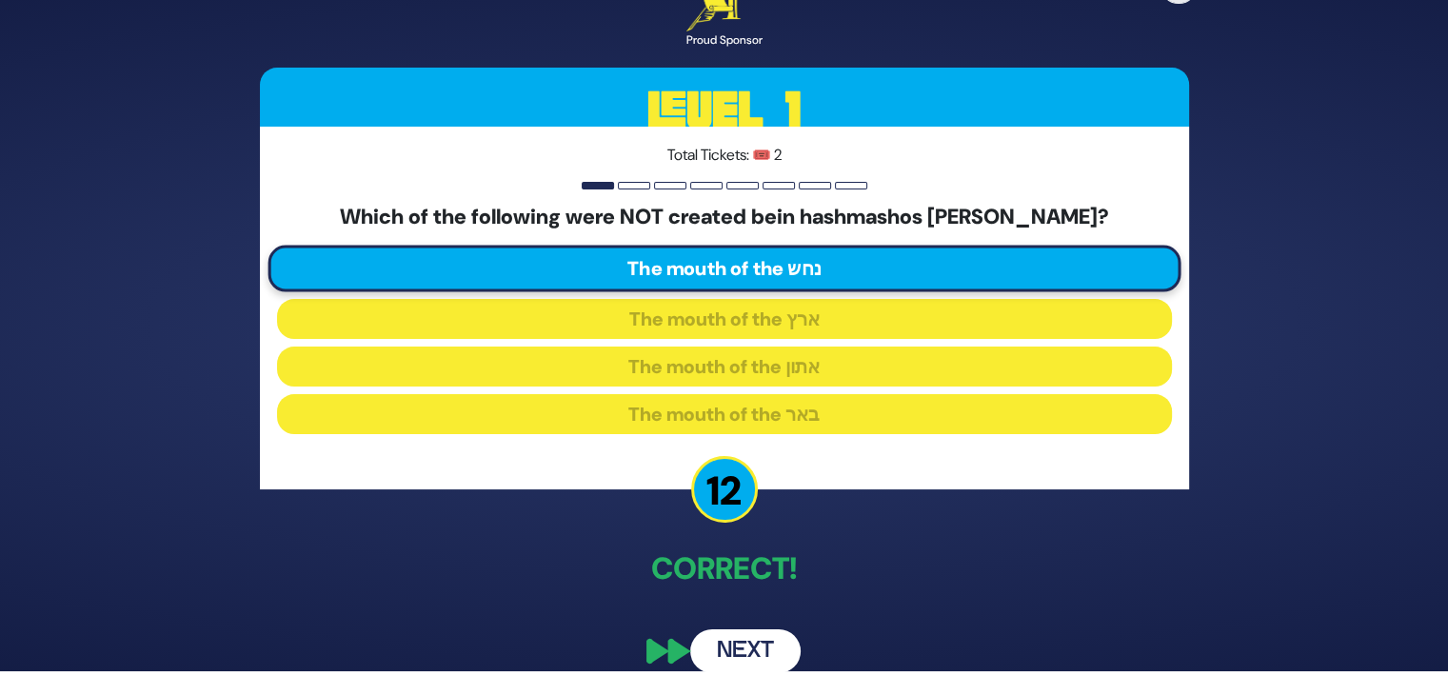
click at [755, 630] on button "Next" at bounding box center [745, 651] width 110 height 44
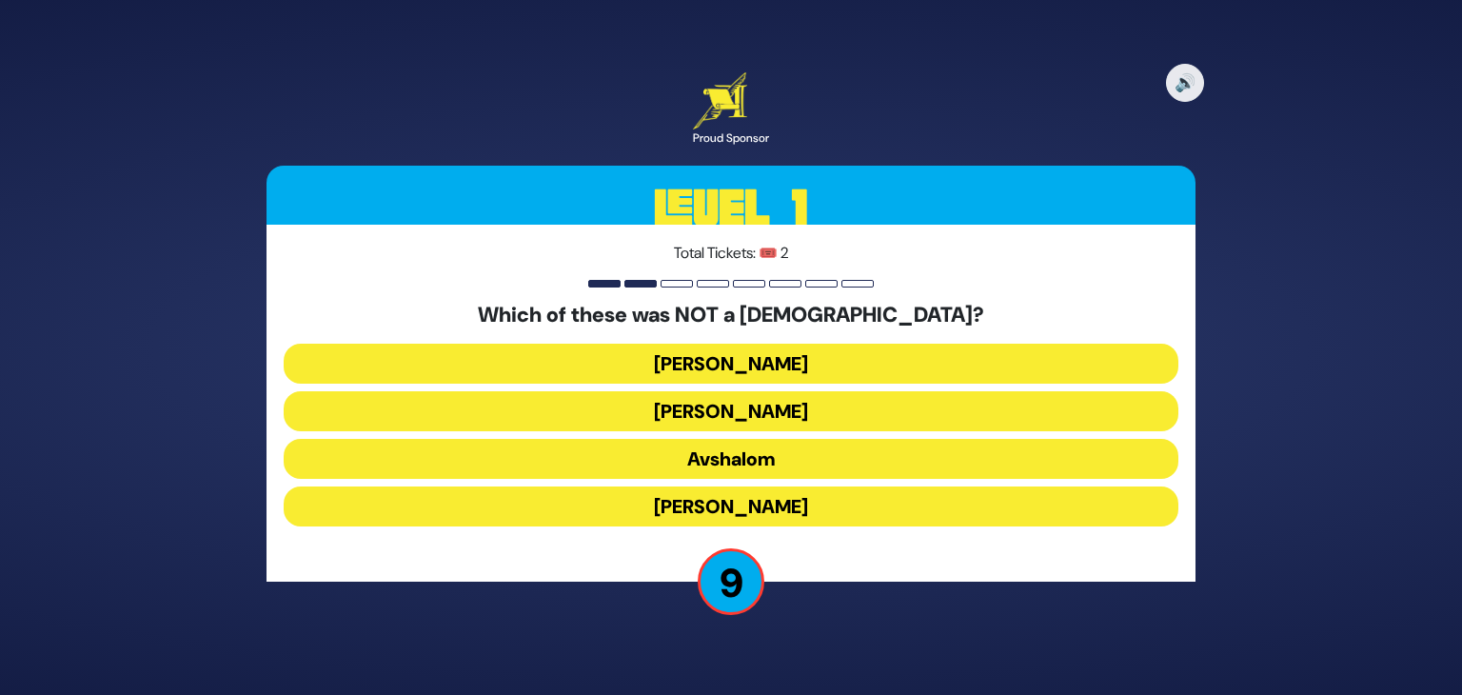
click at [791, 352] on button "Shmuel Hanavi" at bounding box center [731, 364] width 895 height 40
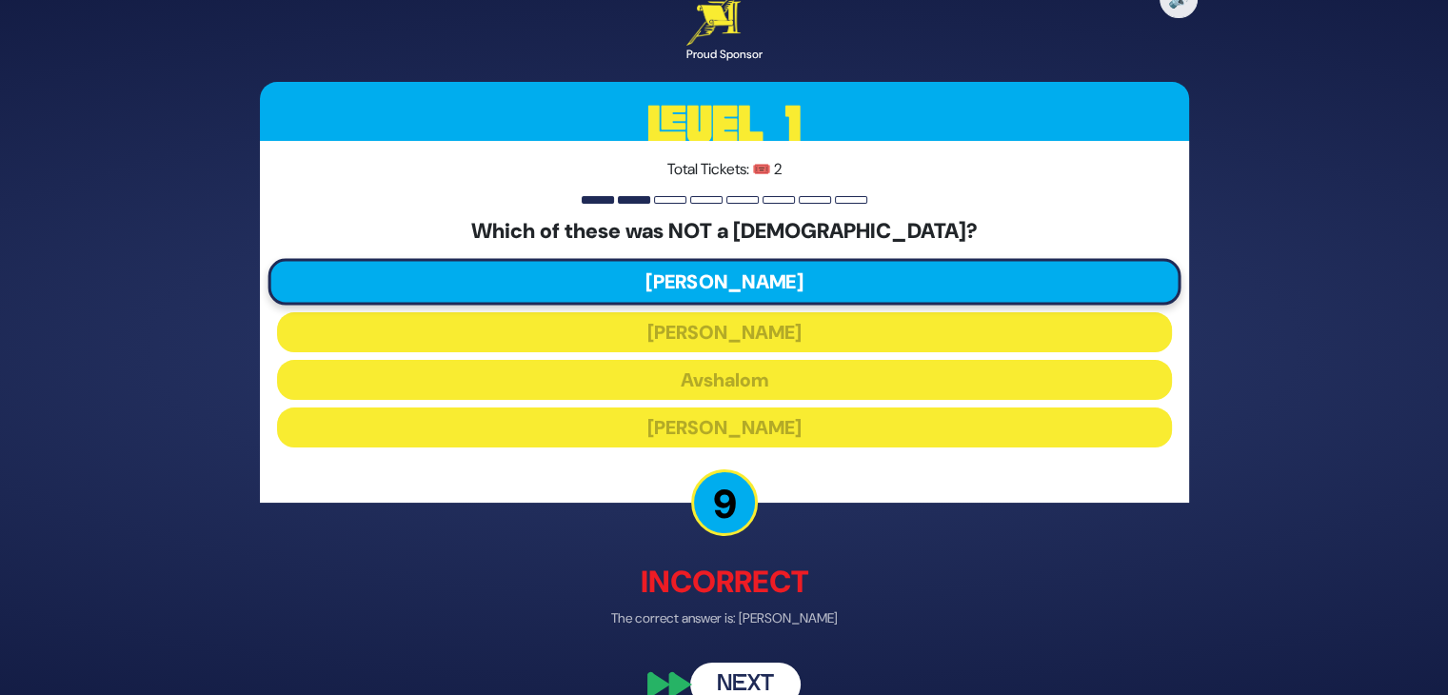
scroll to position [13, 0]
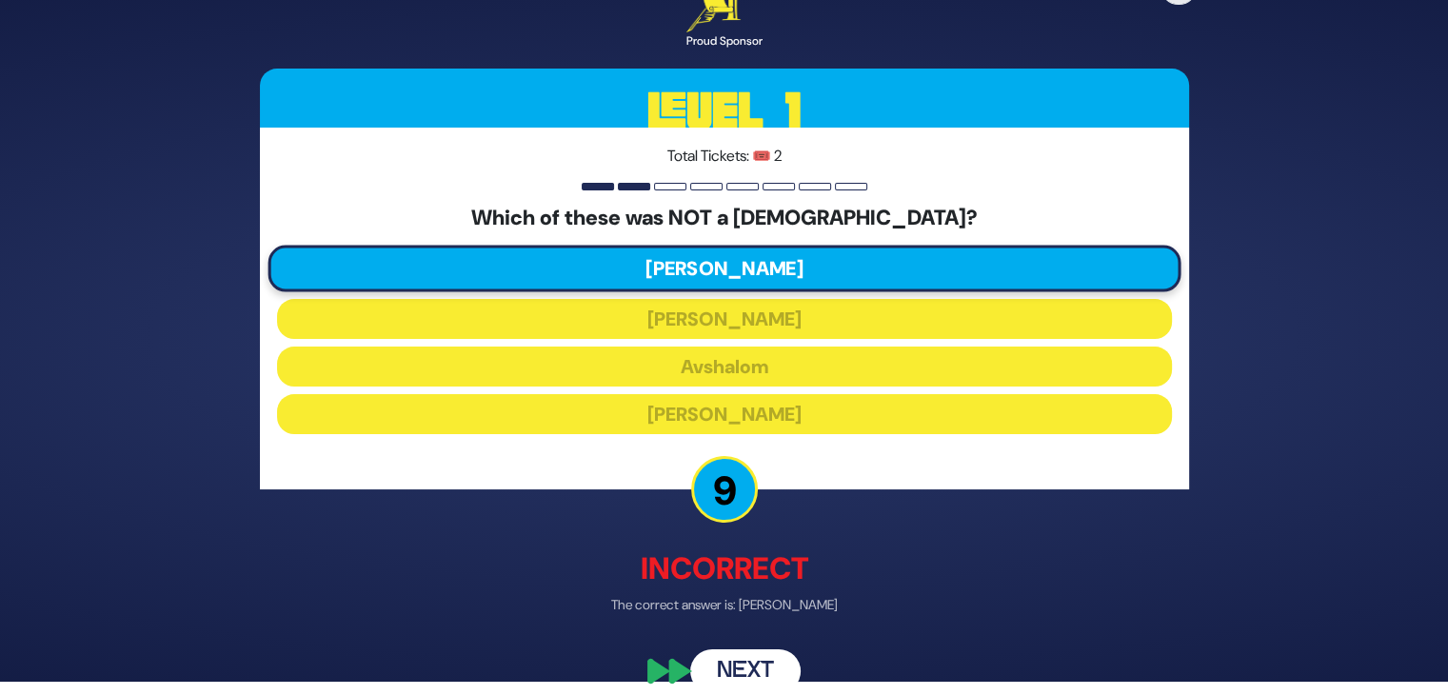
click at [740, 656] on button "Next" at bounding box center [745, 671] width 110 height 44
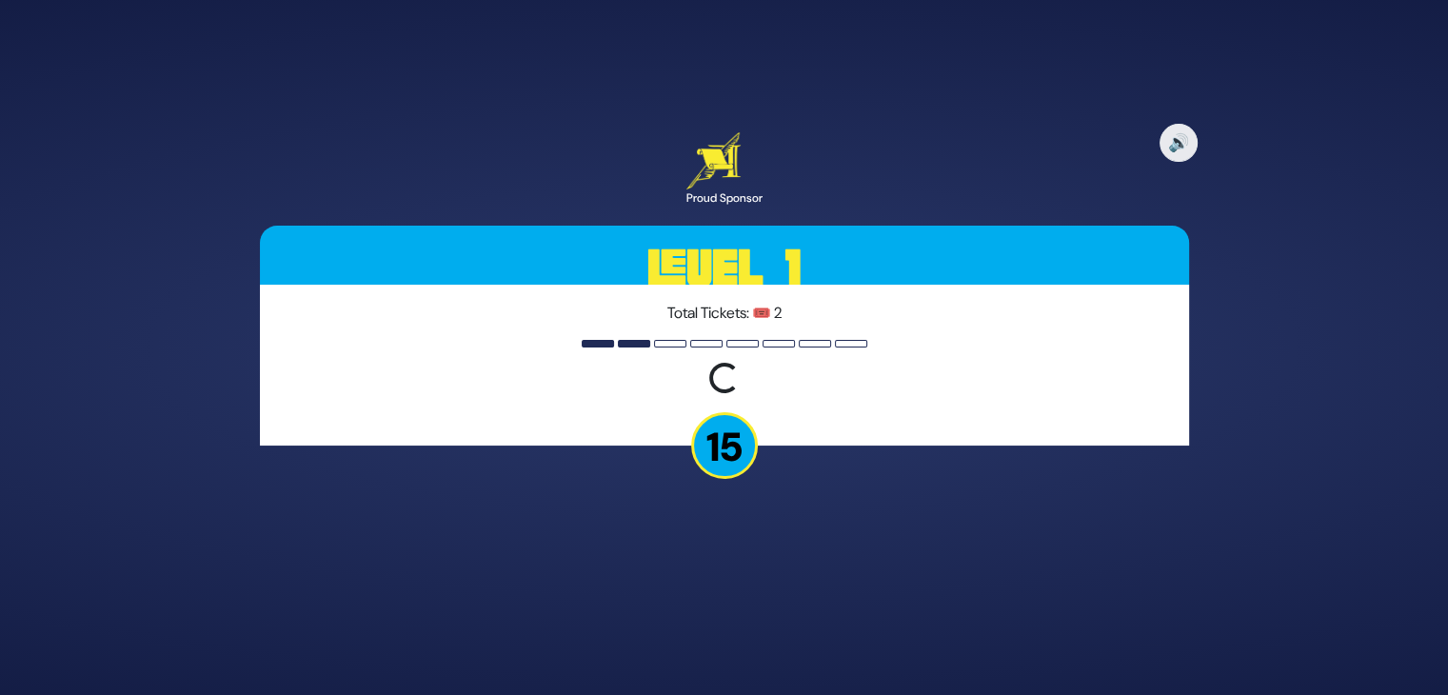
scroll to position [0, 0]
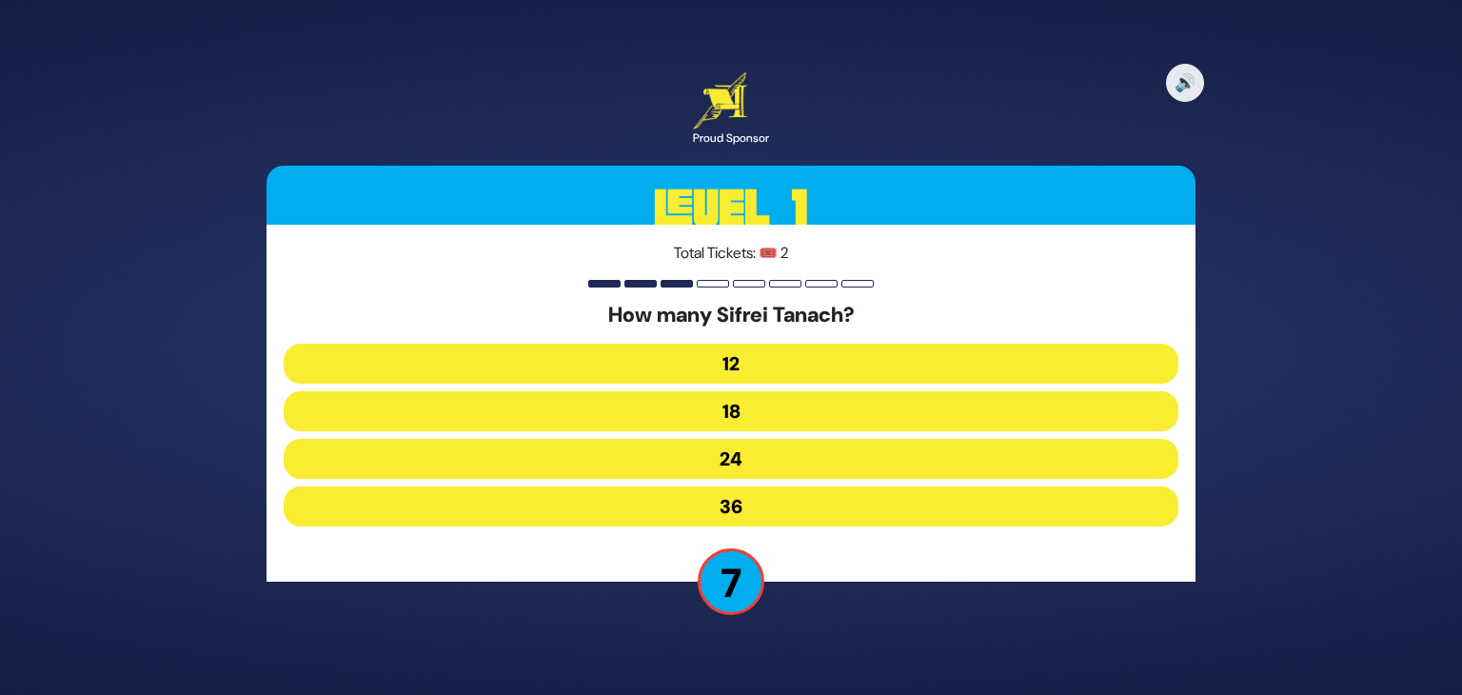
click at [754, 455] on button "24" at bounding box center [731, 459] width 895 height 40
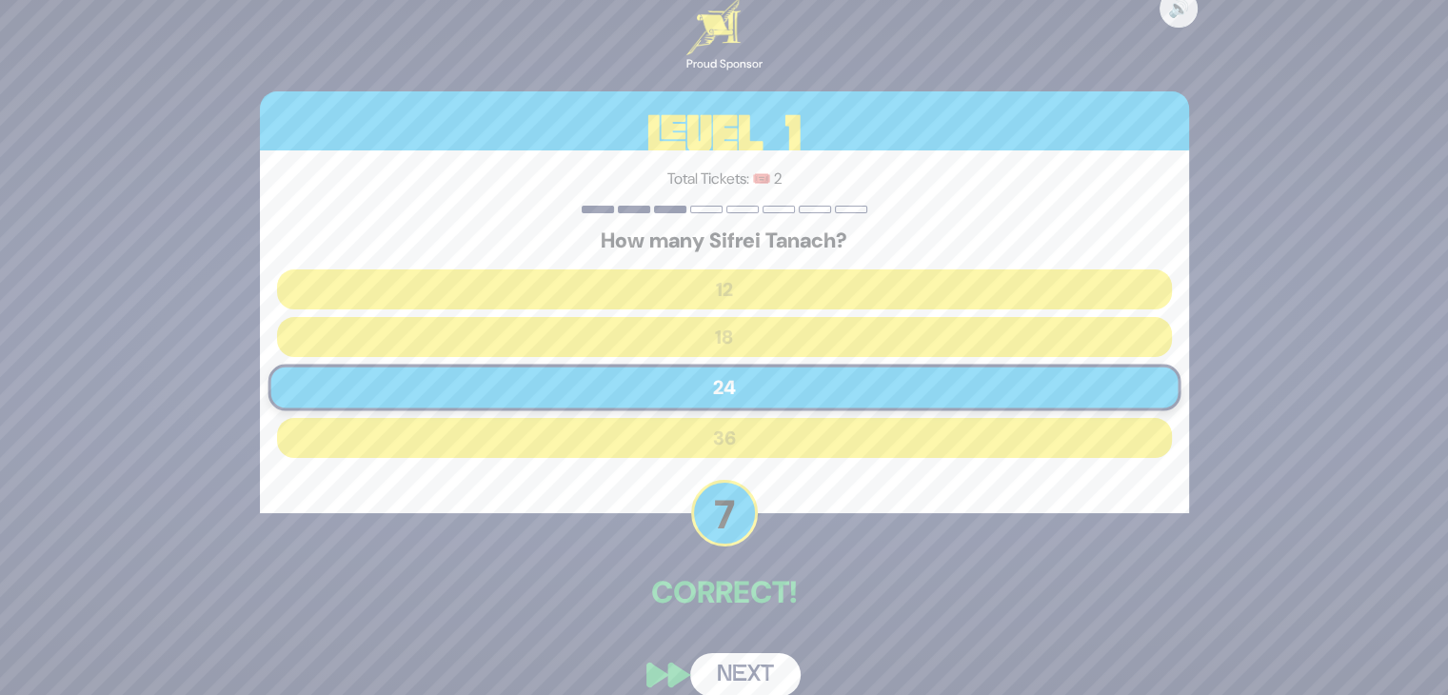
click at [739, 684] on button "Next" at bounding box center [745, 675] width 110 height 44
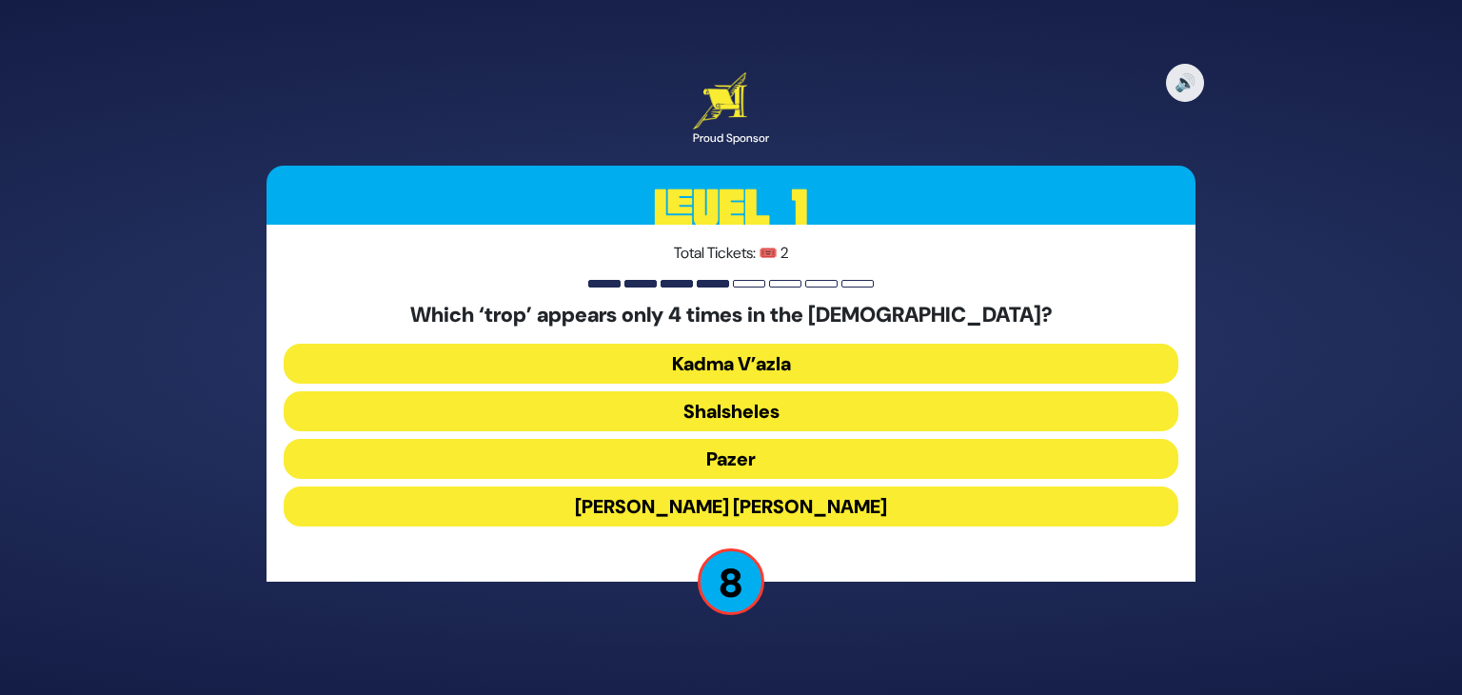
click at [758, 401] on button "Shalsheles" at bounding box center [731, 411] width 895 height 40
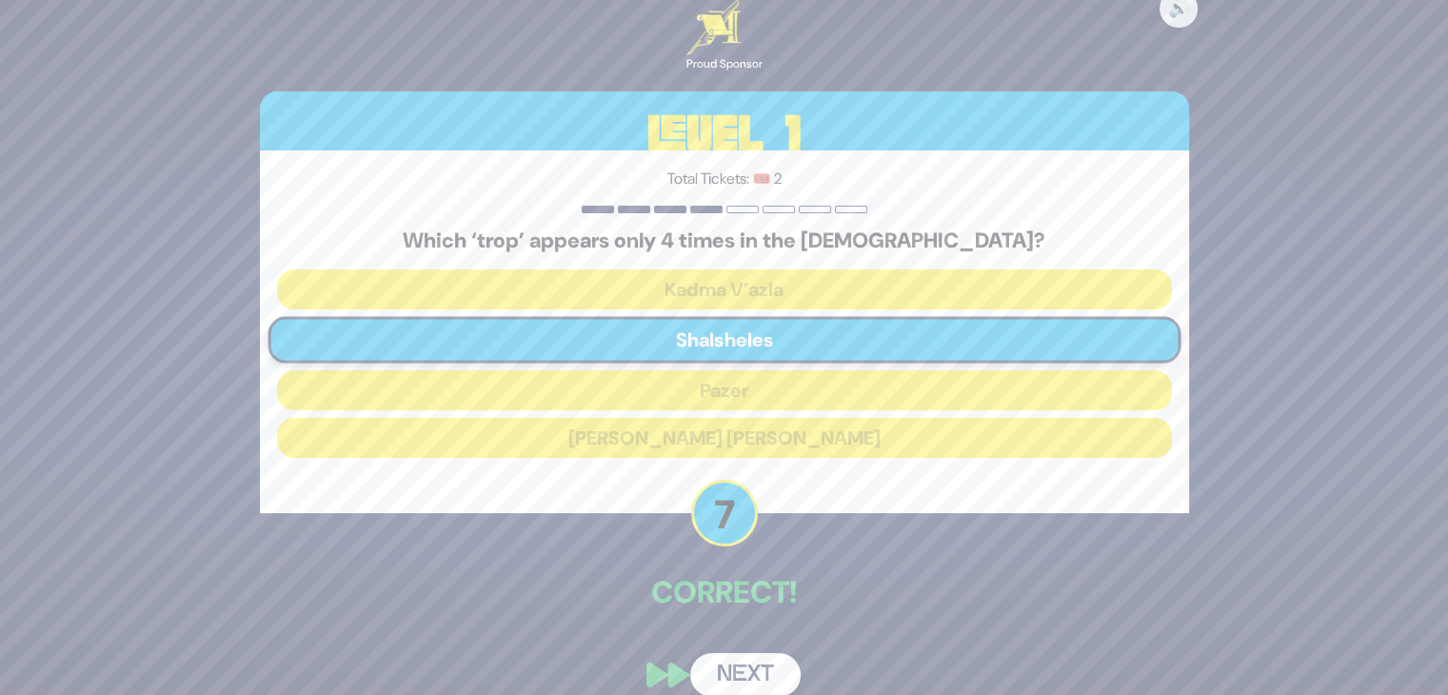
click at [744, 671] on button "Next" at bounding box center [745, 675] width 110 height 44
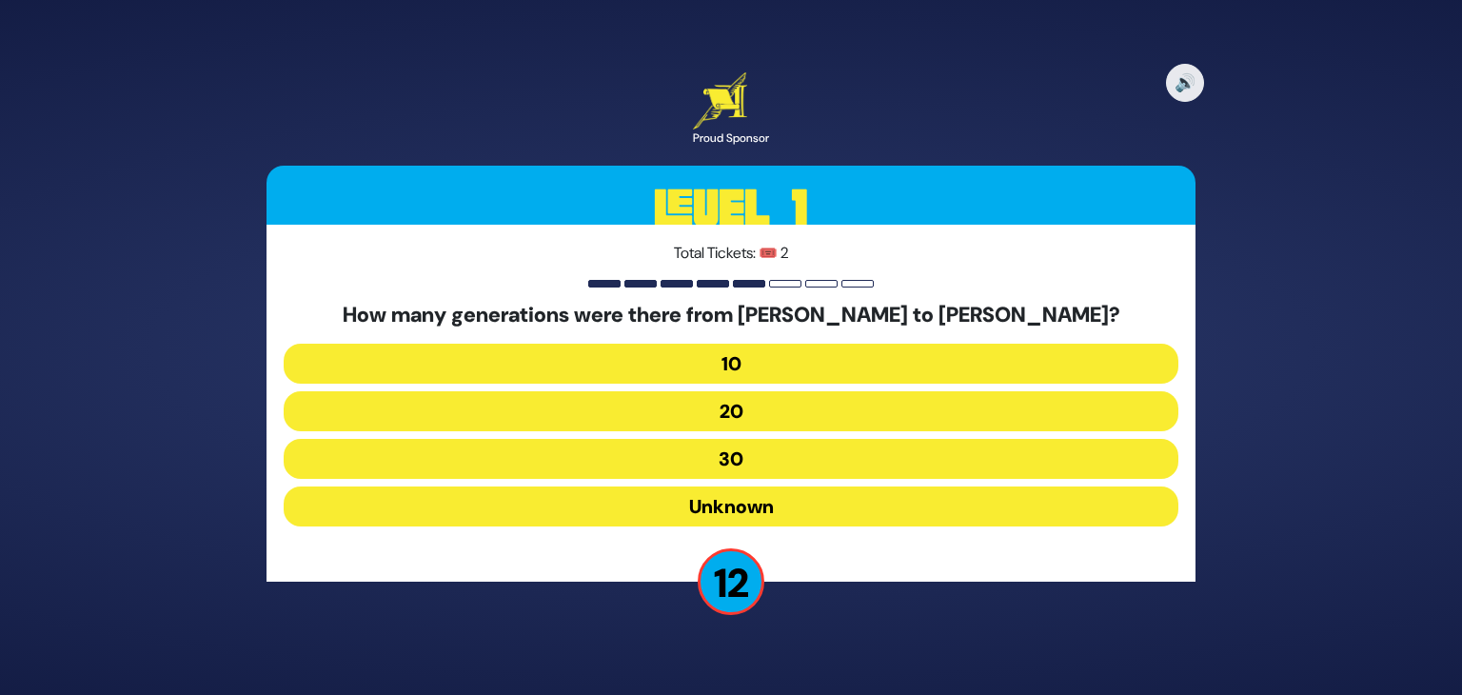
click at [727, 357] on button "10" at bounding box center [731, 364] width 895 height 40
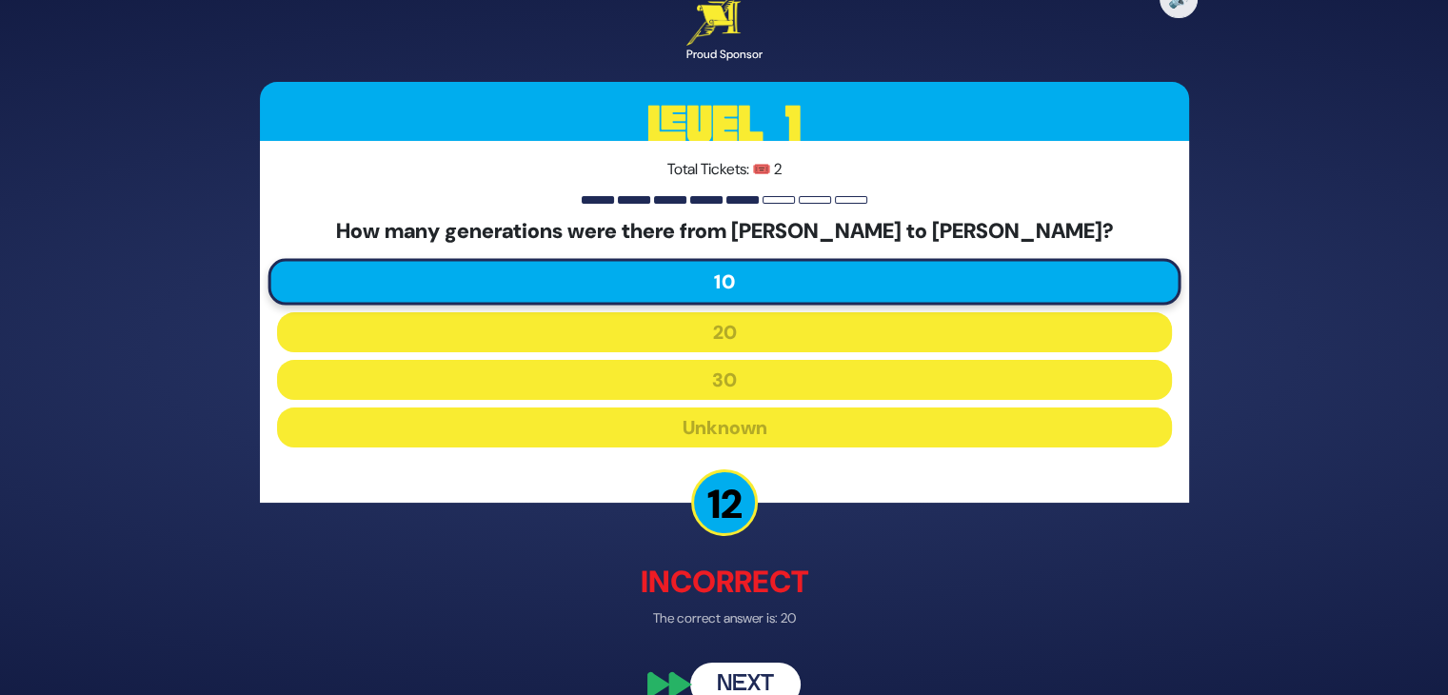
click at [758, 670] on button "Next" at bounding box center [745, 685] width 110 height 44
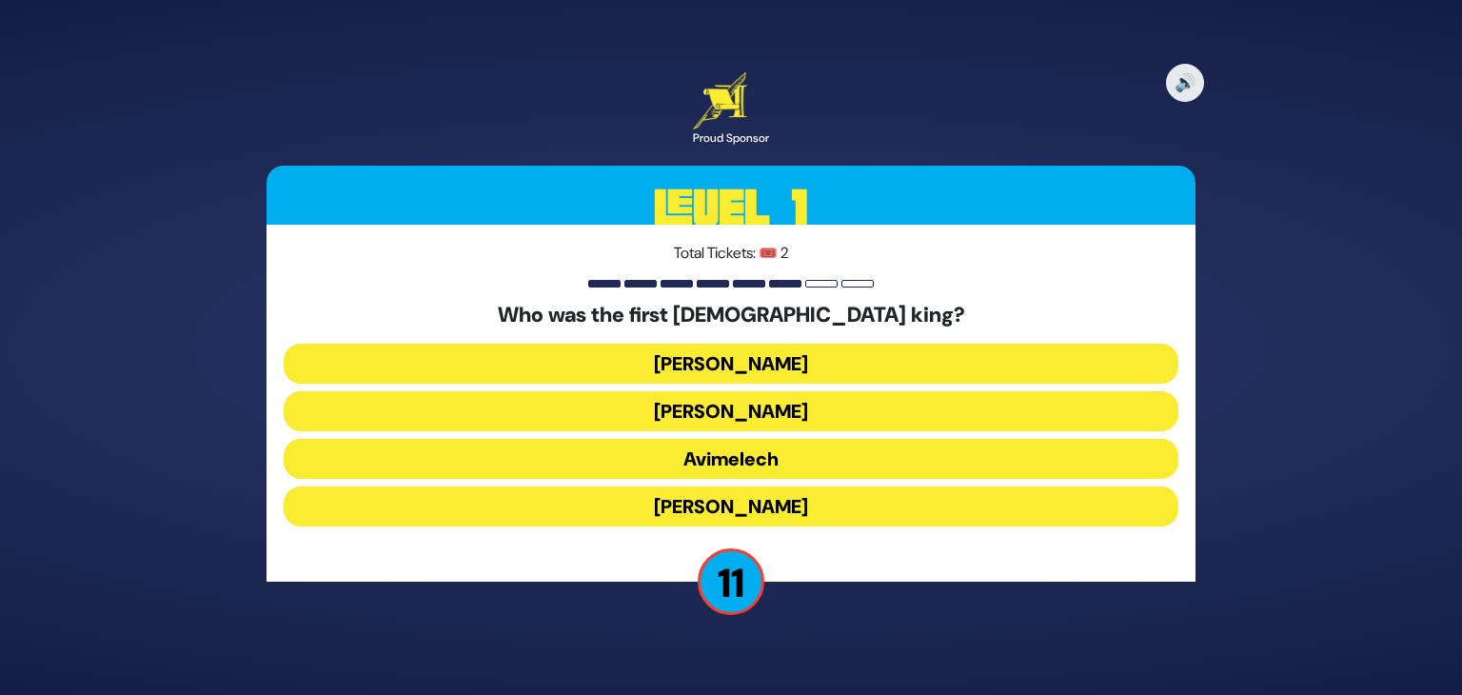
click at [758, 359] on button "Shaul" at bounding box center [731, 364] width 895 height 40
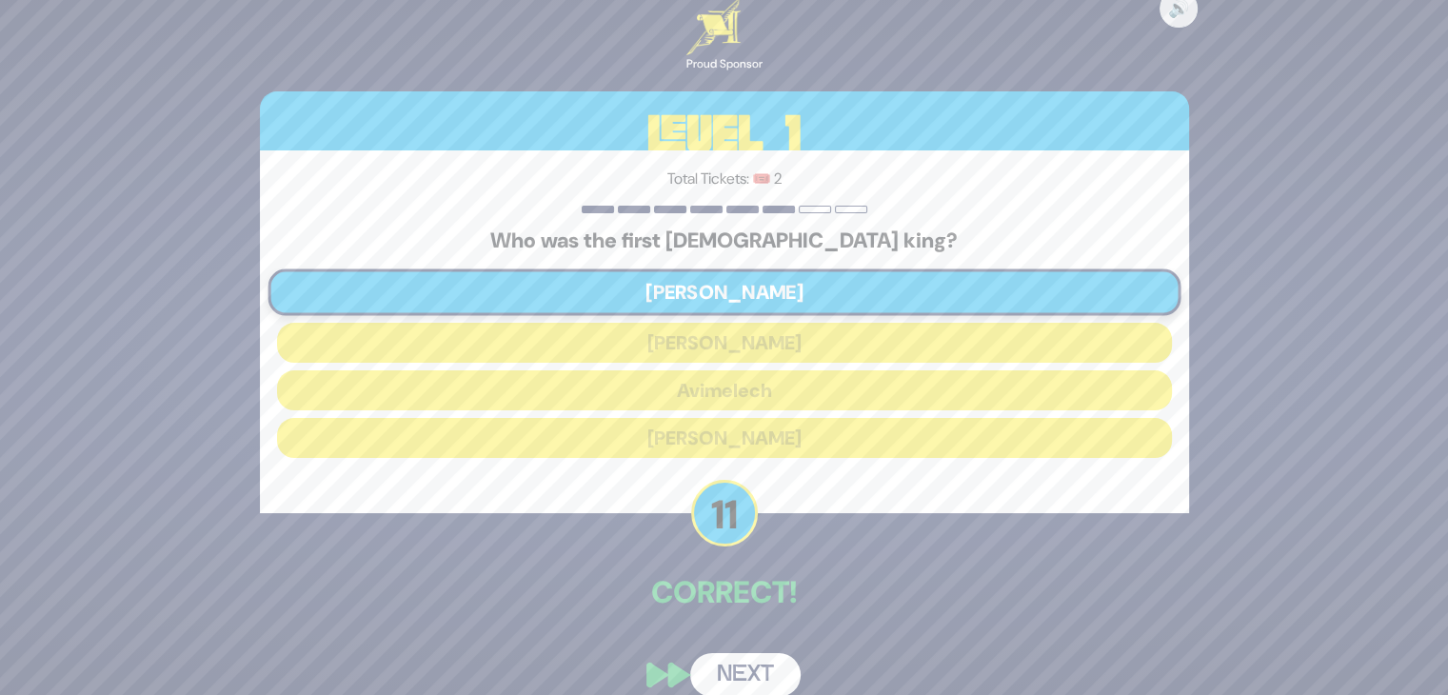
click at [727, 670] on button "Next" at bounding box center [745, 675] width 110 height 44
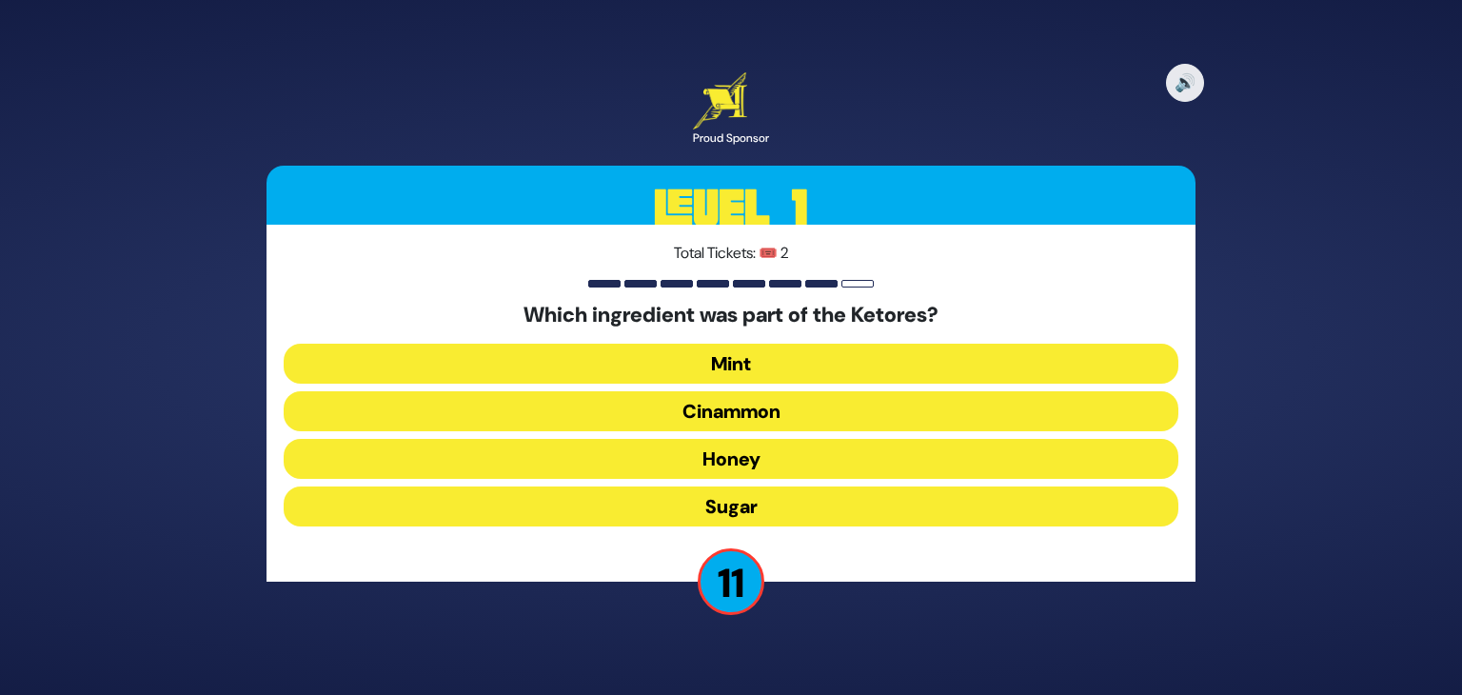
click at [766, 403] on button "Cinammon" at bounding box center [731, 411] width 895 height 40
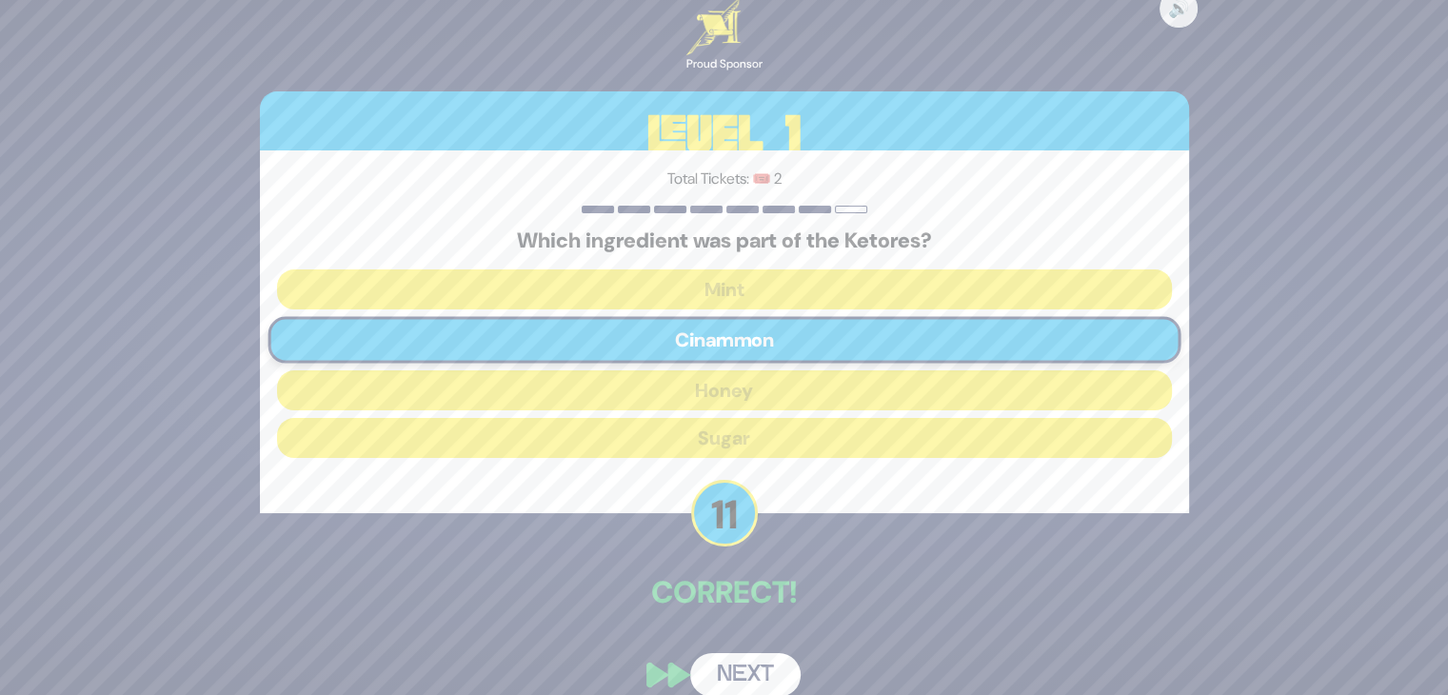
click at [735, 670] on button "Next" at bounding box center [745, 675] width 110 height 44
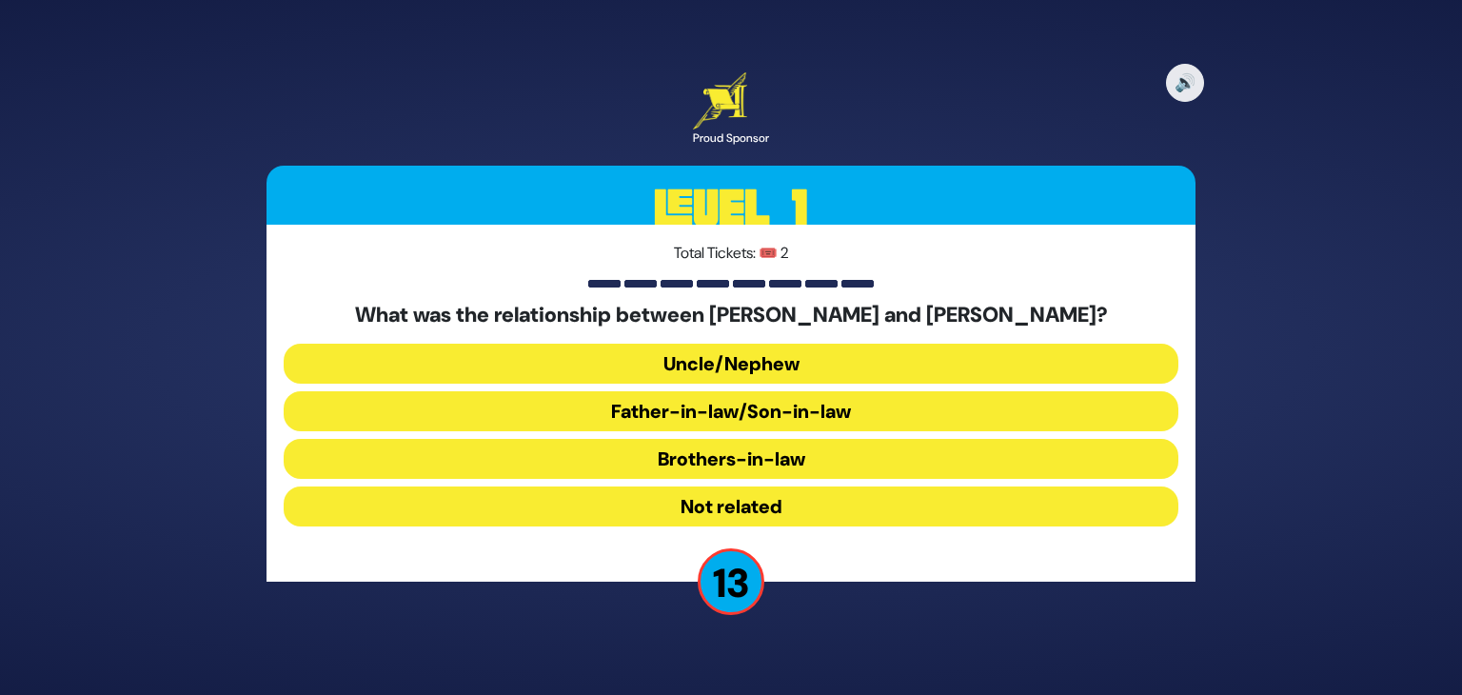
click at [724, 462] on button "Brothers-in-law" at bounding box center [731, 459] width 895 height 40
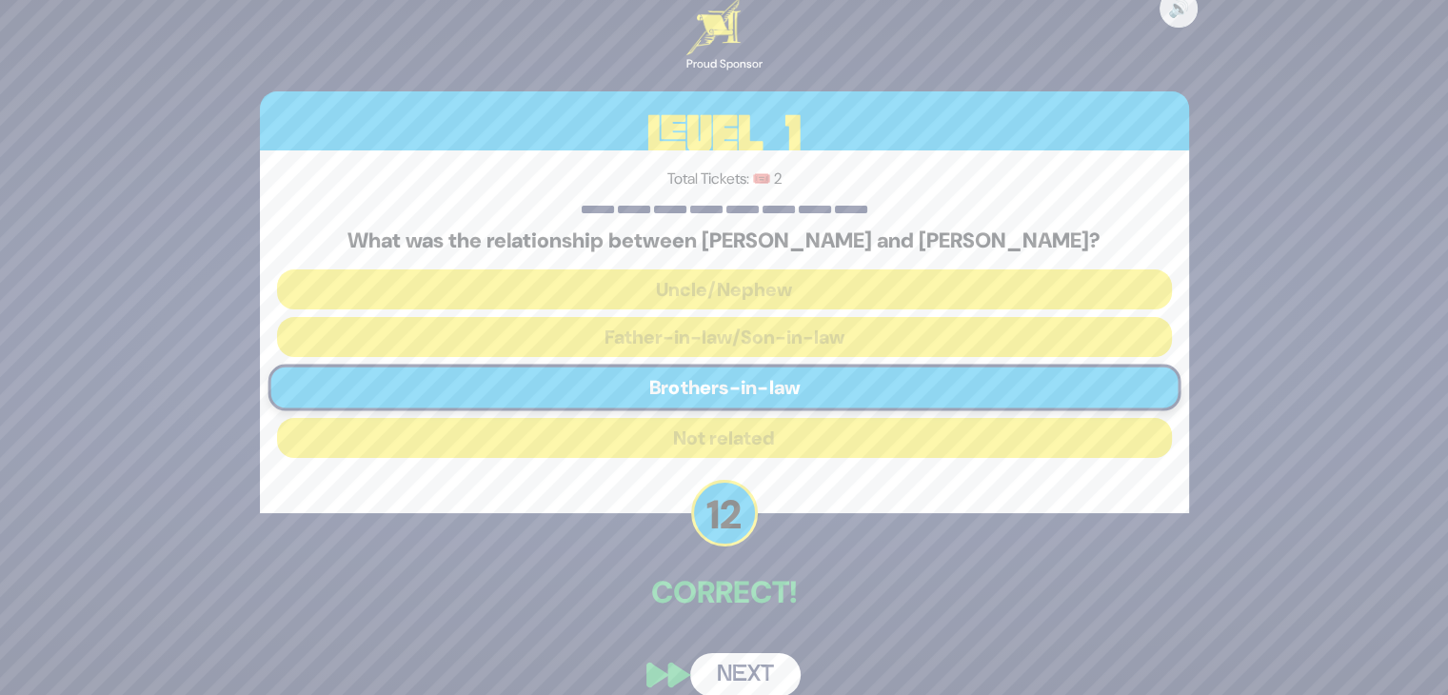
click at [744, 663] on button "Next" at bounding box center [745, 675] width 110 height 44
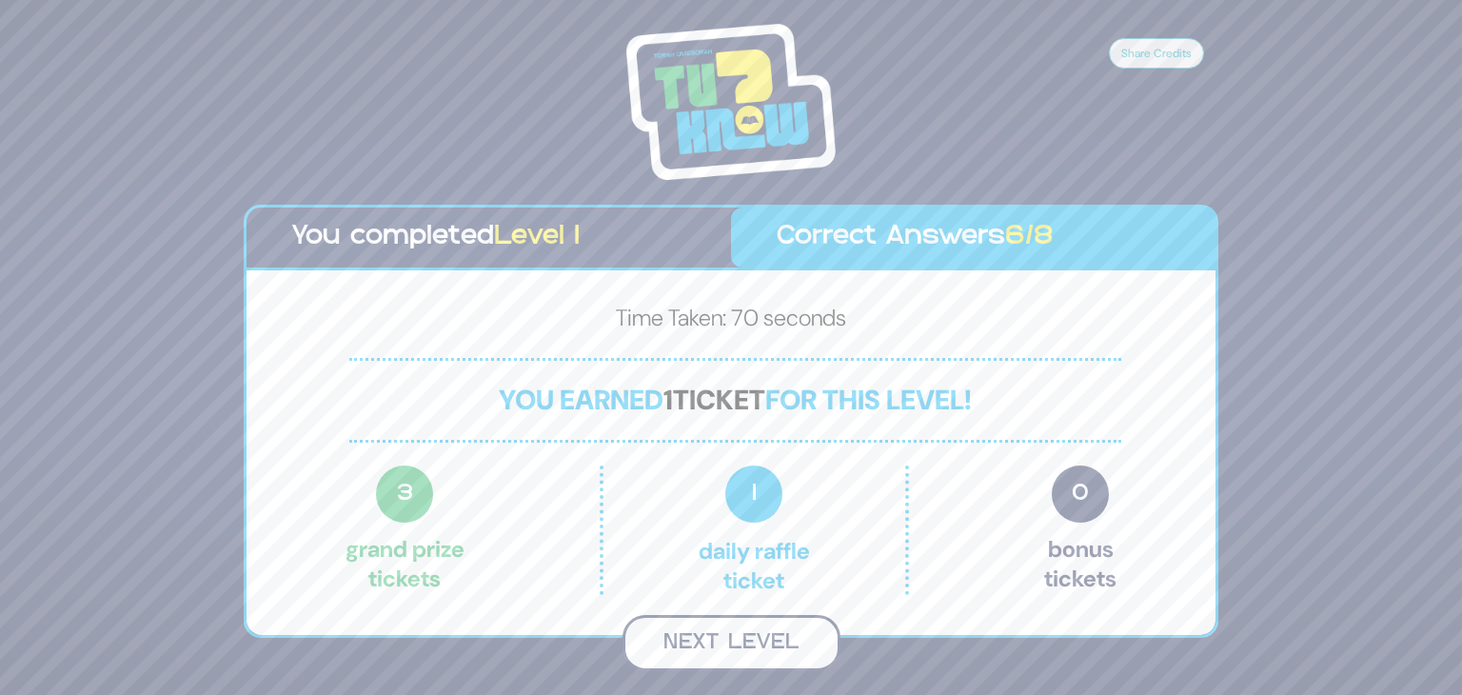
click at [740, 645] on button "Next Level" at bounding box center [732, 643] width 218 height 56
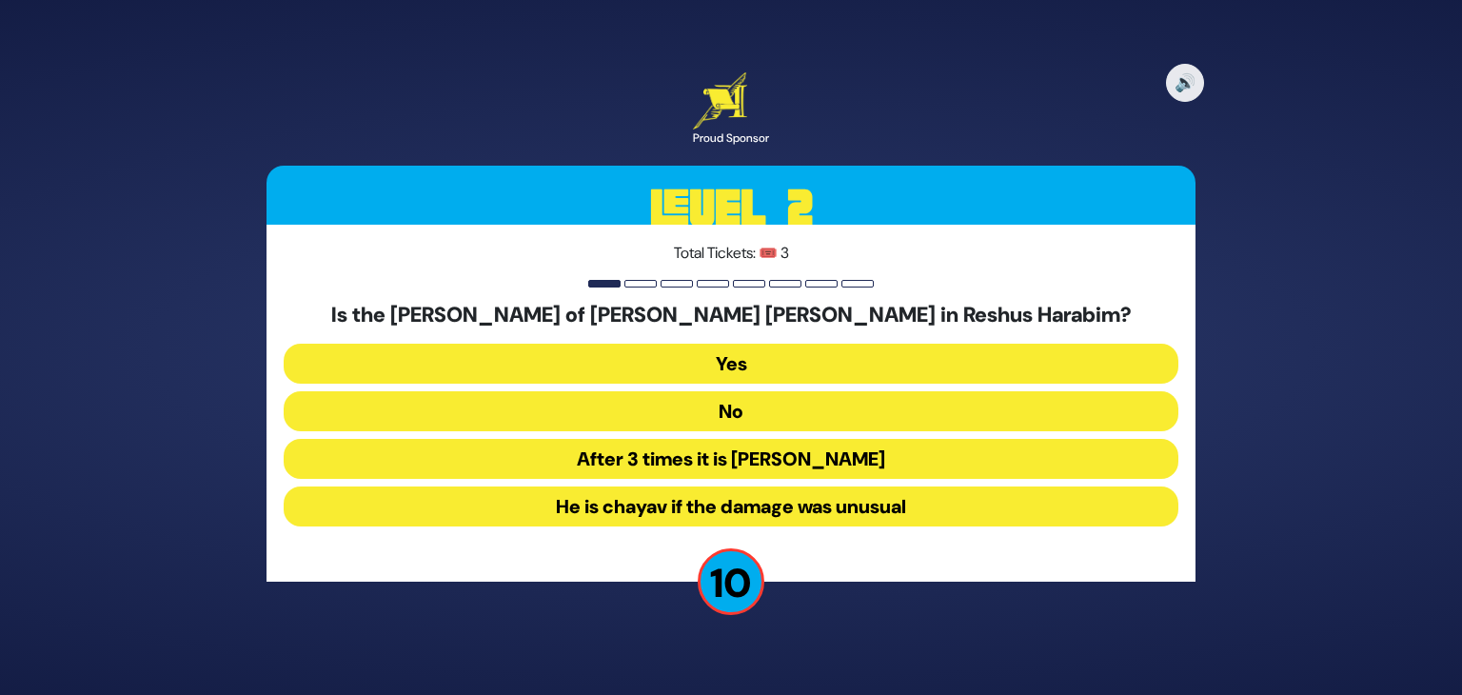
click at [779, 362] on button "Yes" at bounding box center [731, 364] width 895 height 40
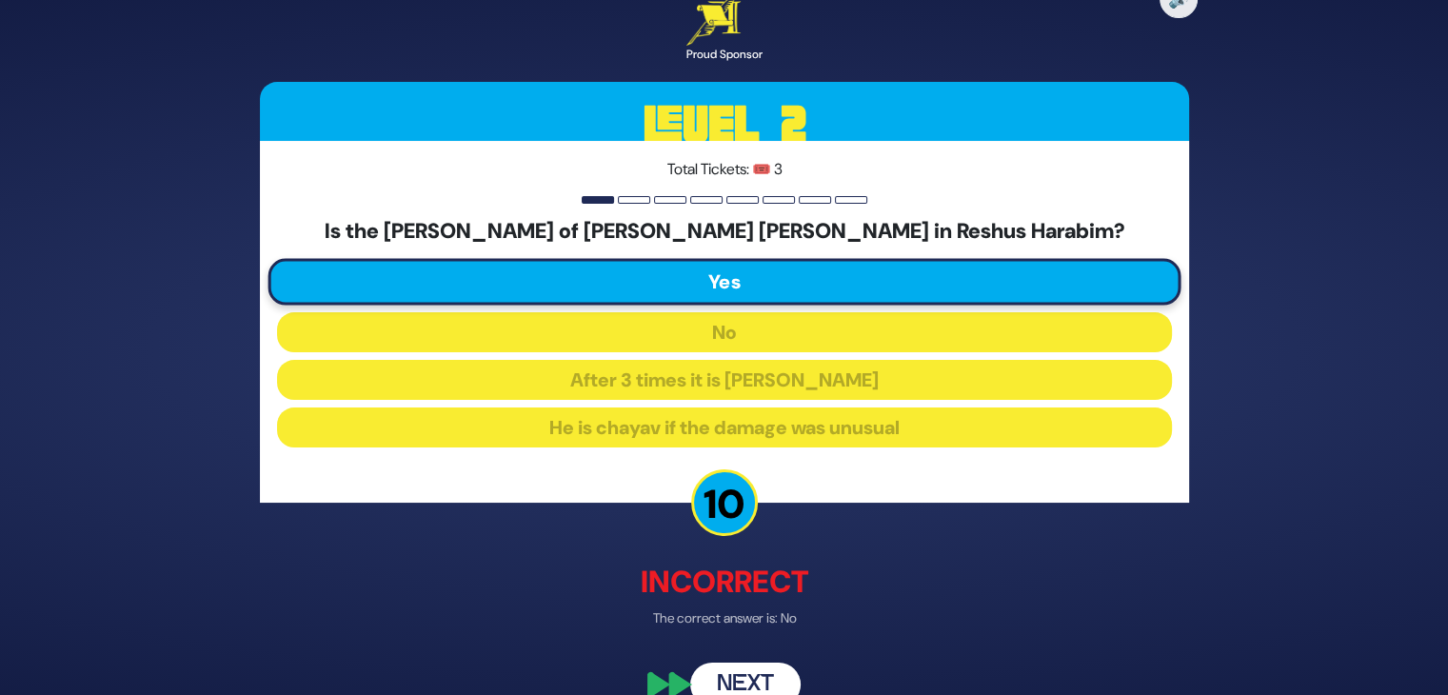
scroll to position [34, 0]
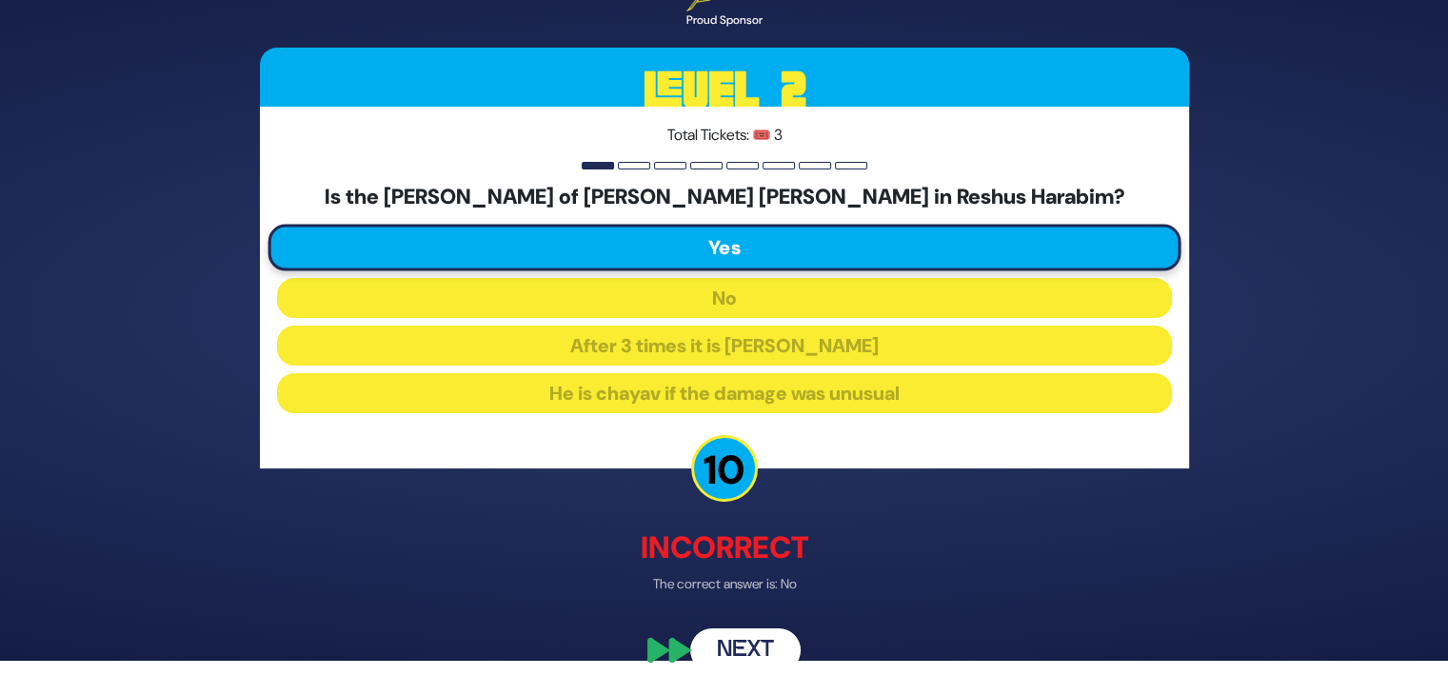
click at [735, 641] on button "Next" at bounding box center [745, 650] width 110 height 44
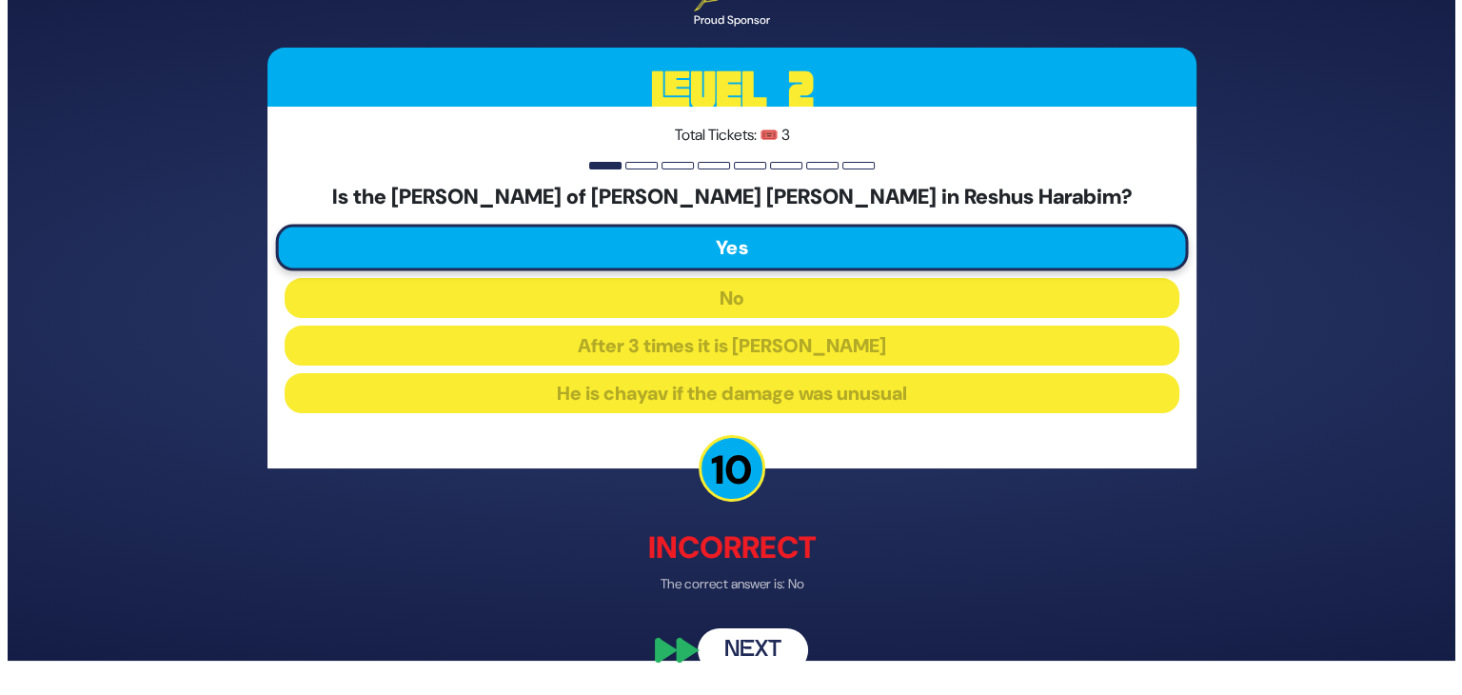
scroll to position [0, 0]
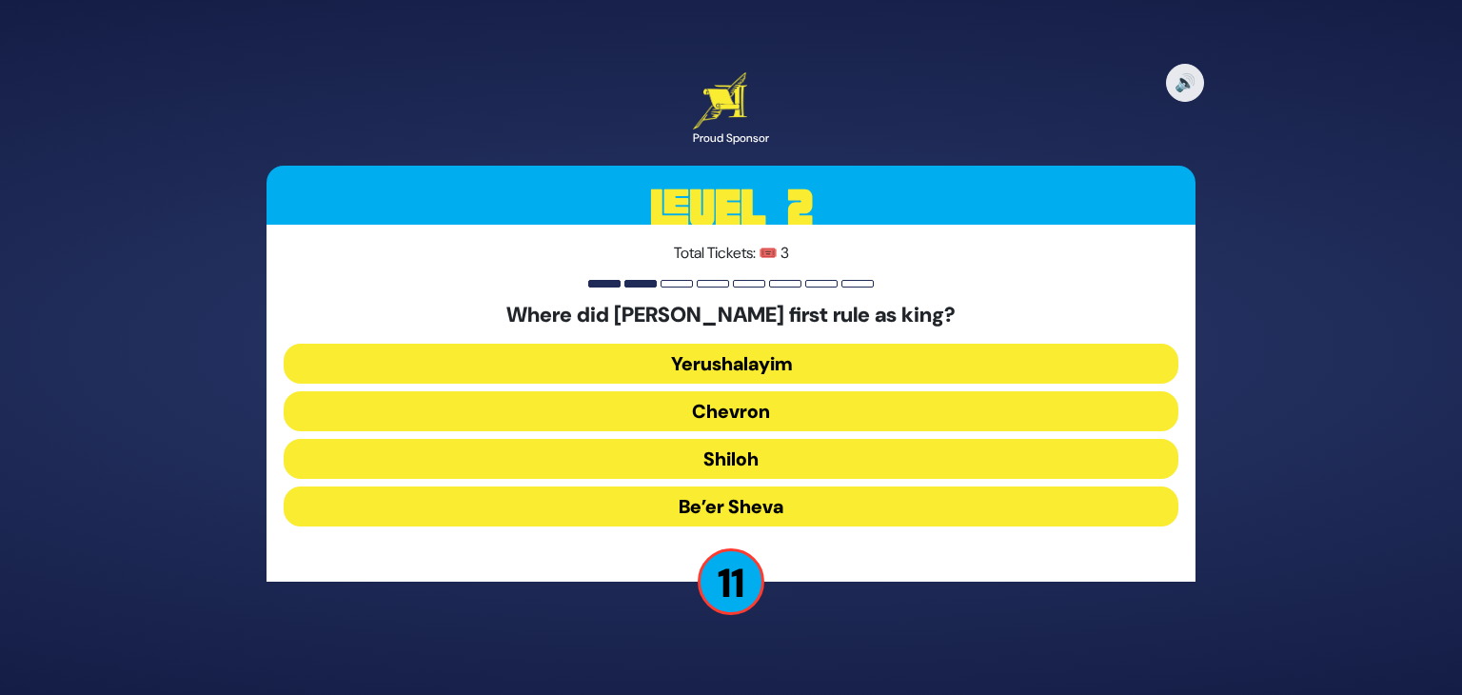
click at [761, 420] on button "Chevron" at bounding box center [731, 411] width 895 height 40
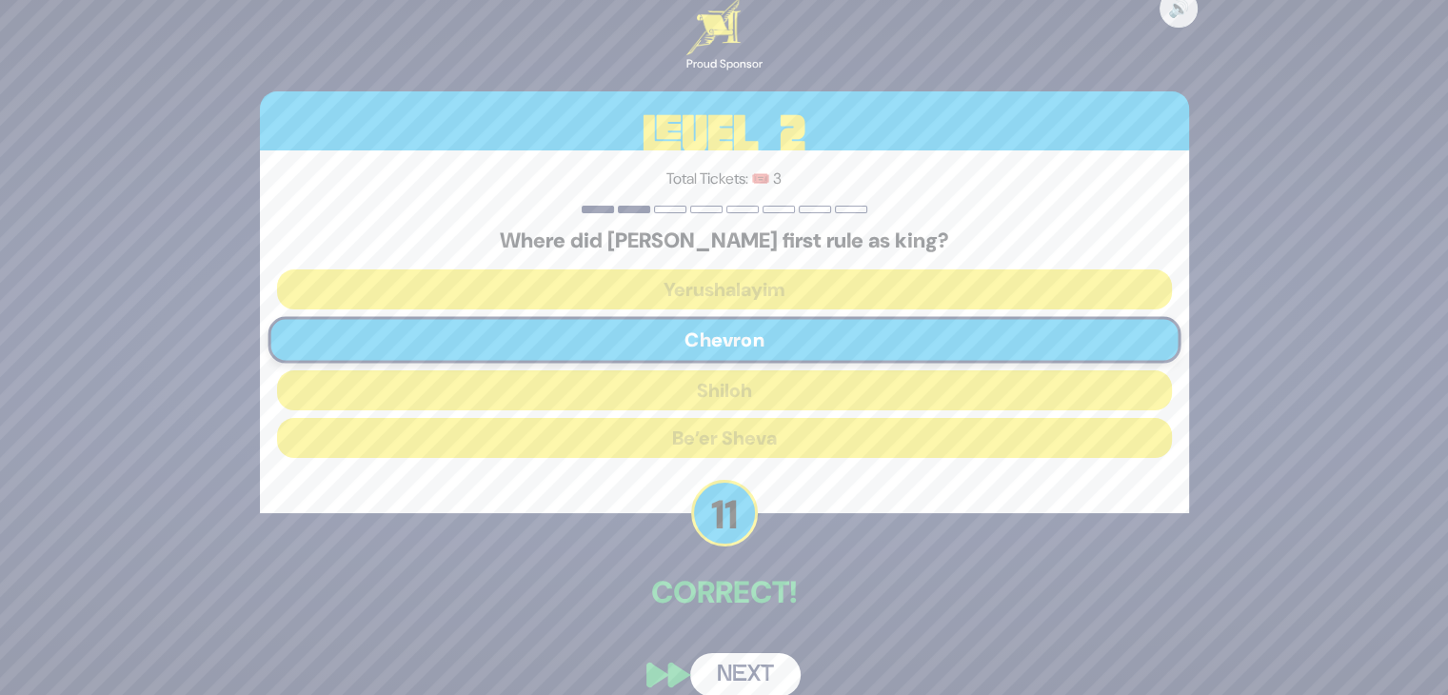
click at [739, 663] on button "Next" at bounding box center [745, 675] width 110 height 44
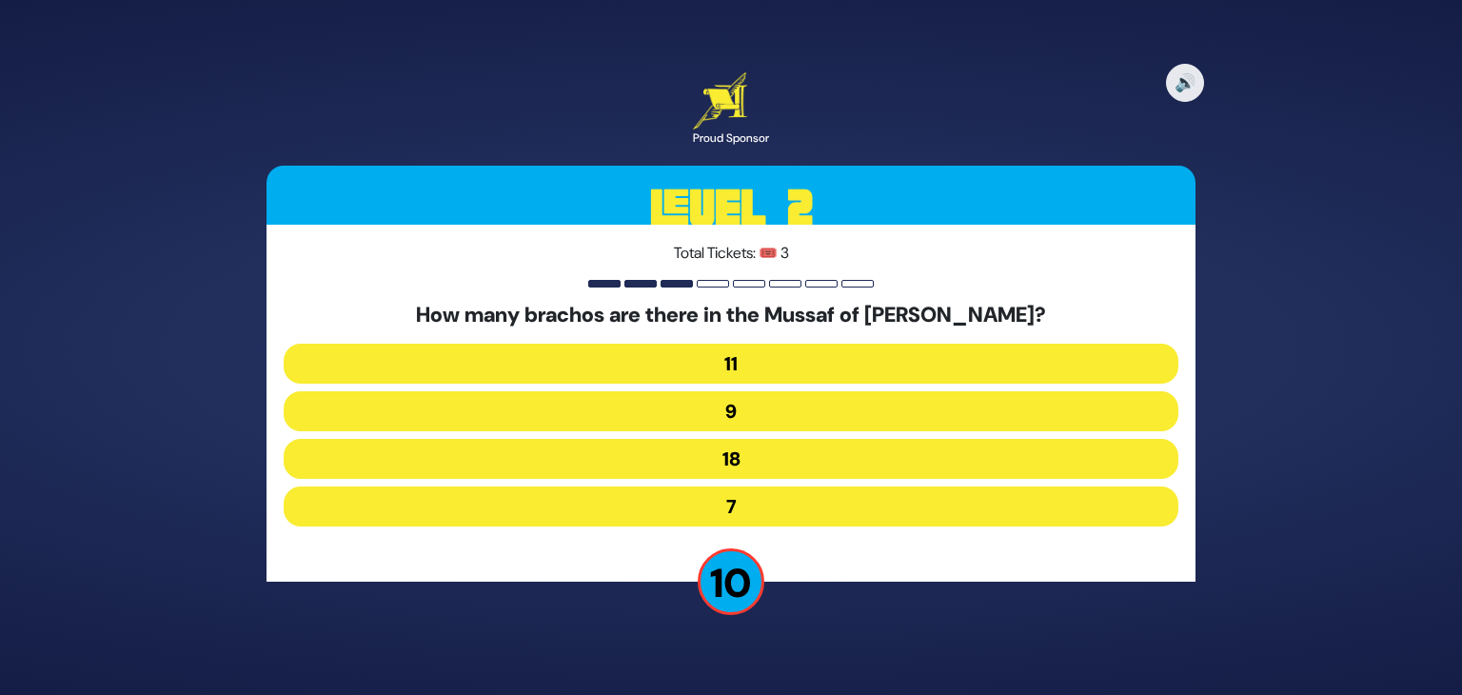
click at [735, 496] on button "7" at bounding box center [731, 506] width 895 height 40
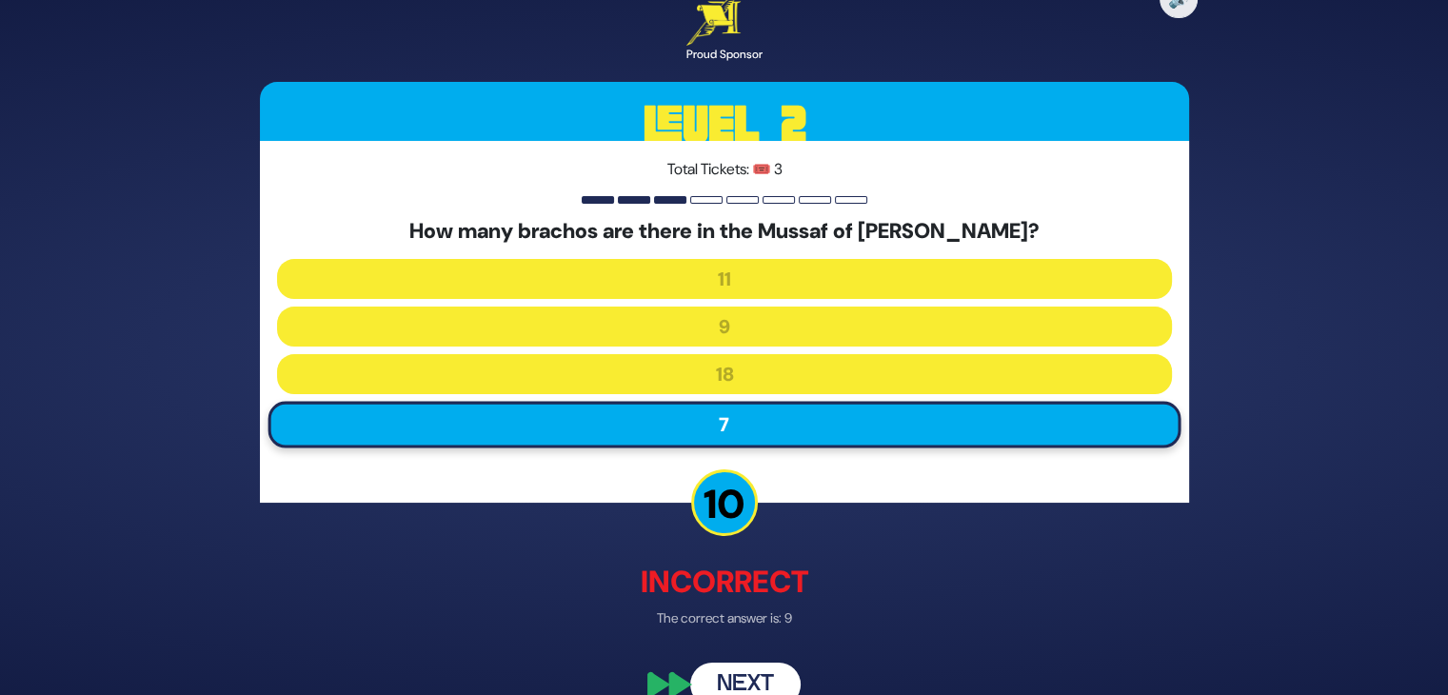
click at [745, 670] on button "Next" at bounding box center [745, 685] width 110 height 44
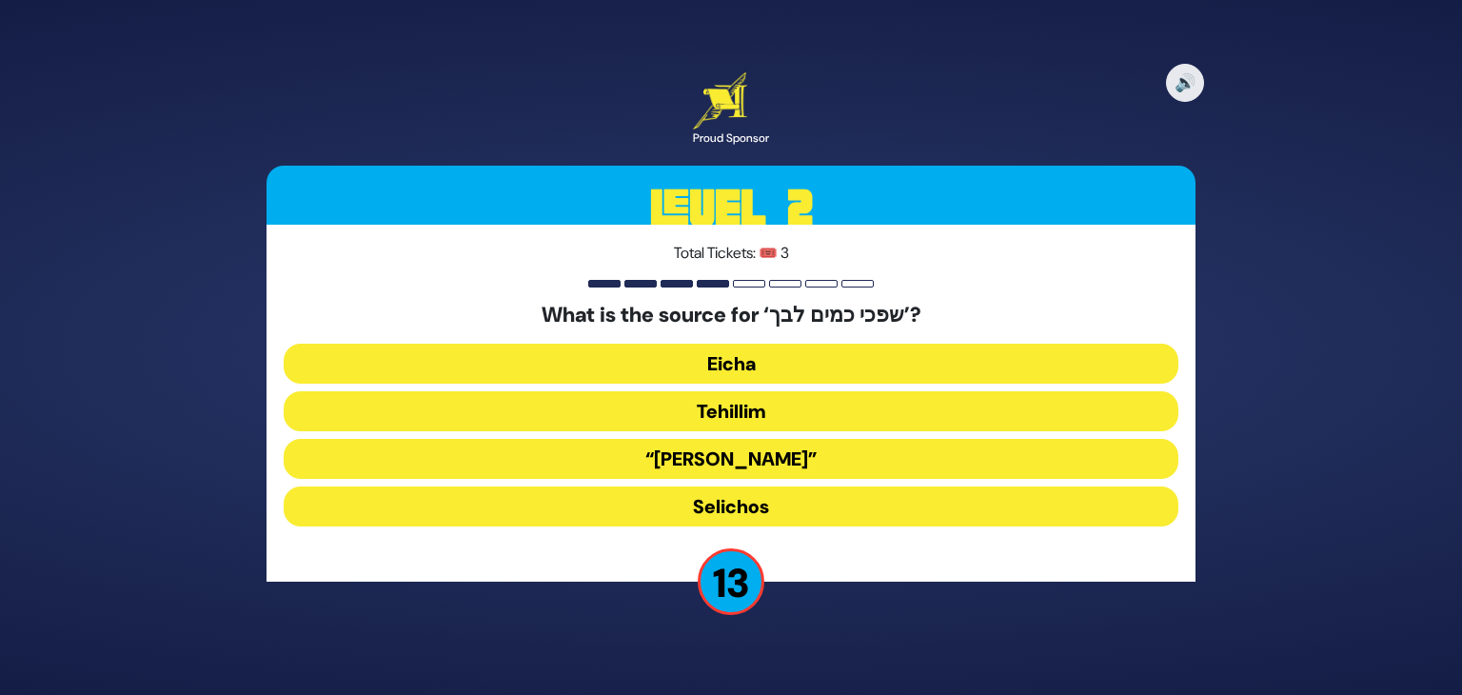
click at [711, 354] on button "Eicha" at bounding box center [731, 364] width 895 height 40
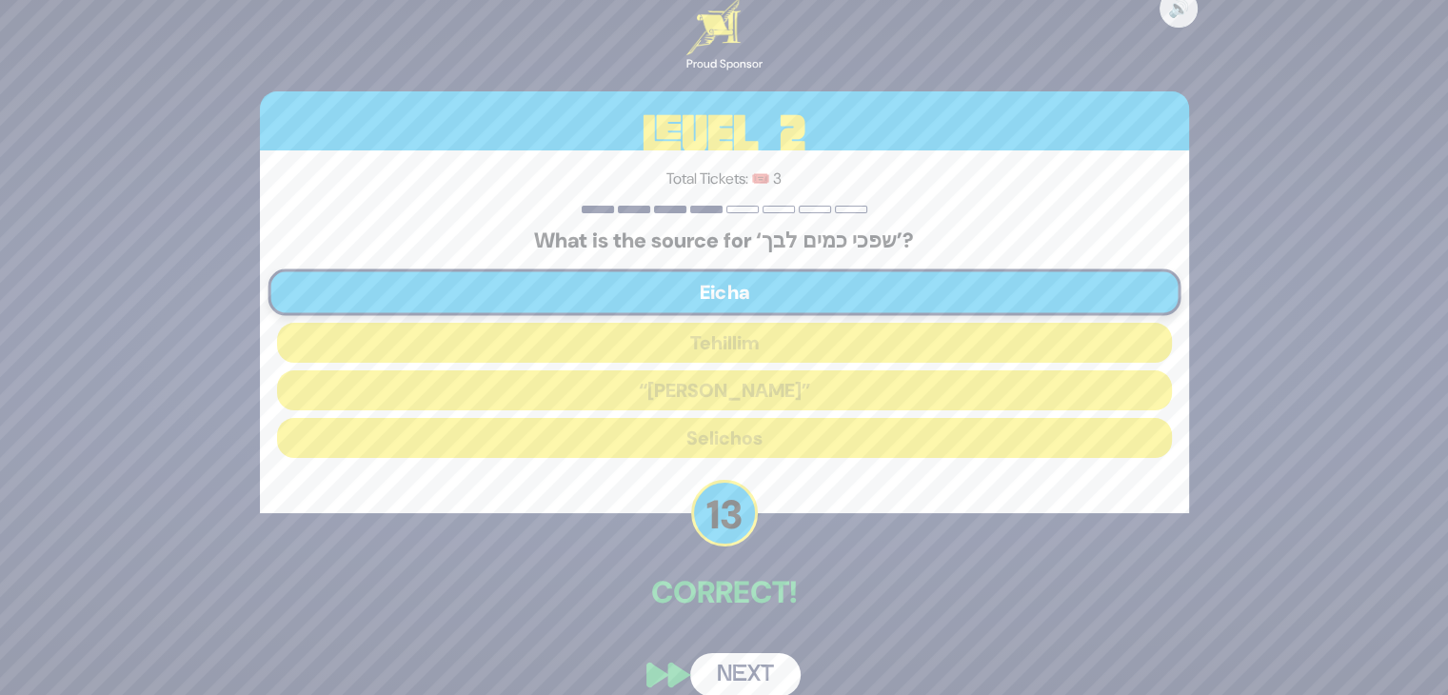
click at [746, 664] on button "Next" at bounding box center [745, 675] width 110 height 44
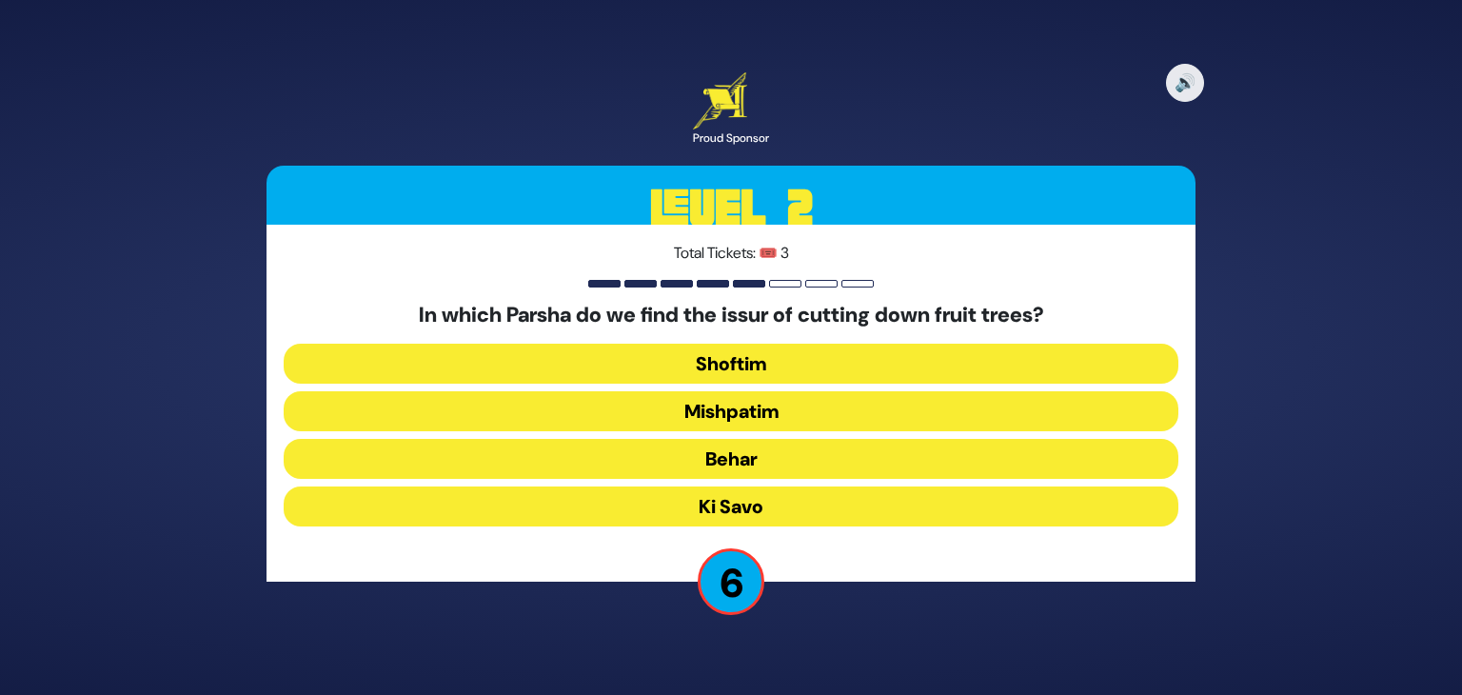
click at [721, 504] on button "Ki Savo" at bounding box center [731, 506] width 895 height 40
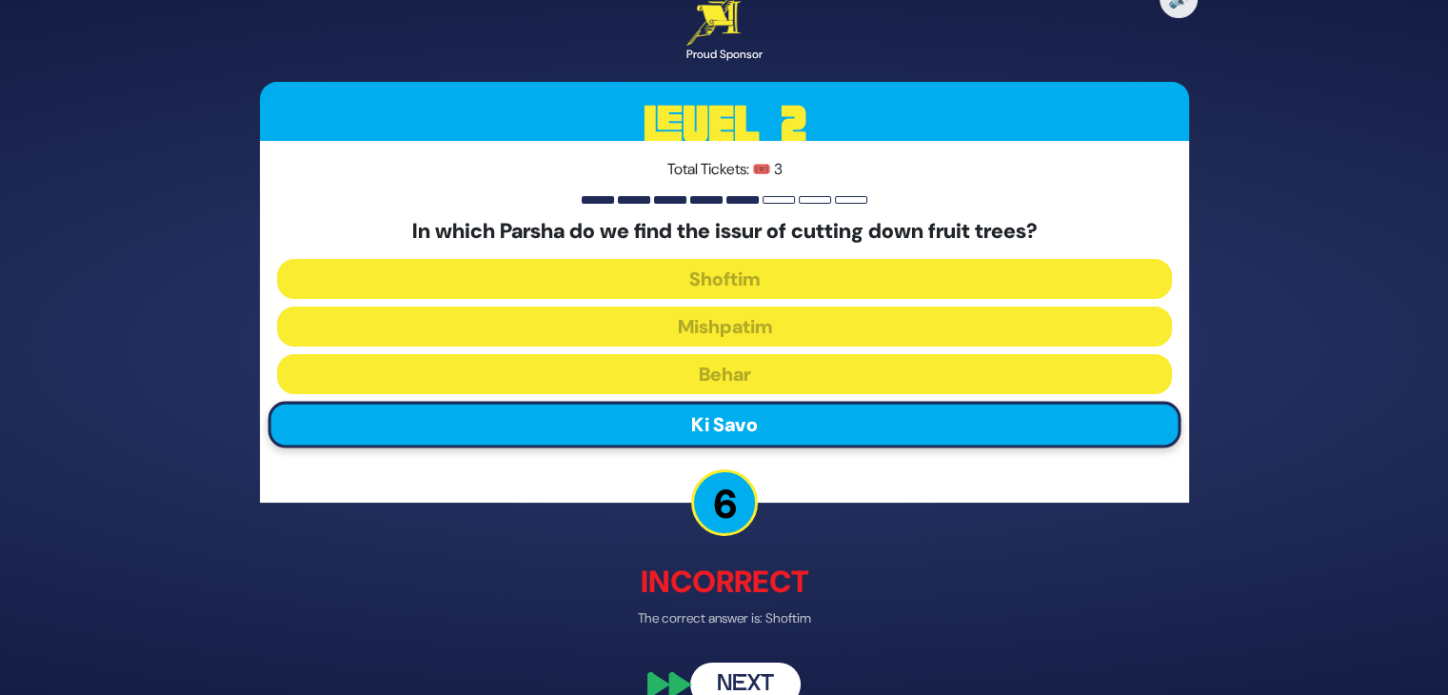
click at [741, 673] on button "Next" at bounding box center [745, 685] width 110 height 44
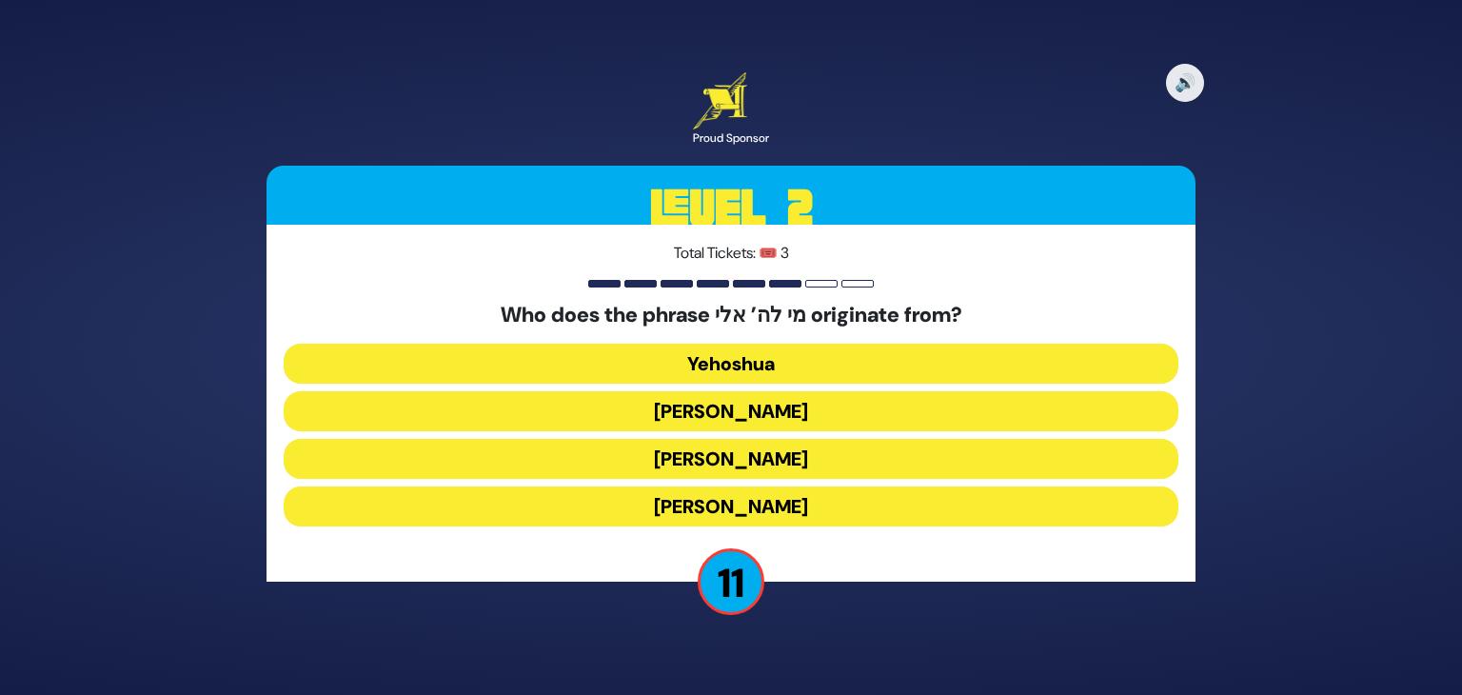
click at [731, 456] on button "Moshe Rabbeinu" at bounding box center [731, 459] width 895 height 40
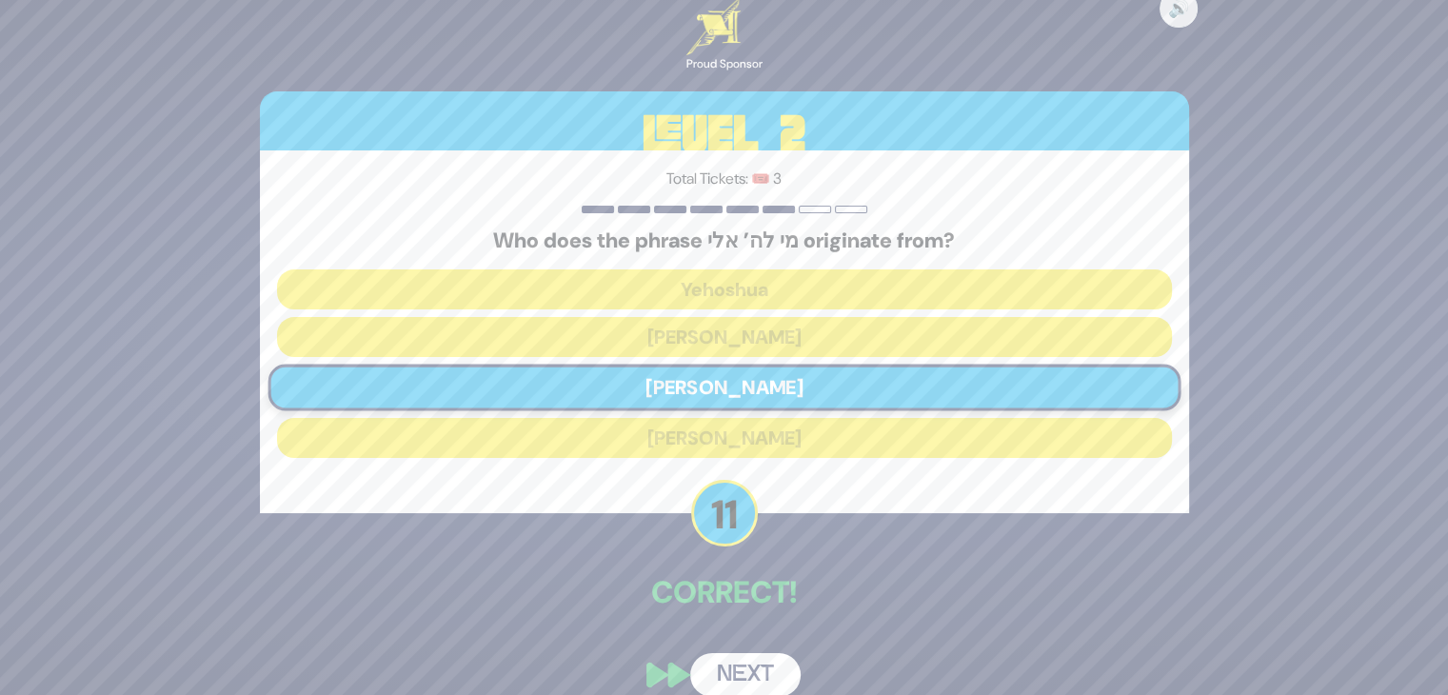
click at [769, 670] on button "Next" at bounding box center [745, 675] width 110 height 44
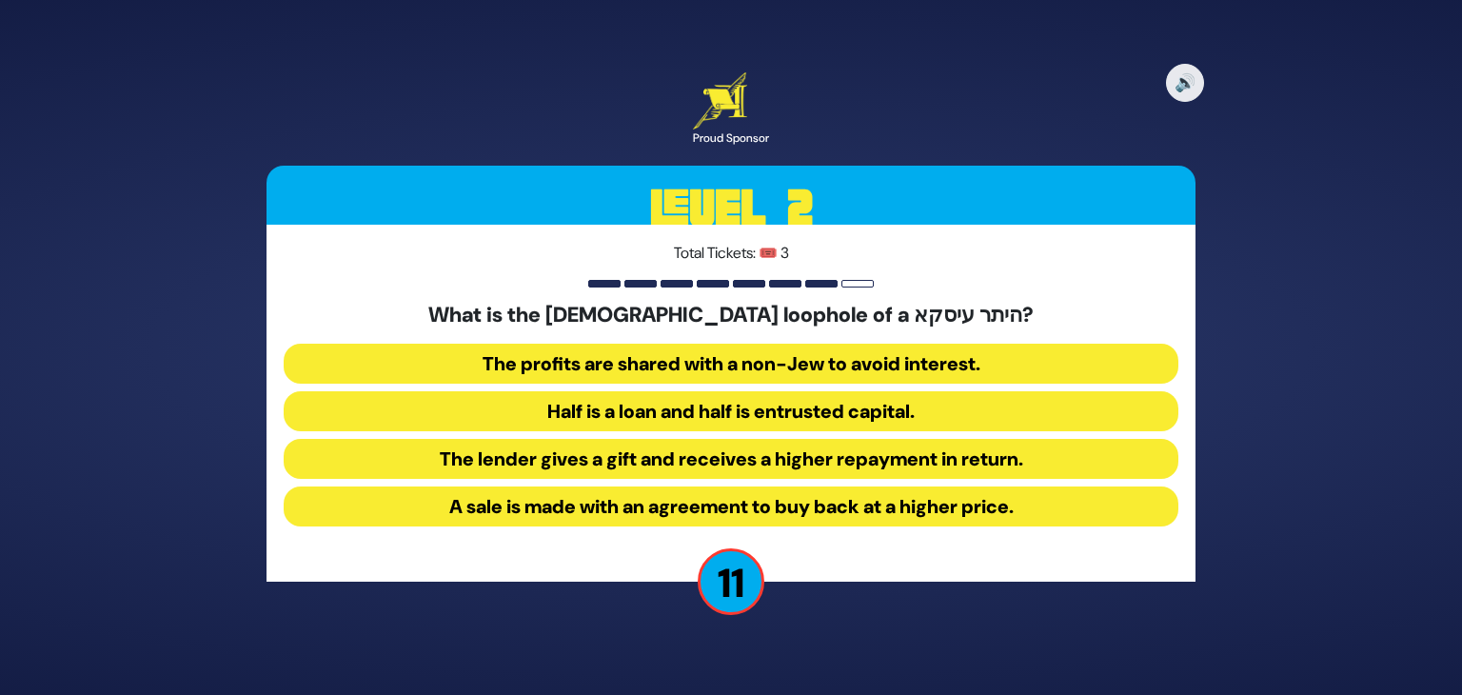
click at [769, 420] on button "Half is a loan and half is entrusted capital." at bounding box center [731, 411] width 895 height 40
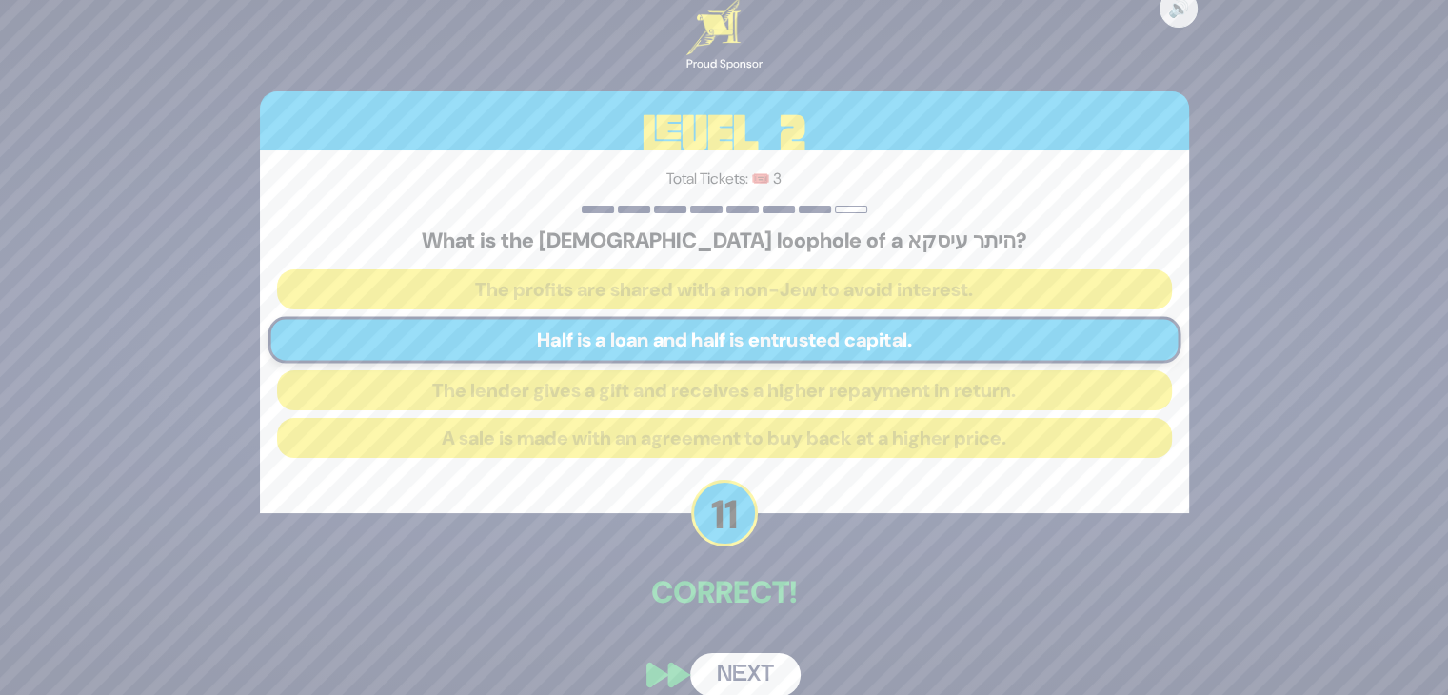
click at [753, 673] on button "Next" at bounding box center [745, 675] width 110 height 44
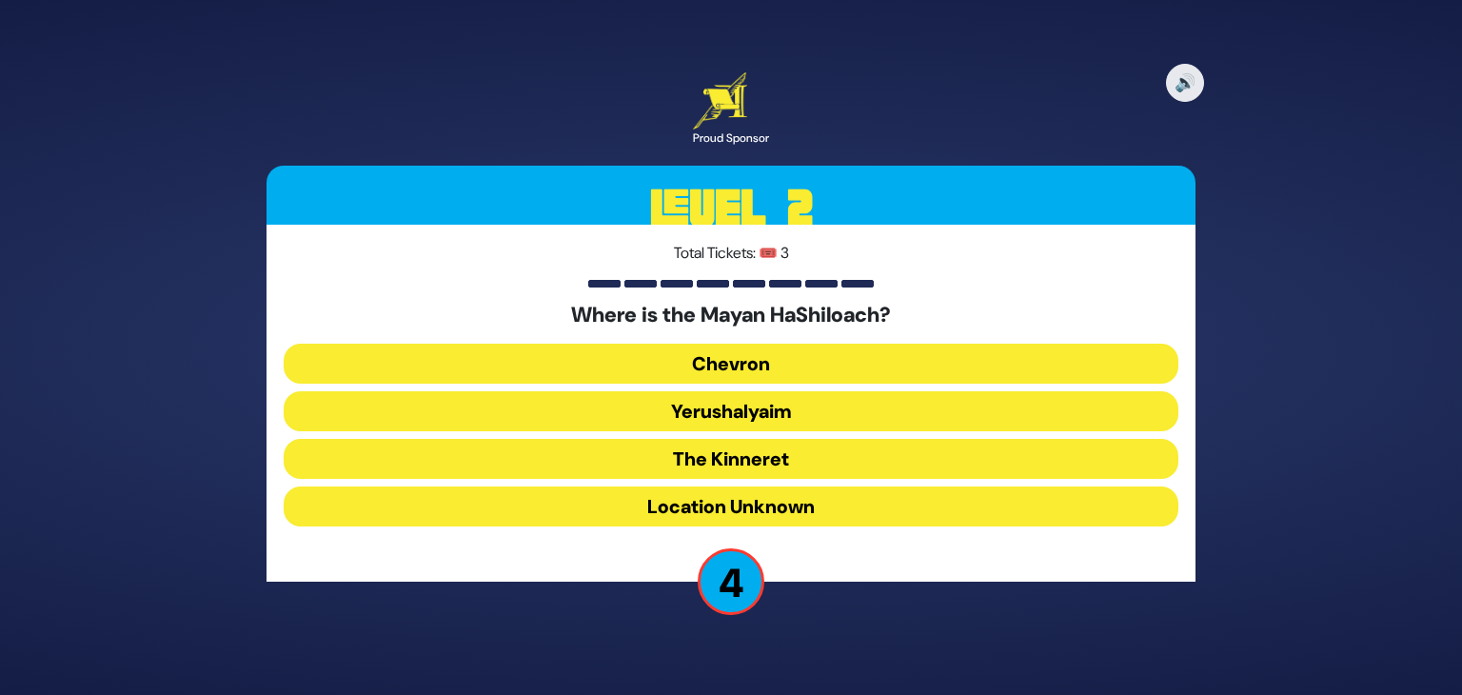
click at [758, 490] on button "Location Unknown" at bounding box center [731, 506] width 895 height 40
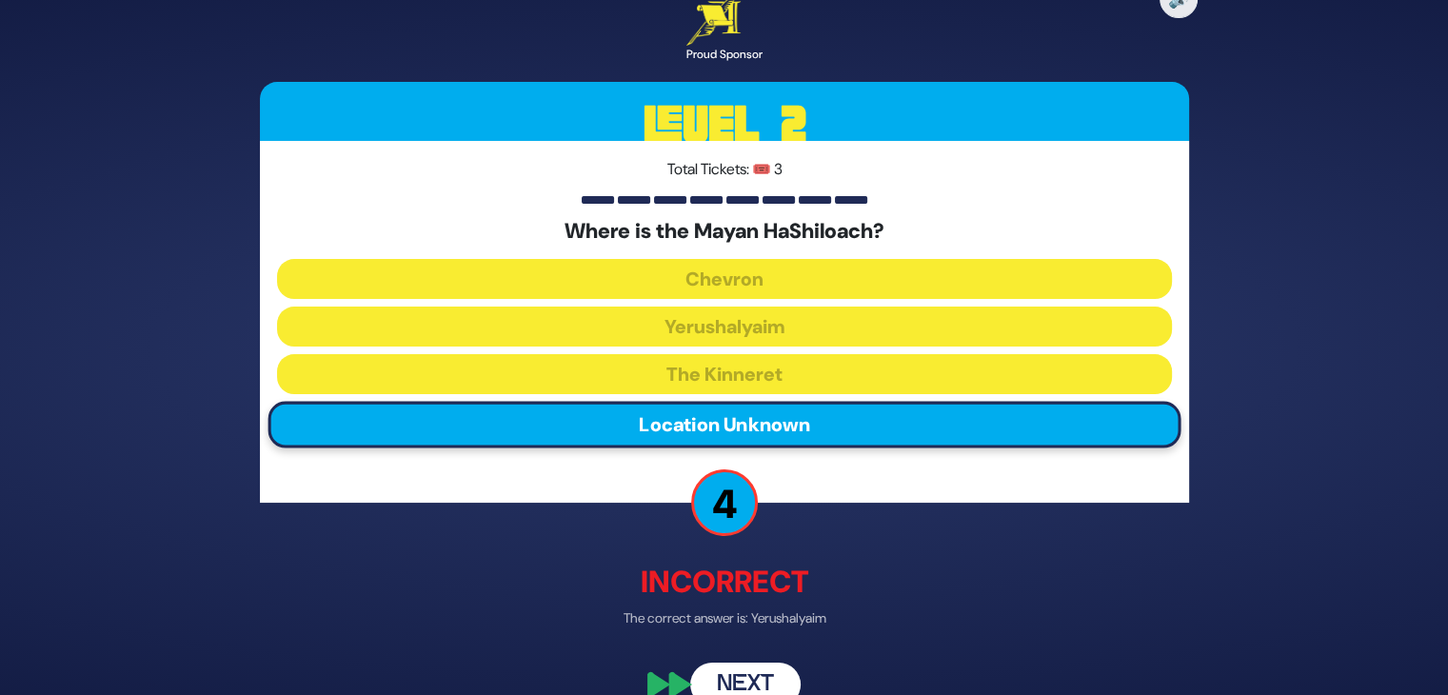
click at [749, 675] on button "Next" at bounding box center [745, 685] width 110 height 44
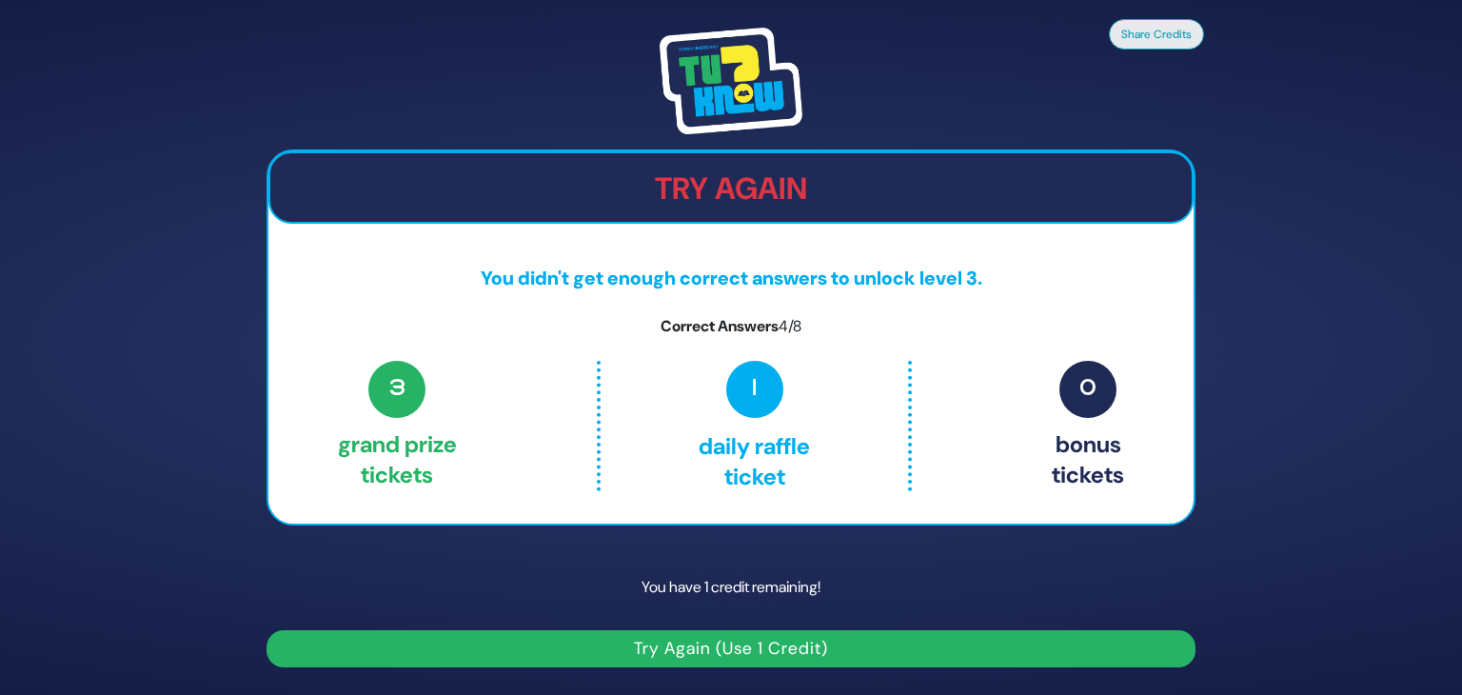
click at [722, 645] on button "Try Again (Use 1 Credit)" at bounding box center [731, 648] width 929 height 37
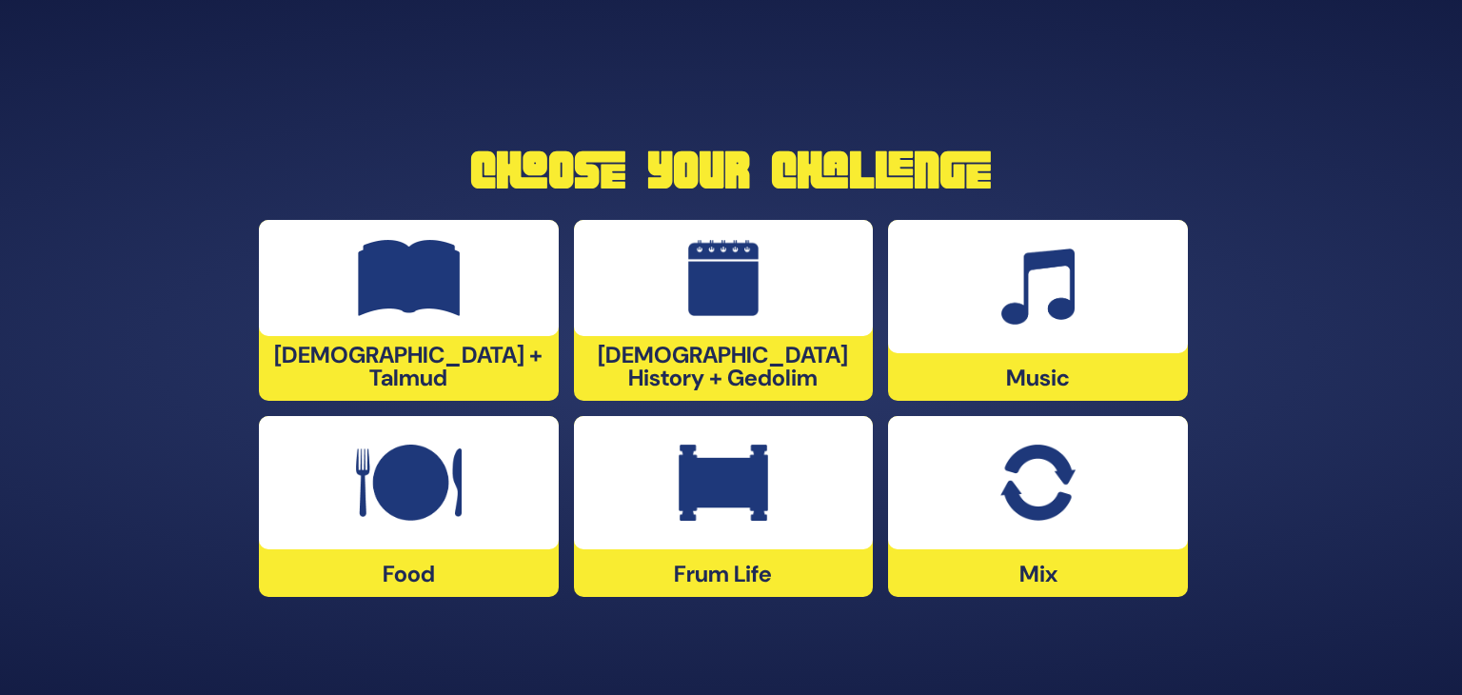
click at [487, 336] on div at bounding box center [409, 278] width 300 height 116
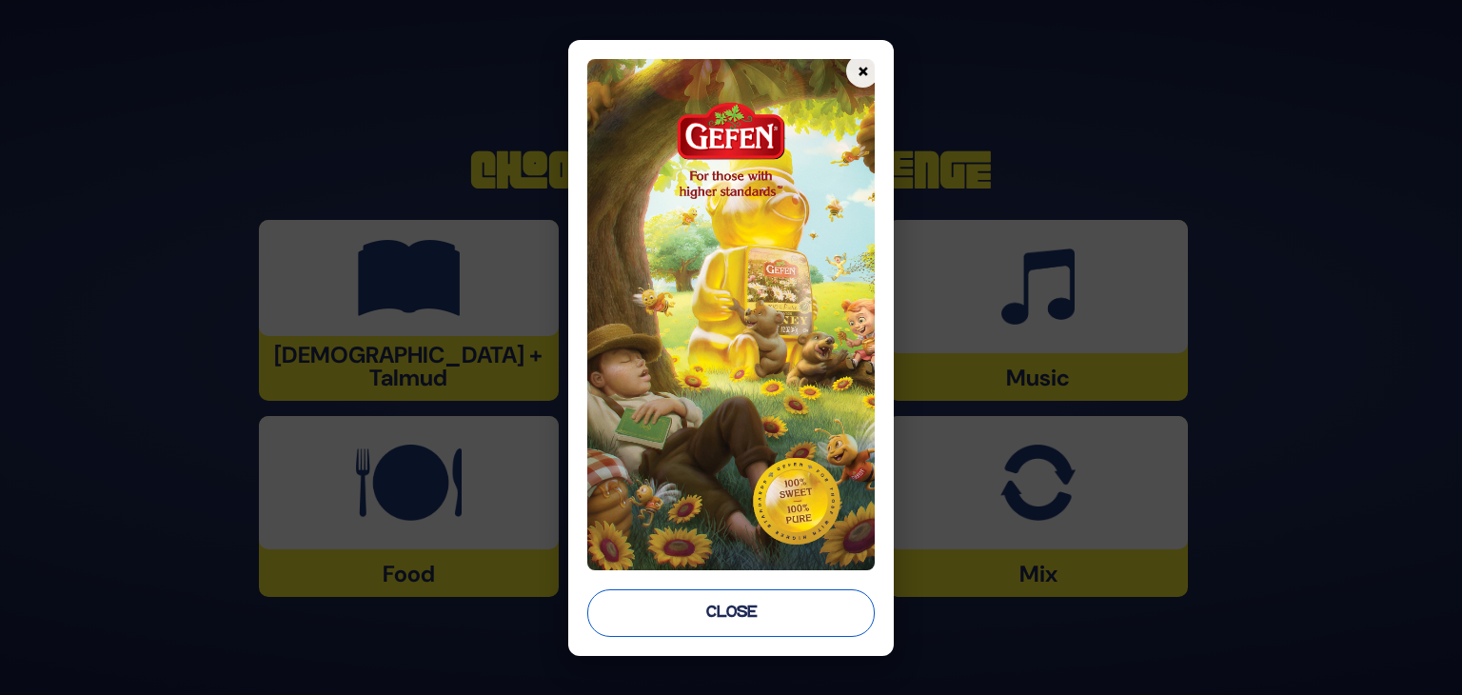
click at [706, 599] on button "Close" at bounding box center [730, 613] width 287 height 48
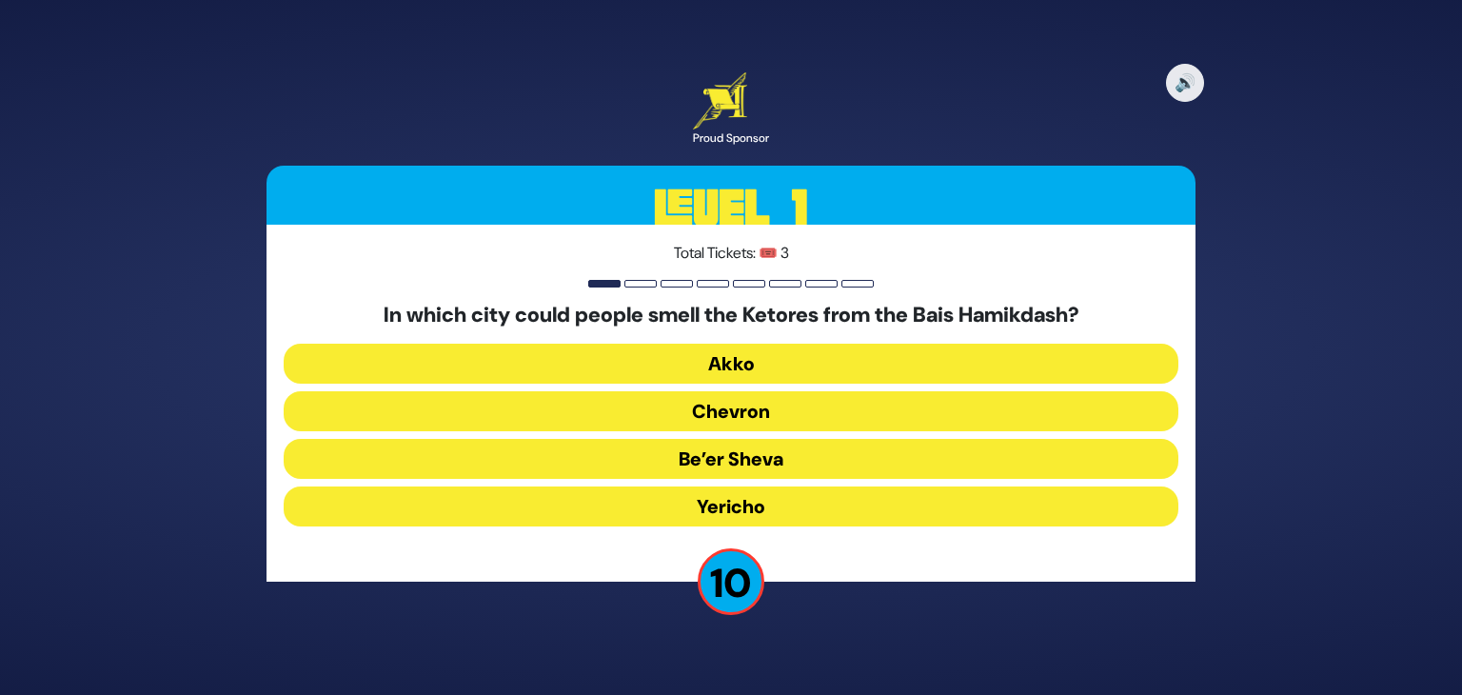
click at [746, 363] on button "Akko" at bounding box center [731, 364] width 895 height 40
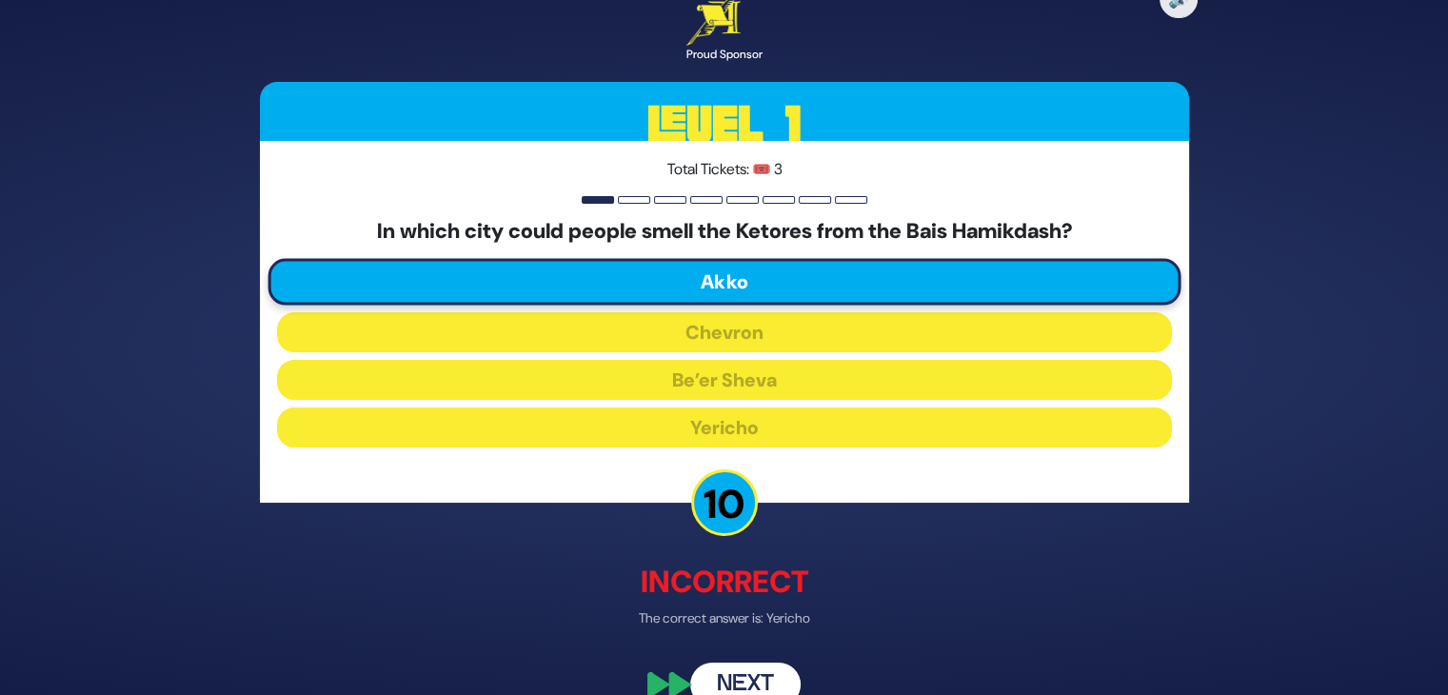
click at [760, 682] on button "Next" at bounding box center [745, 685] width 110 height 44
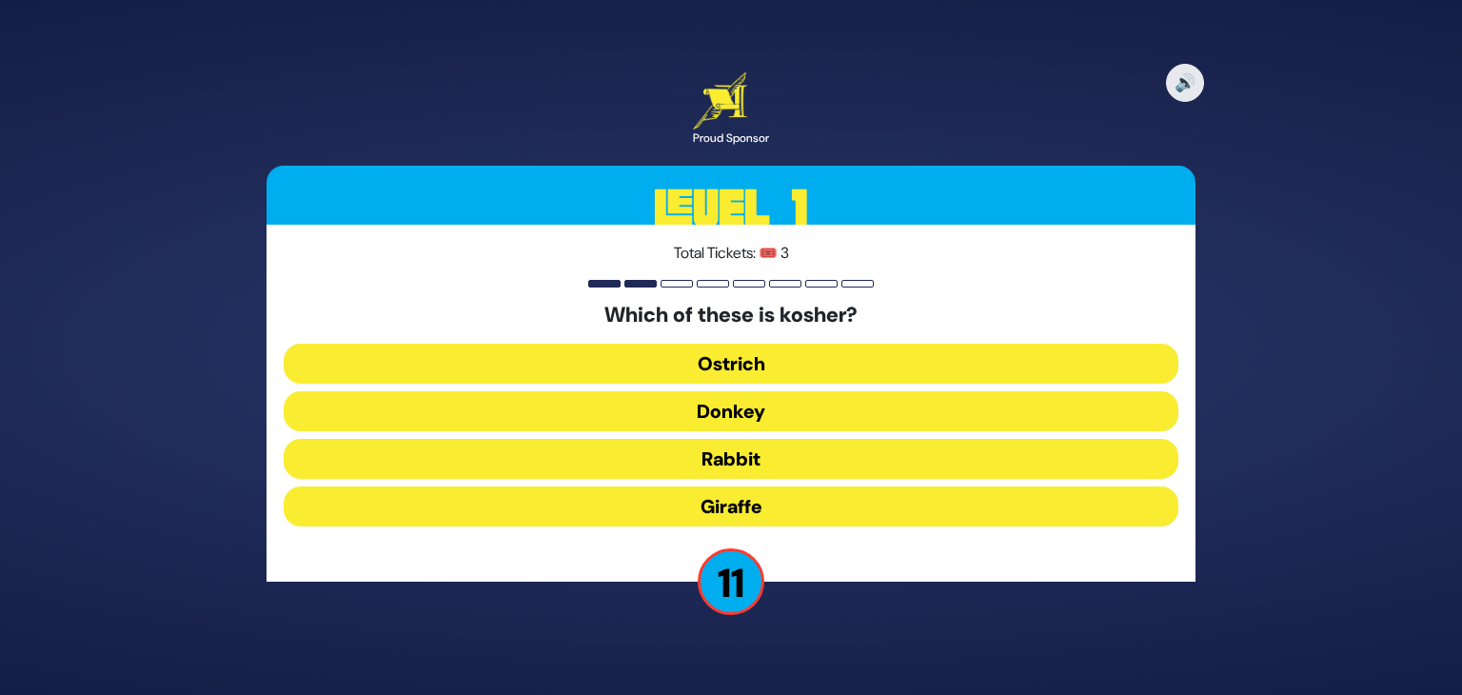
click at [747, 496] on button "Giraffe" at bounding box center [731, 506] width 895 height 40
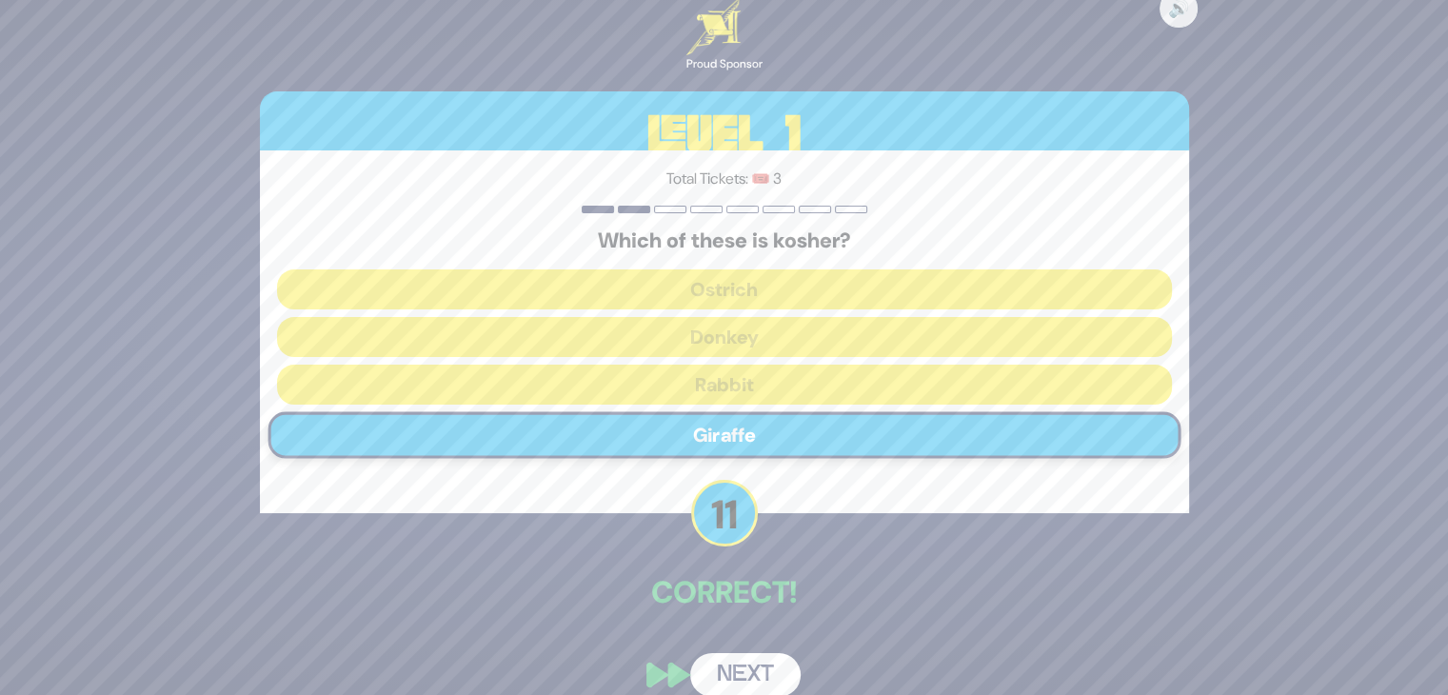
click at [741, 663] on button "Next" at bounding box center [745, 675] width 110 height 44
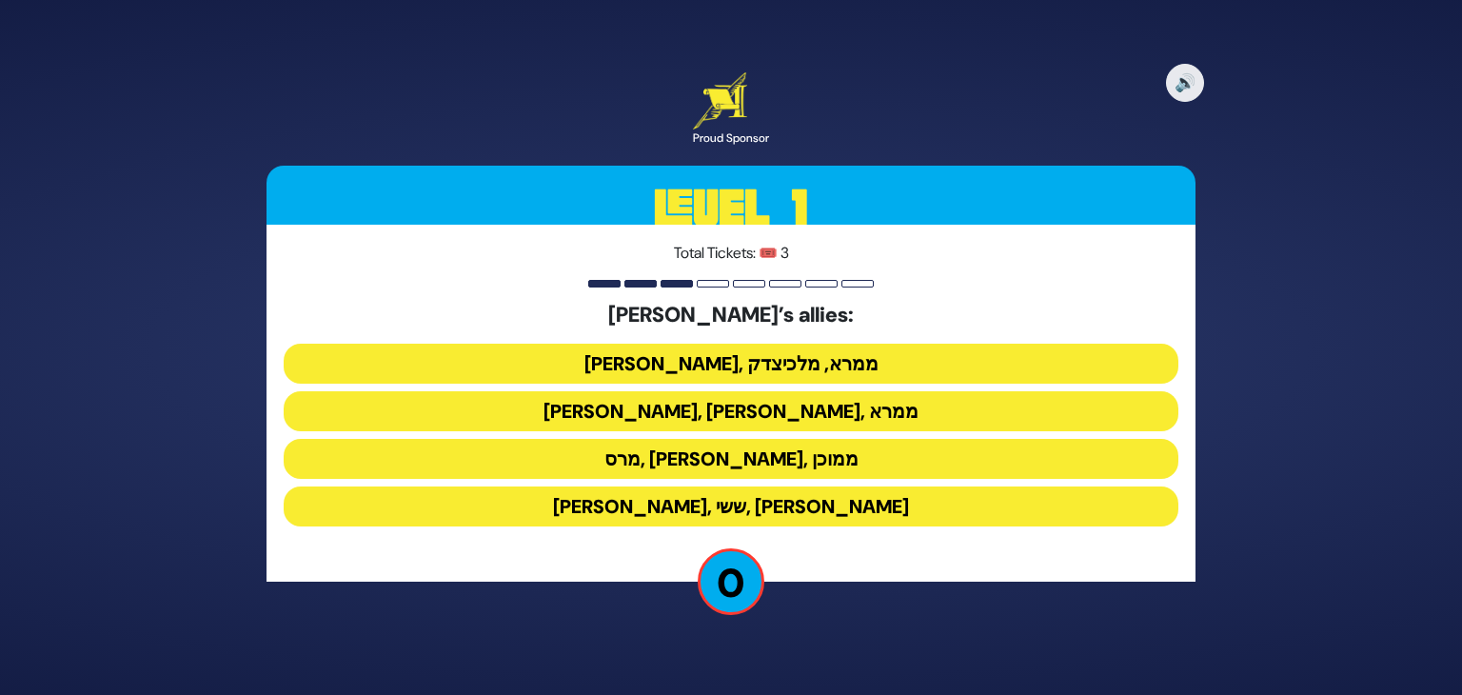
click at [744, 365] on button "ענר, ממרא, מלכיצדק" at bounding box center [731, 364] width 895 height 40
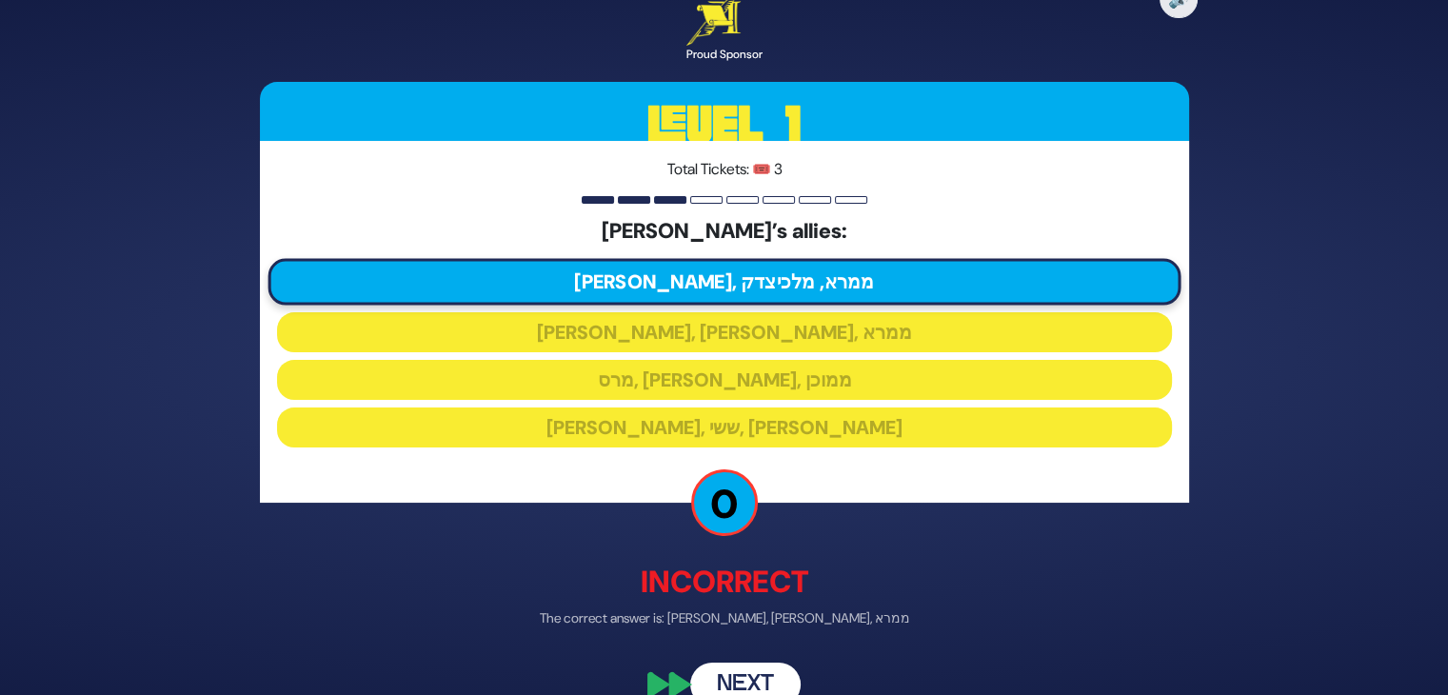
click at [754, 679] on button "Next" at bounding box center [745, 685] width 110 height 44
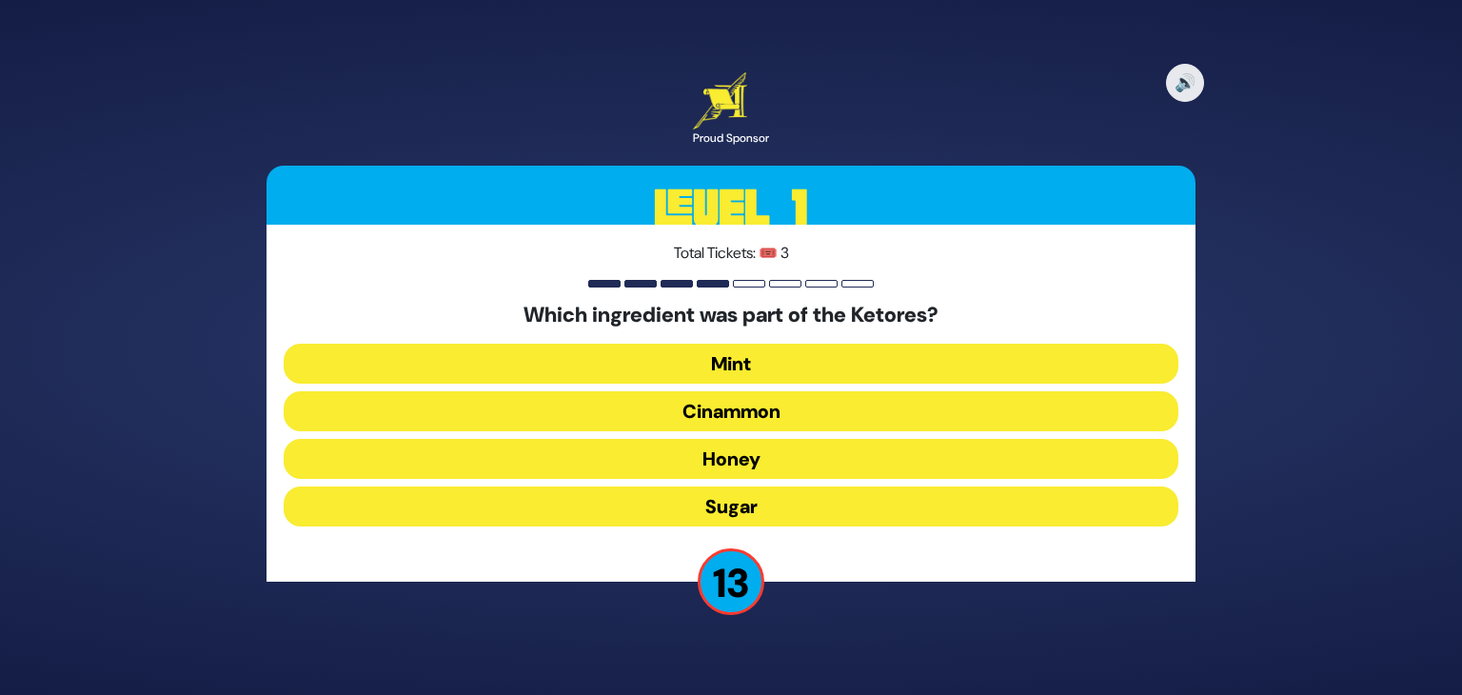
click at [731, 421] on button "Cinammon" at bounding box center [731, 411] width 895 height 40
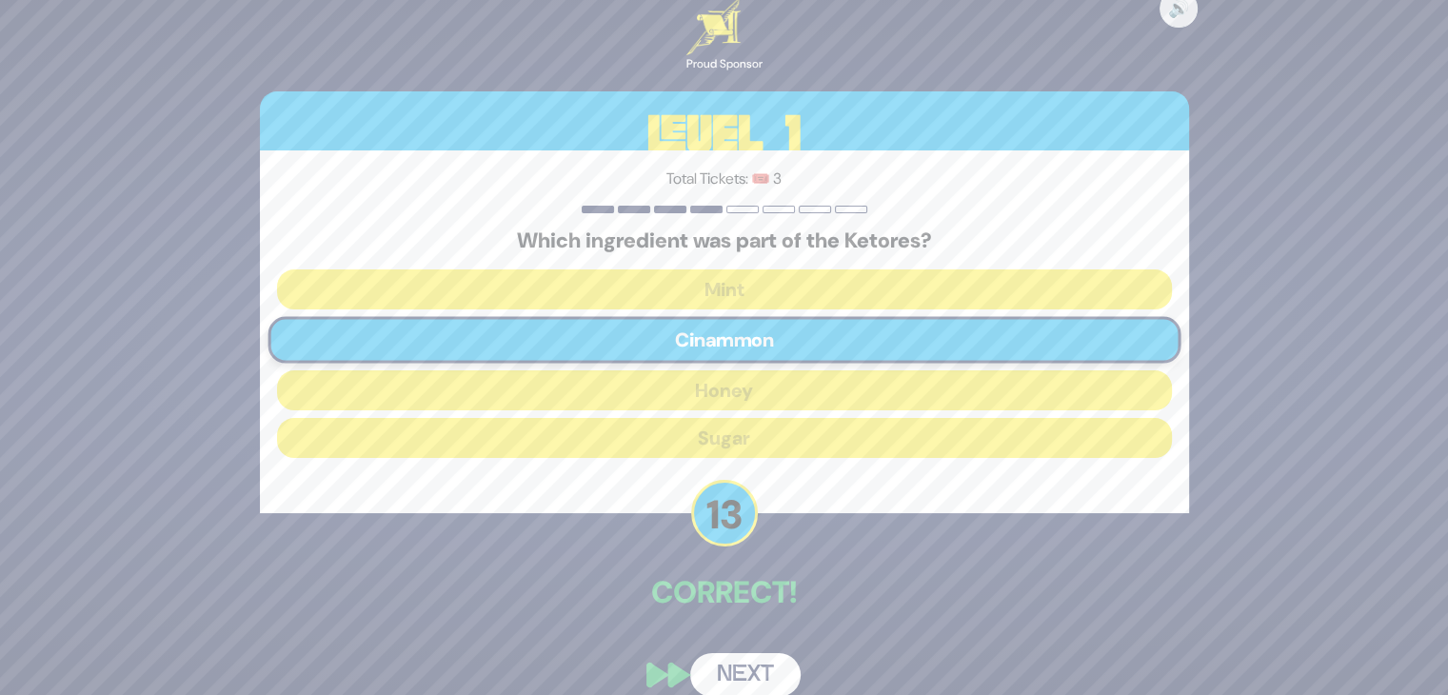
click at [756, 668] on button "Next" at bounding box center [745, 675] width 110 height 44
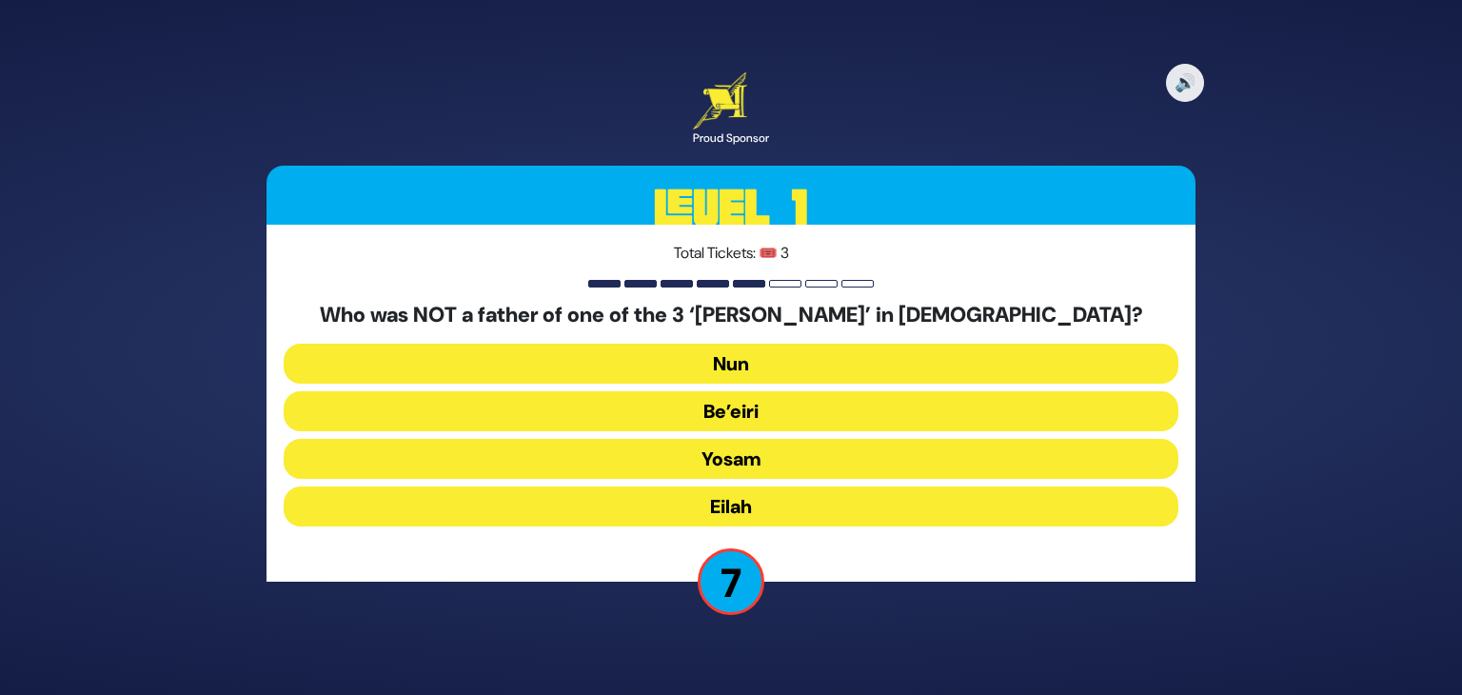
click at [753, 500] on button "Eilah" at bounding box center [731, 506] width 895 height 40
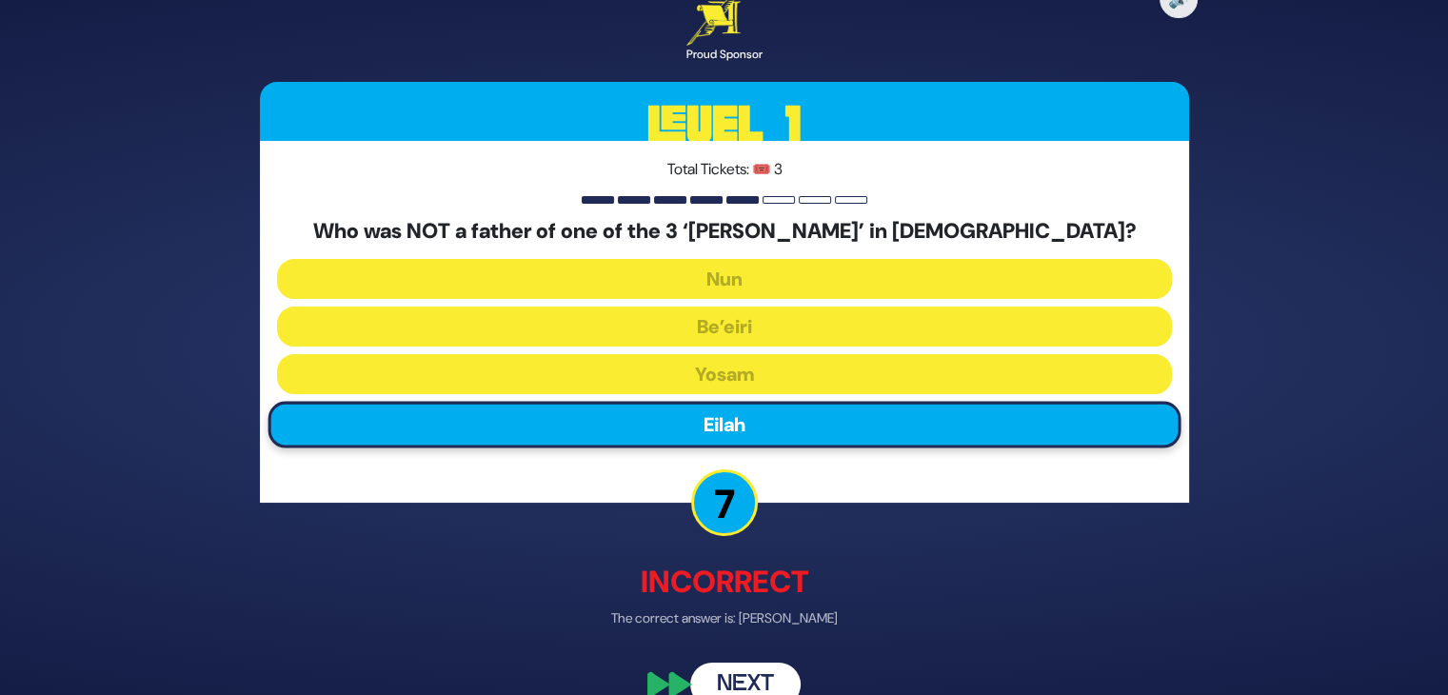
click at [723, 665] on button "Next" at bounding box center [745, 685] width 110 height 44
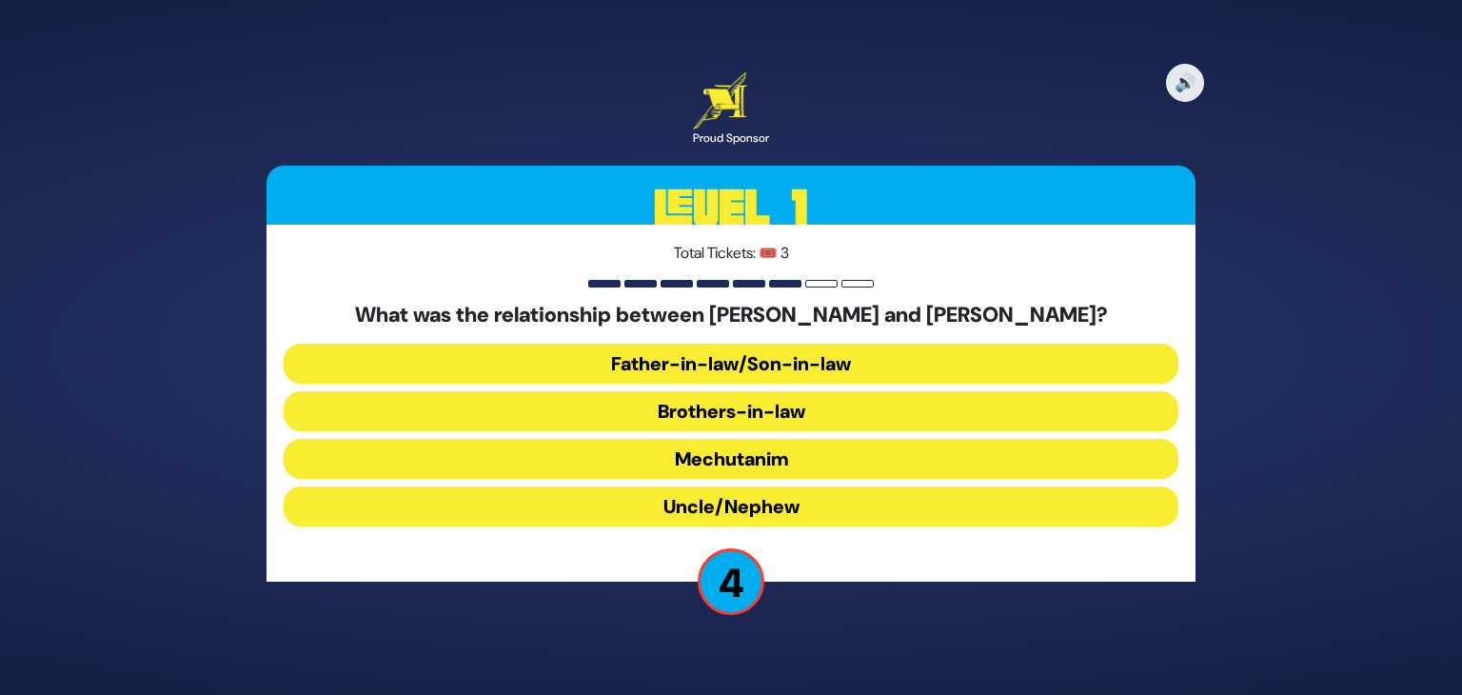
click at [771, 353] on button "Father-in-law/Son-in-law" at bounding box center [731, 364] width 895 height 40
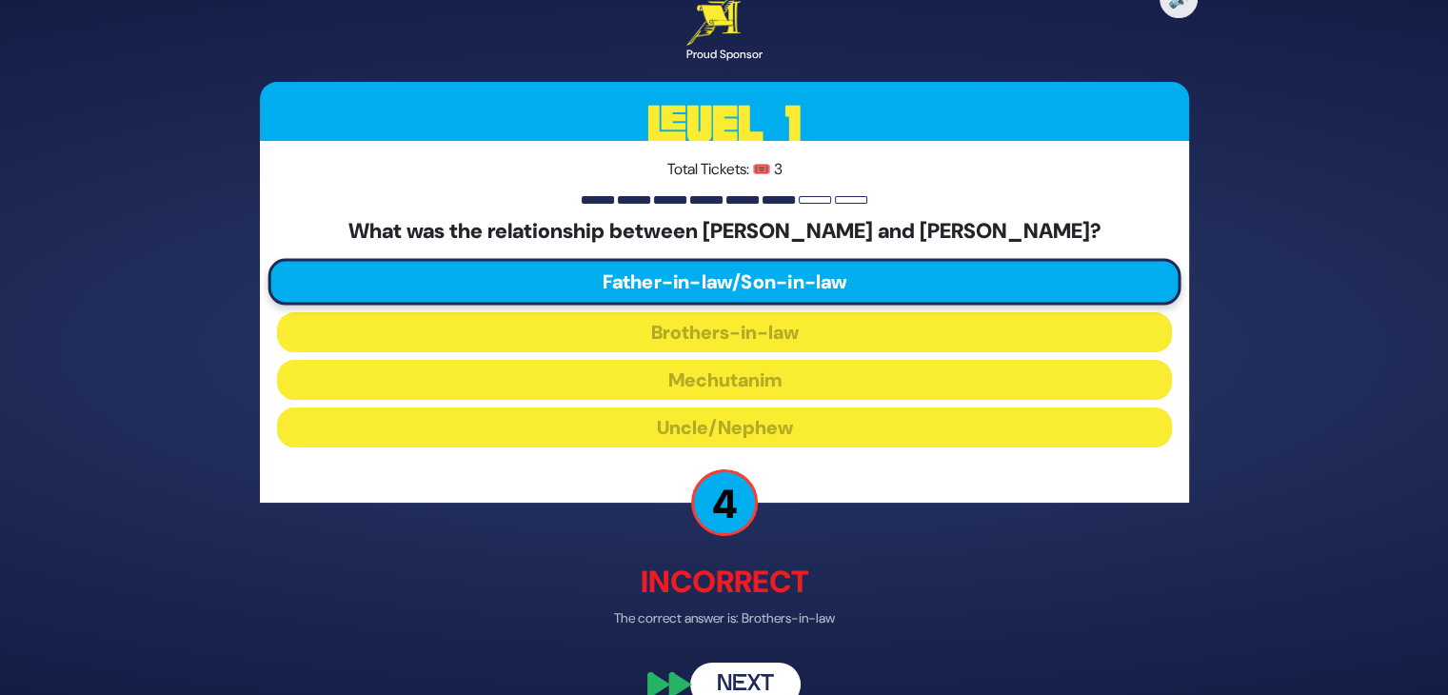
click at [746, 674] on button "Next" at bounding box center [745, 685] width 110 height 44
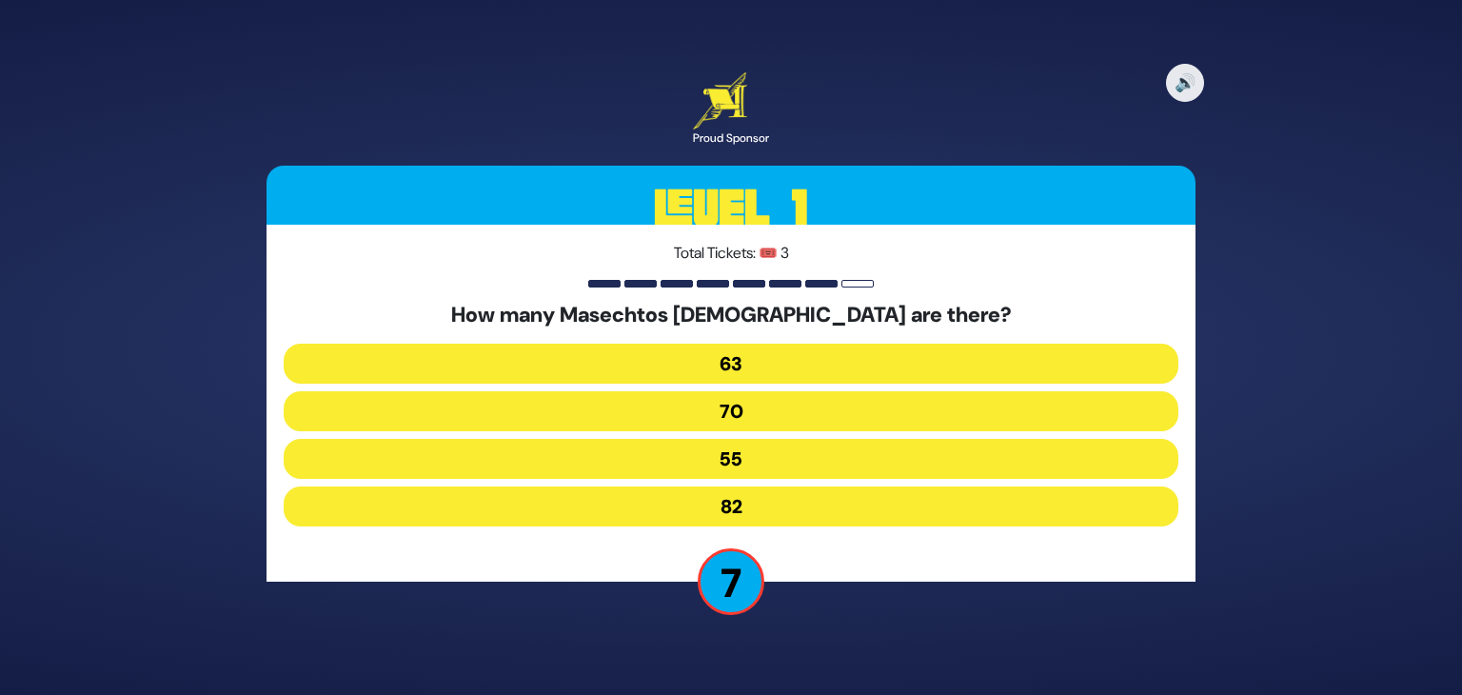
click at [762, 363] on button "63" at bounding box center [731, 364] width 895 height 40
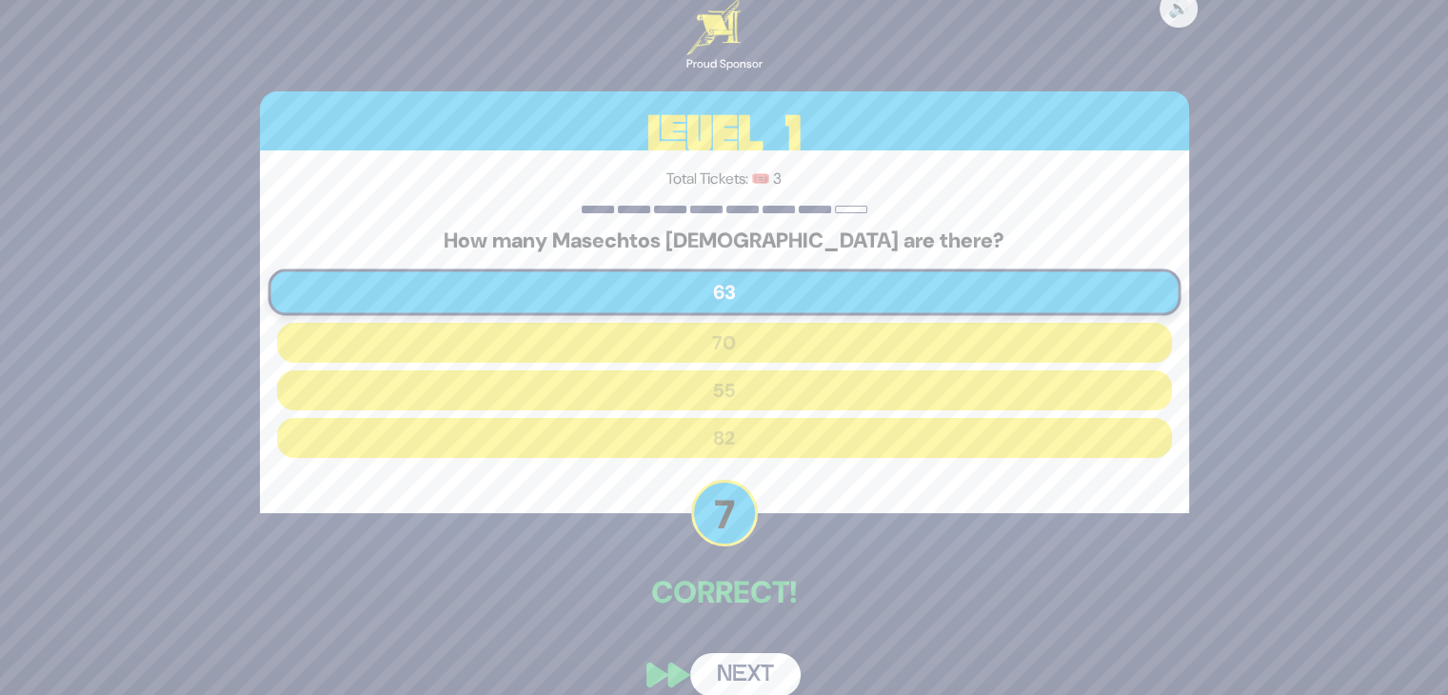
click at [727, 682] on button "Next" at bounding box center [745, 675] width 110 height 44
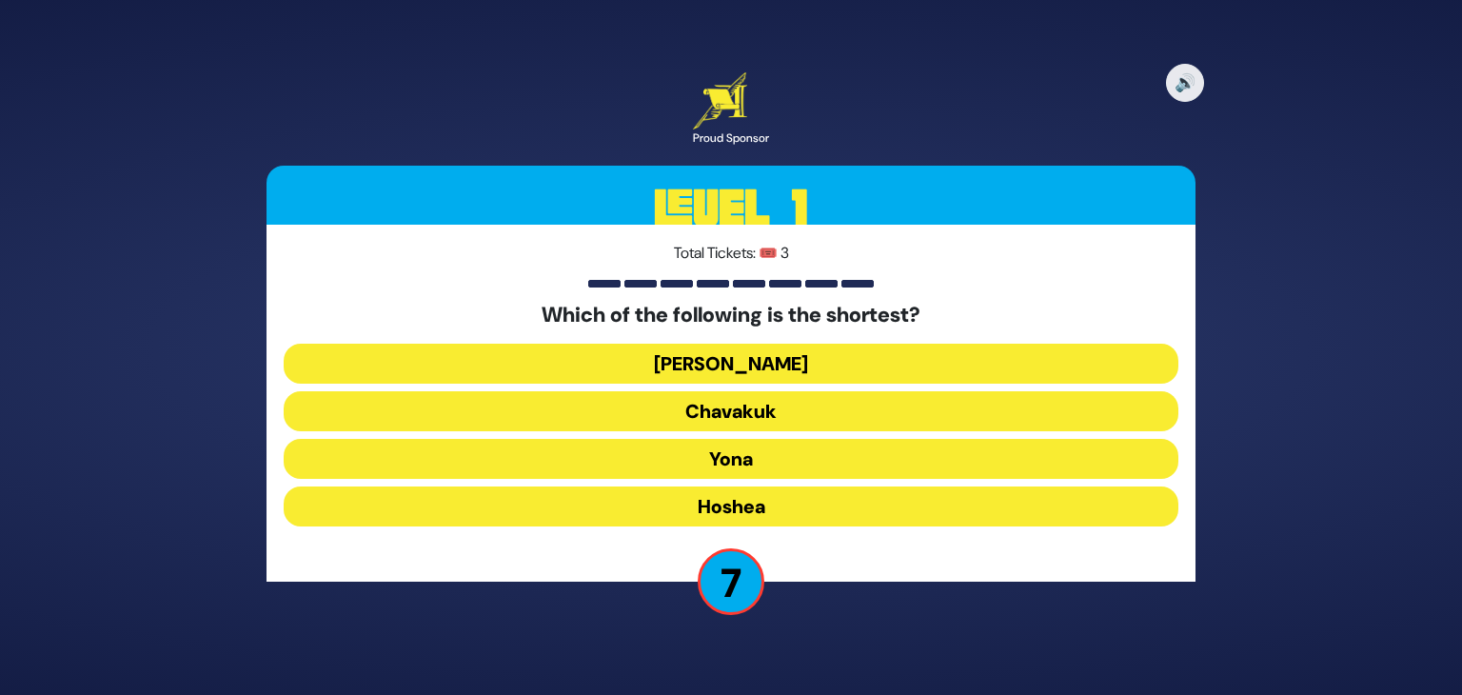
click at [739, 413] on button "Chavakuk" at bounding box center [731, 411] width 895 height 40
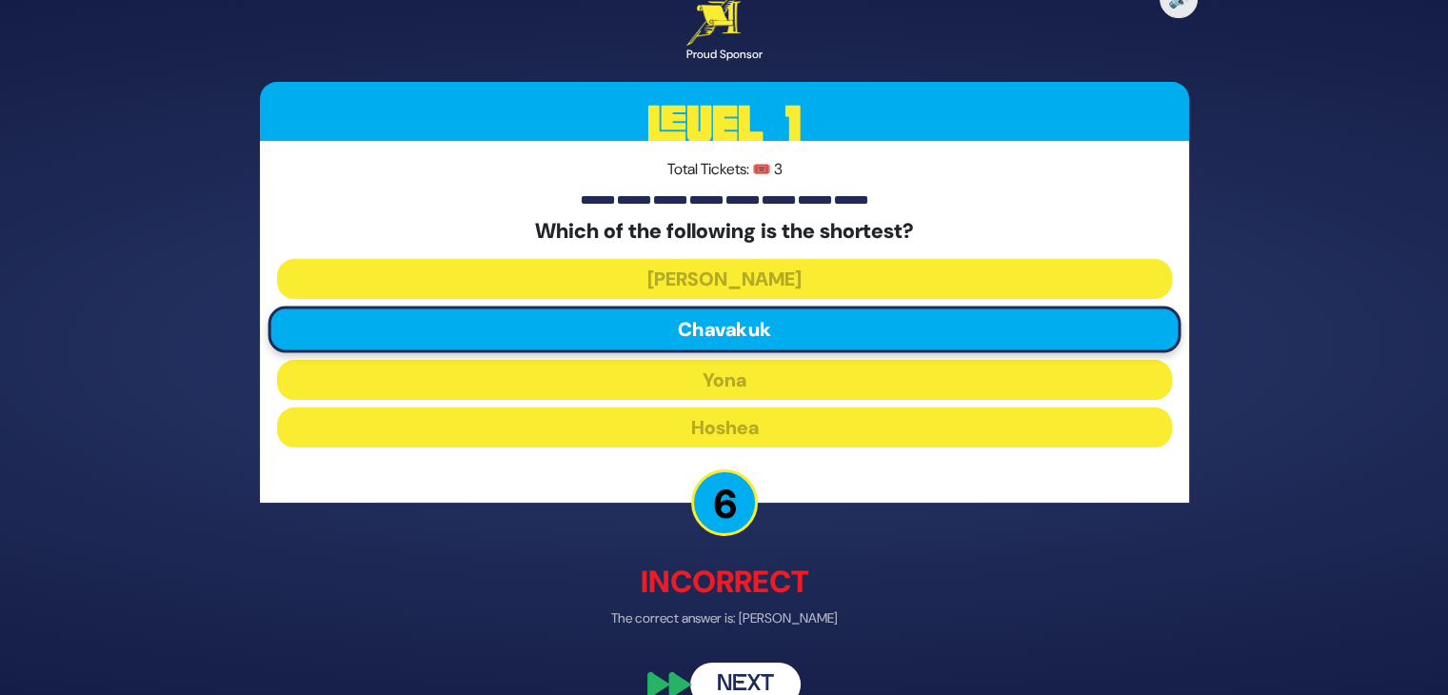
click at [760, 675] on button "Next" at bounding box center [745, 685] width 110 height 44
